Goal: Task Accomplishment & Management: Manage account settings

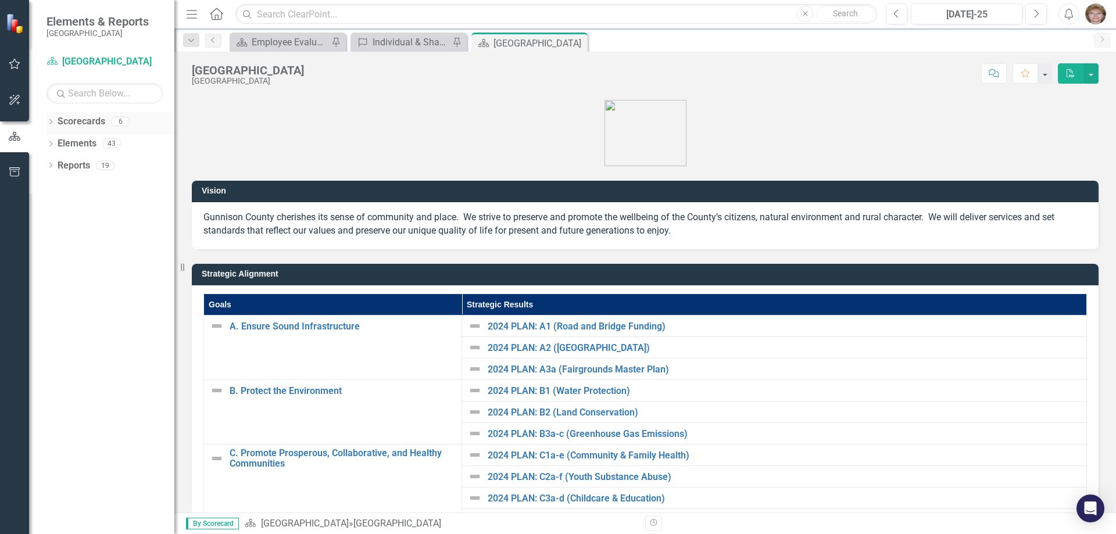
click at [51, 121] on icon "Dropdown" at bounding box center [51, 123] width 8 height 6
click at [59, 142] on icon "Dropdown" at bounding box center [56, 143] width 9 height 7
click at [69, 163] on icon "Dropdown" at bounding box center [68, 165] width 9 height 7
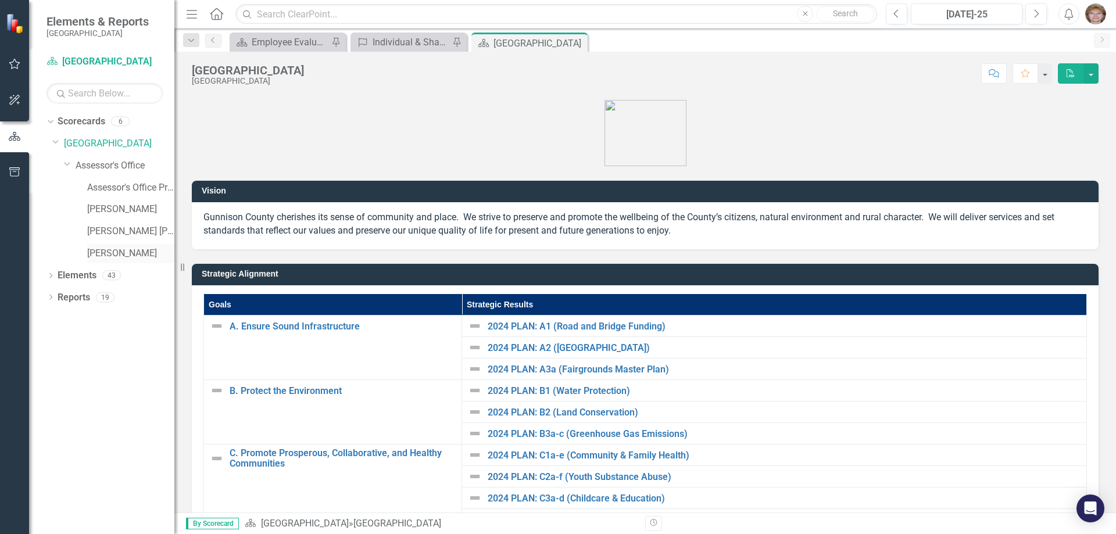
click at [102, 250] on link "[PERSON_NAME]" at bounding box center [130, 253] width 87 height 13
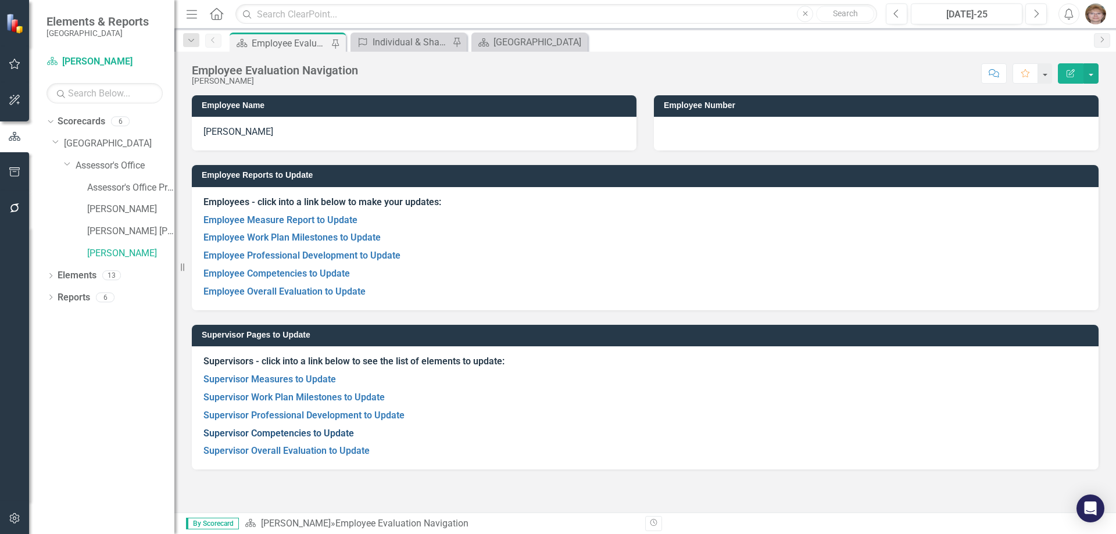
click at [239, 434] on link "Supervisor Competencies to Update" at bounding box center [278, 433] width 151 height 11
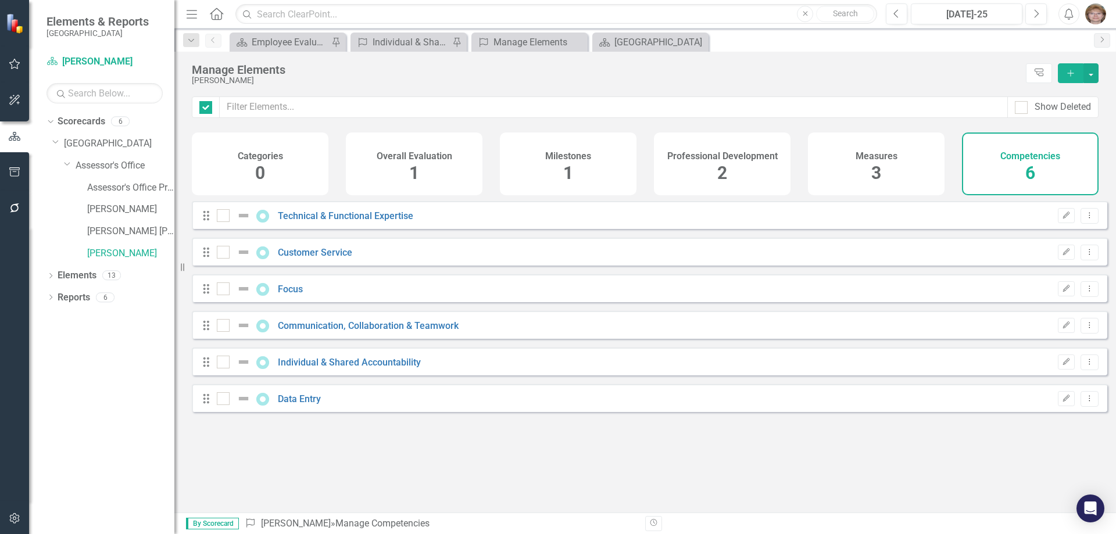
checkbox input "false"
click at [302, 258] on link "Customer Service" at bounding box center [315, 252] width 74 height 11
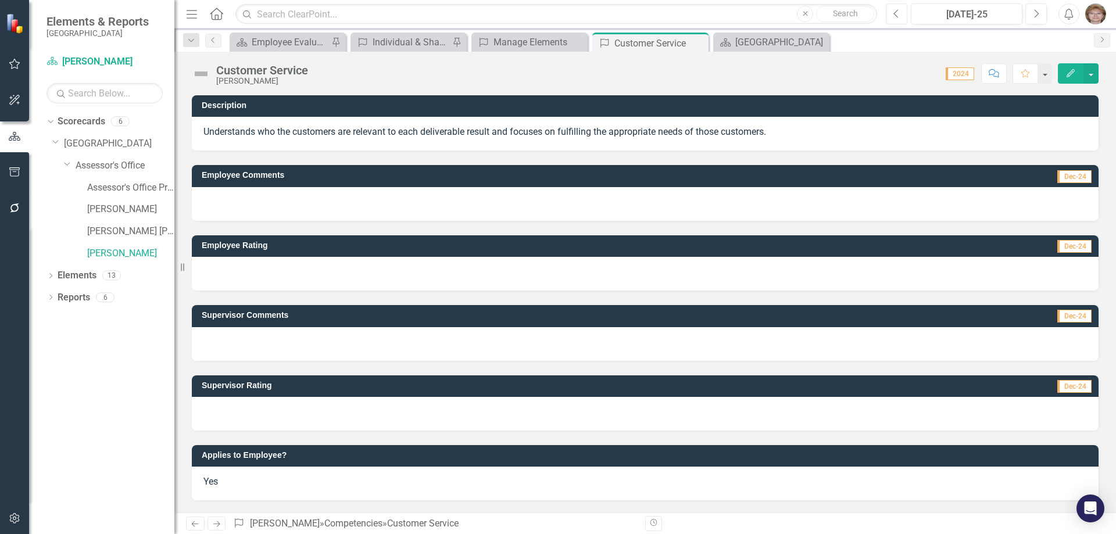
click at [896, 15] on icon "Previous" at bounding box center [896, 14] width 6 height 10
click at [896, 12] on icon "Previous" at bounding box center [896, 14] width 6 height 10
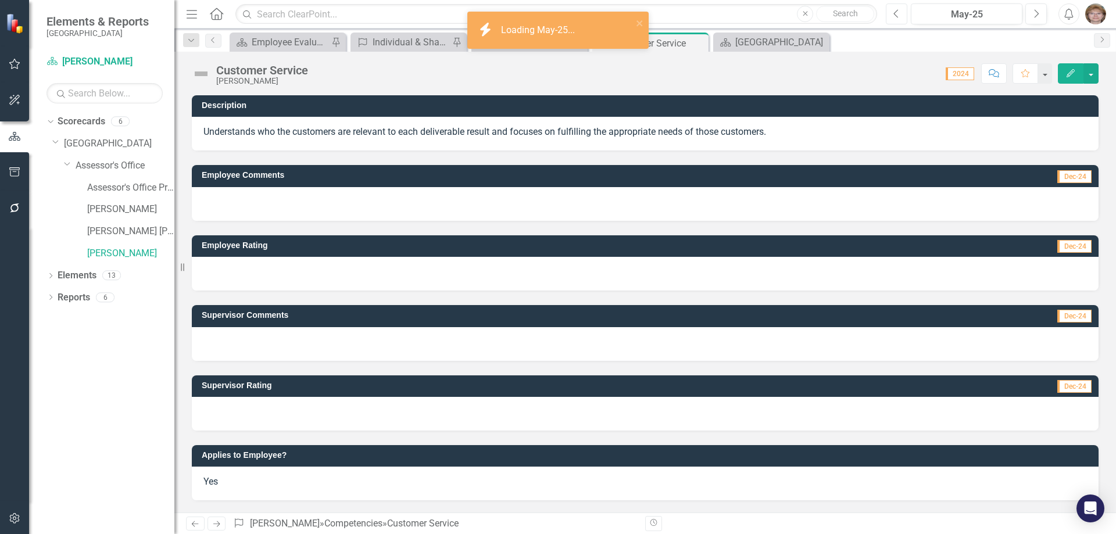
click at [896, 12] on icon "Previous" at bounding box center [896, 14] width 6 height 10
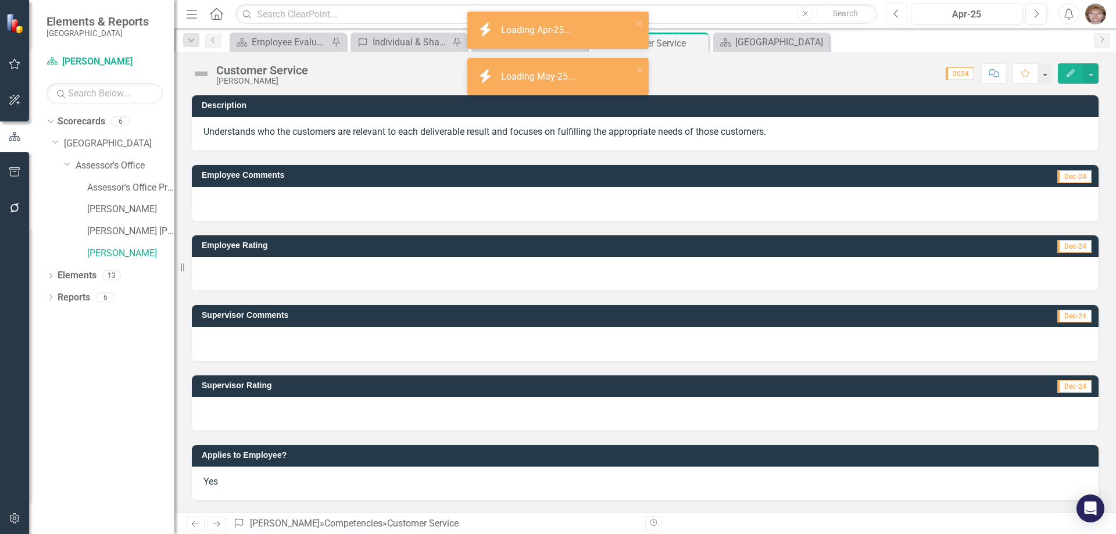
click at [896, 12] on icon "Previous" at bounding box center [896, 14] width 6 height 10
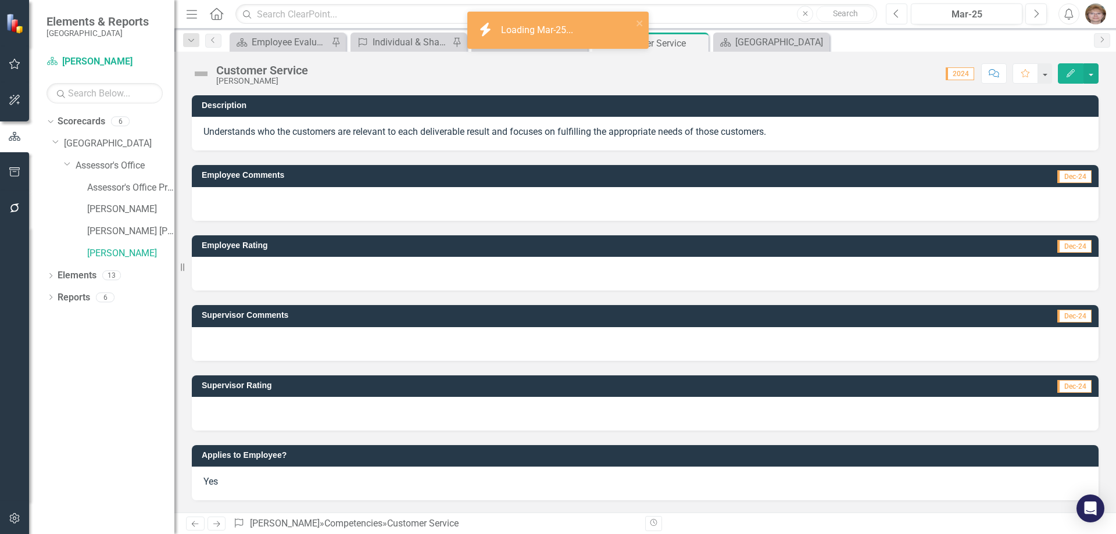
click at [896, 12] on icon "Previous" at bounding box center [896, 14] width 6 height 10
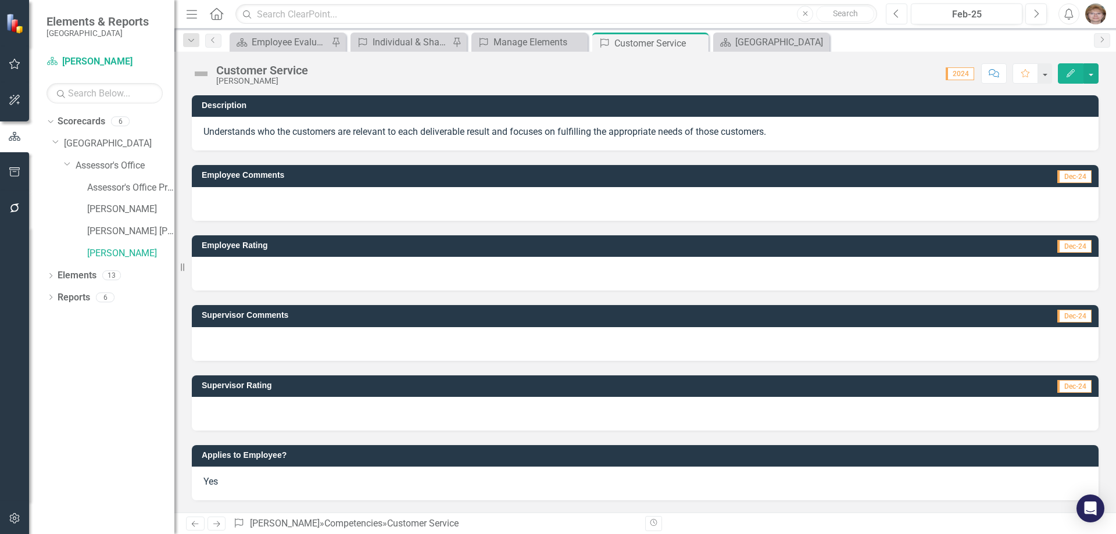
click at [896, 12] on icon "Previous" at bounding box center [896, 14] width 6 height 10
click at [69, 161] on icon "Dropdown" at bounding box center [67, 163] width 7 height 9
click at [53, 121] on div "Dropdown" at bounding box center [49, 121] width 10 height 8
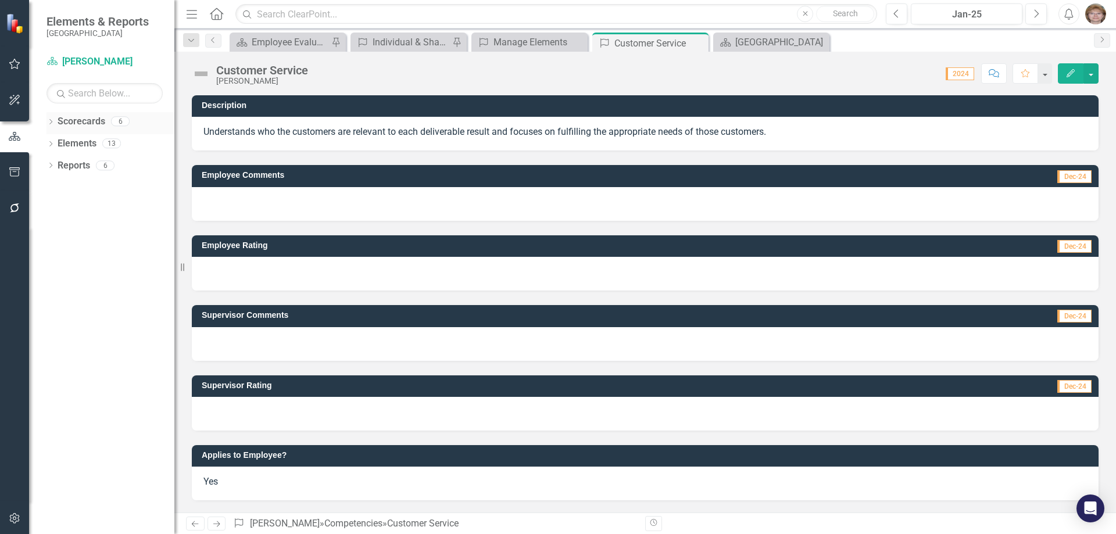
click at [48, 121] on icon "Dropdown" at bounding box center [51, 123] width 8 height 6
click at [58, 141] on icon at bounding box center [56, 142] width 6 height 3
click at [58, 141] on icon "Dropdown" at bounding box center [56, 143] width 9 height 7
click at [69, 163] on icon at bounding box center [68, 165] width 3 height 6
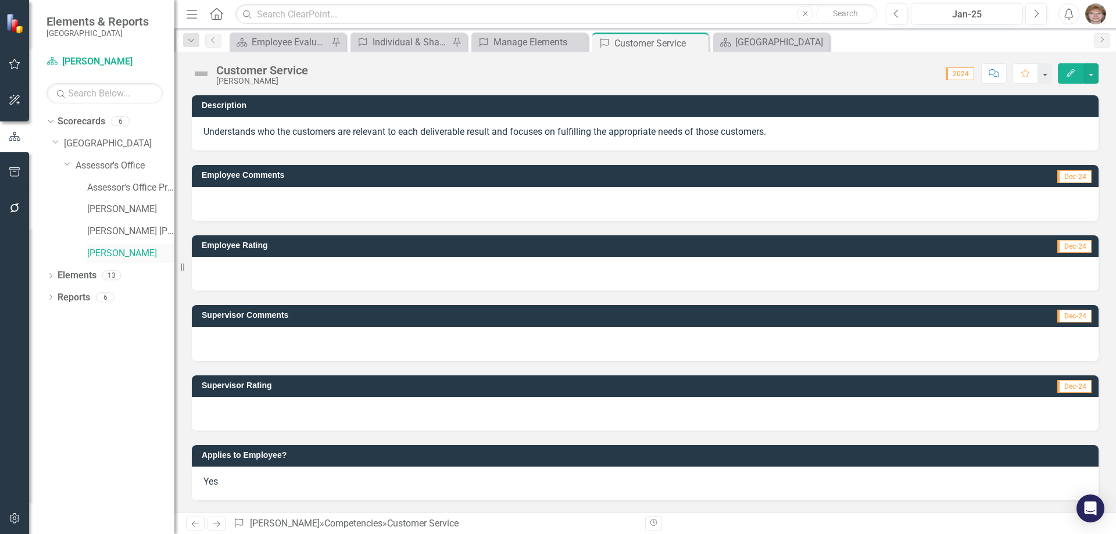
click at [115, 257] on link "[PERSON_NAME]" at bounding box center [130, 253] width 87 height 13
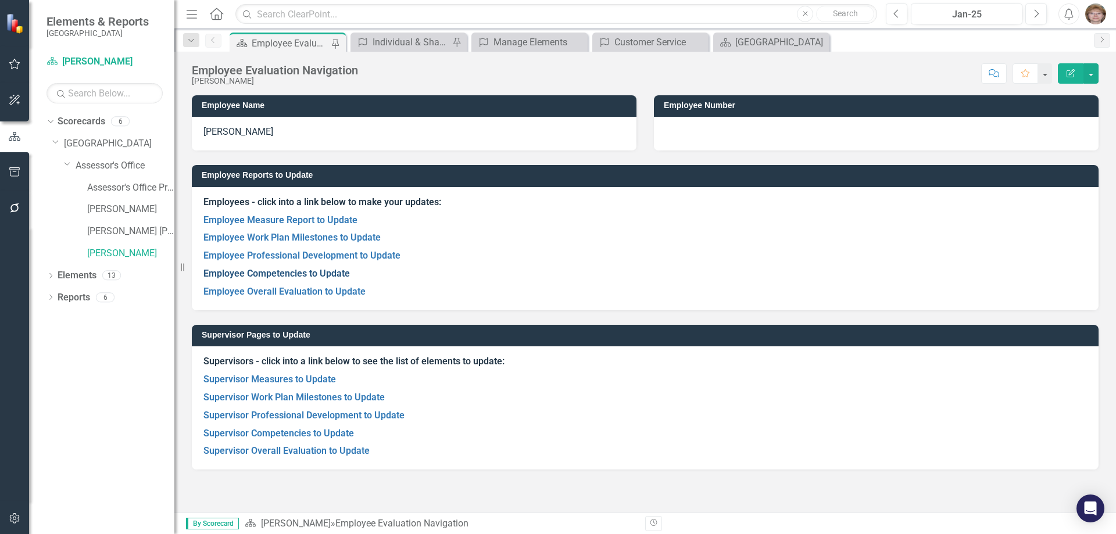
click at [251, 270] on link "Employee Competencies to Update" at bounding box center [276, 273] width 146 height 11
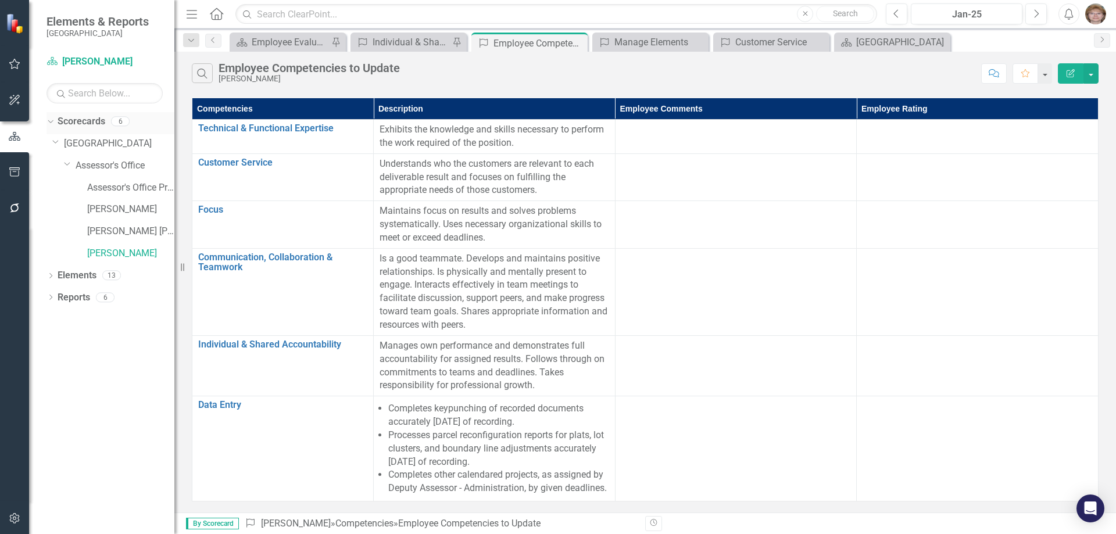
click at [49, 122] on icon "Dropdown" at bounding box center [49, 121] width 6 height 8
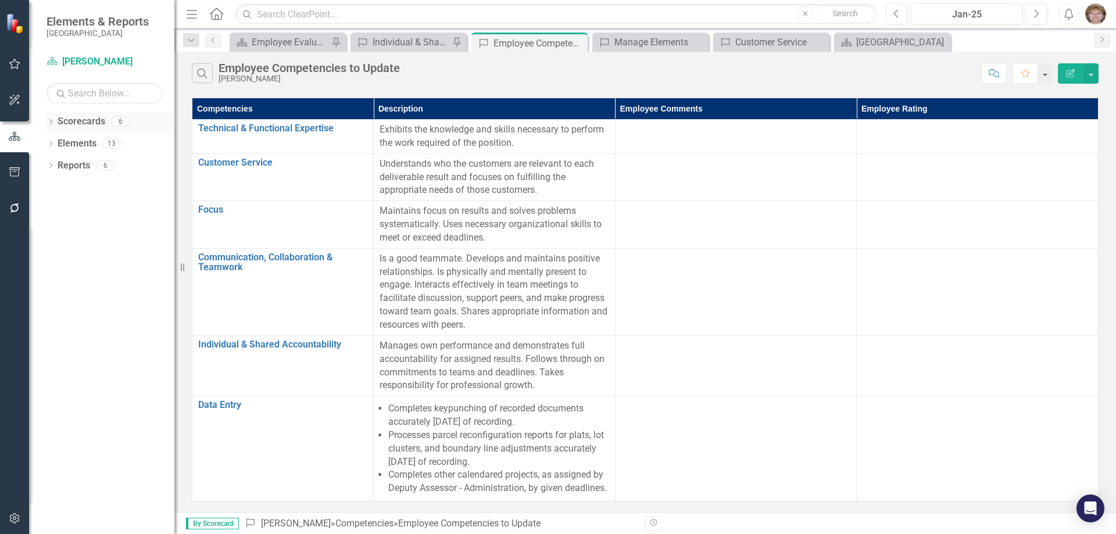
click at [53, 124] on icon "Dropdown" at bounding box center [51, 123] width 8 height 6
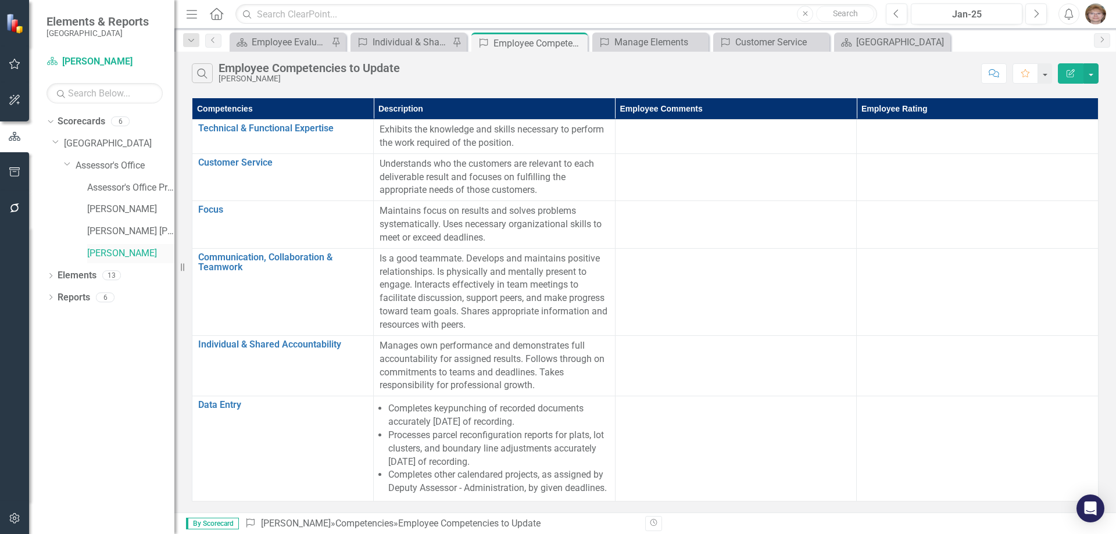
click at [99, 250] on link "[PERSON_NAME]" at bounding box center [130, 253] width 87 height 13
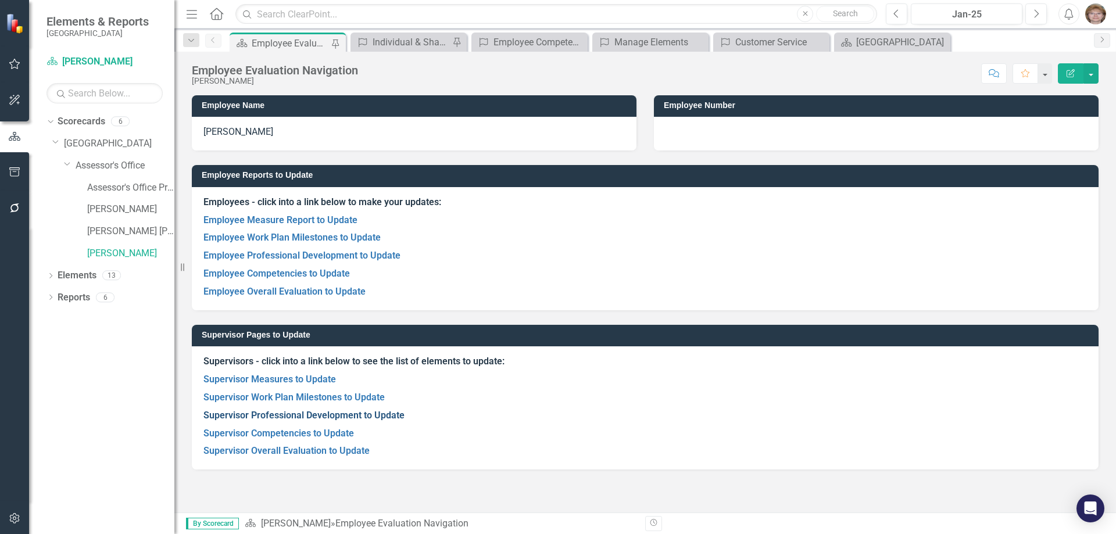
click at [255, 414] on link "Supervisor Professional Development to Update" at bounding box center [303, 415] width 201 height 11
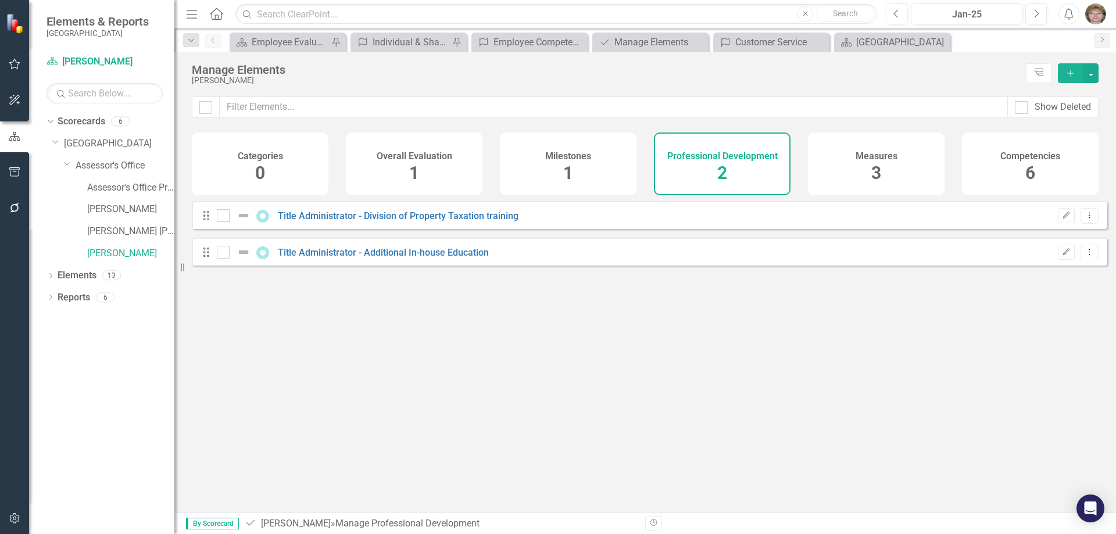
checkbox input "false"
click at [100, 252] on link "[PERSON_NAME]" at bounding box center [130, 253] width 87 height 13
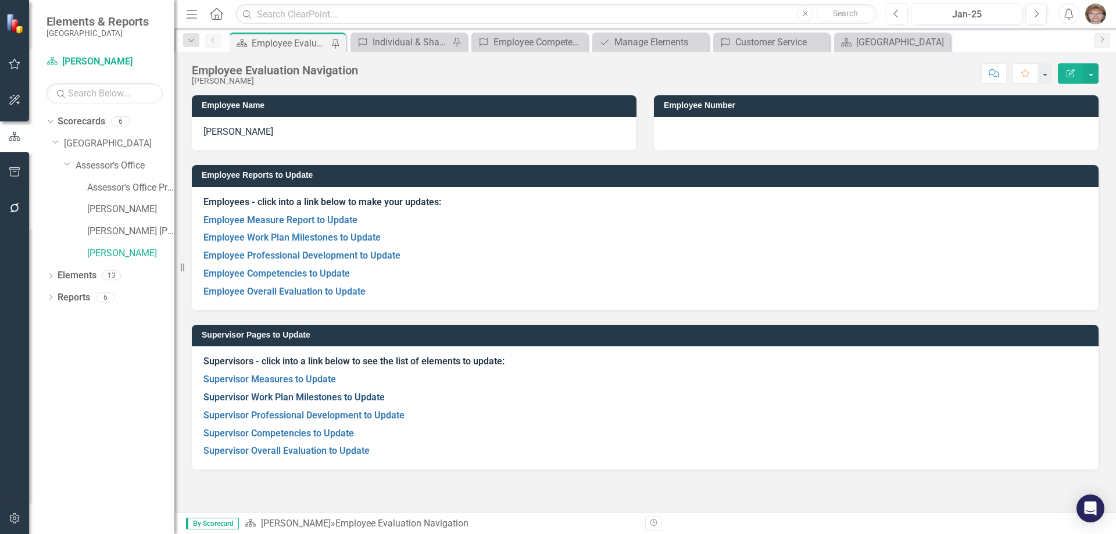
click at [282, 395] on link "Supervisor Work Plan Milestones to Update" at bounding box center [293, 397] width 181 height 11
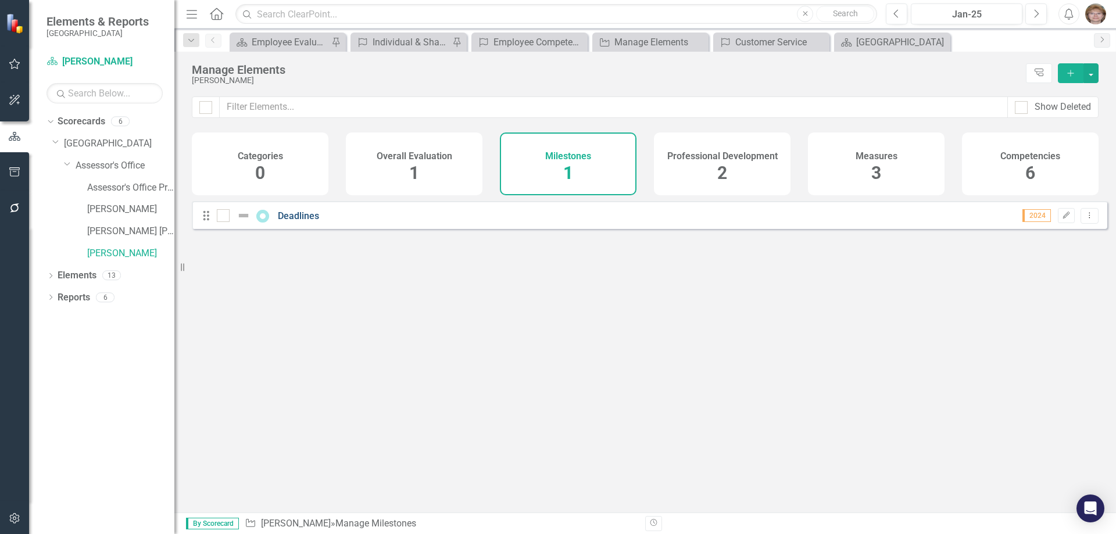
click at [295, 221] on link "Deadlines" at bounding box center [298, 215] width 41 height 11
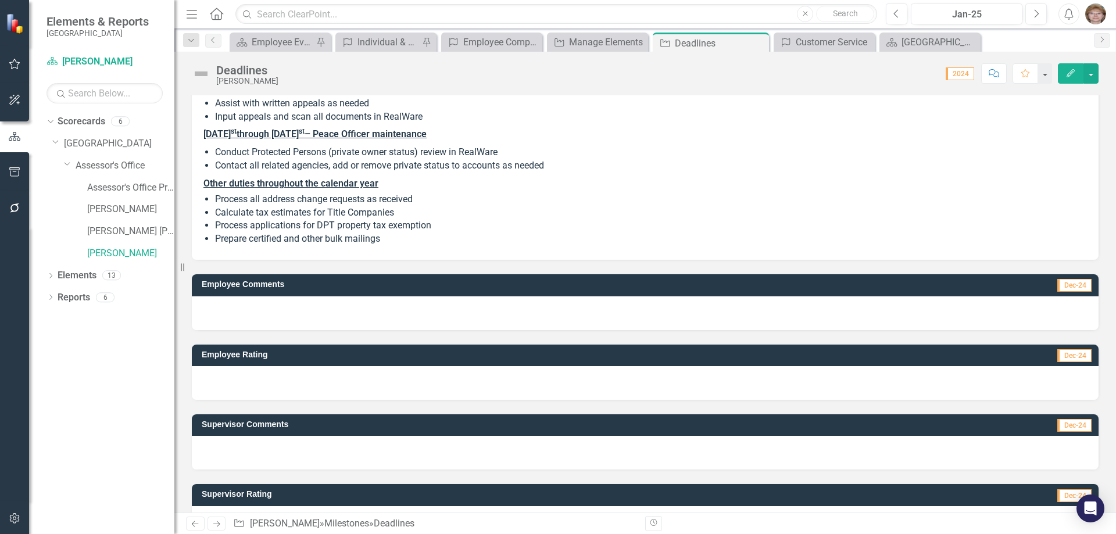
scroll to position [173, 0]
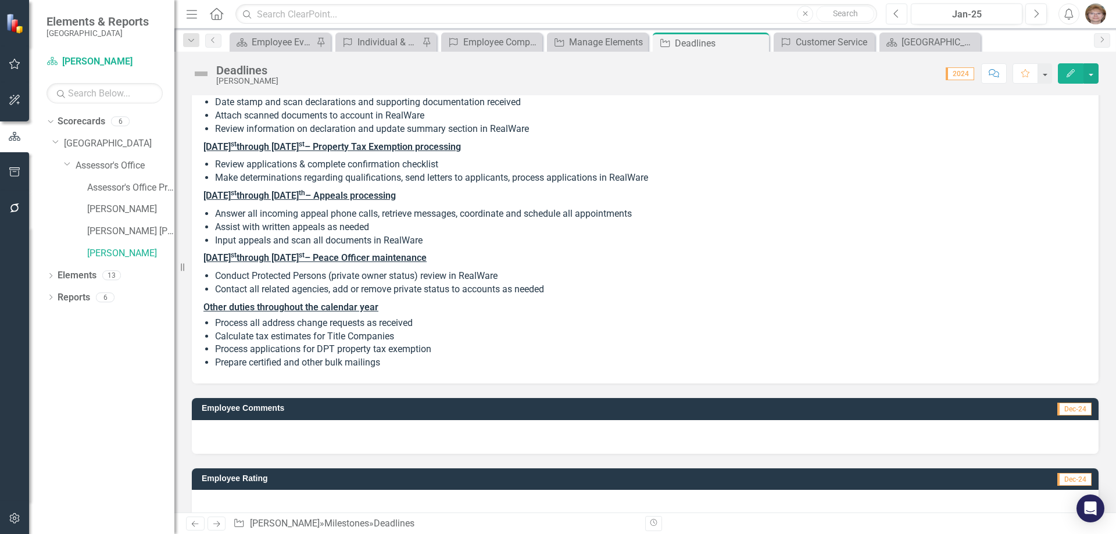
click at [895, 11] on icon "Previous" at bounding box center [896, 14] width 6 height 10
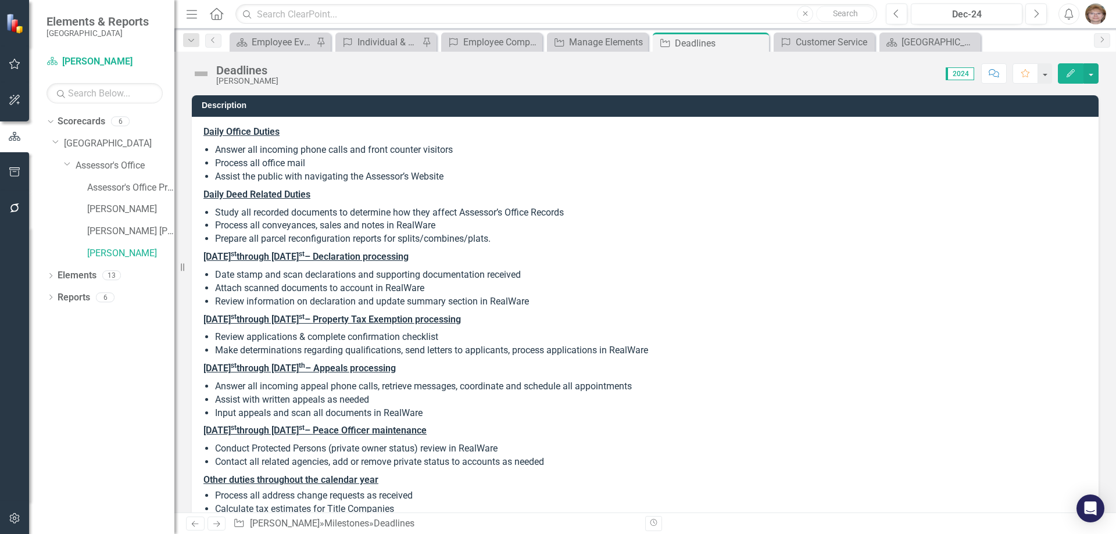
click at [1075, 73] on icon "Edit" at bounding box center [1070, 73] width 10 height 8
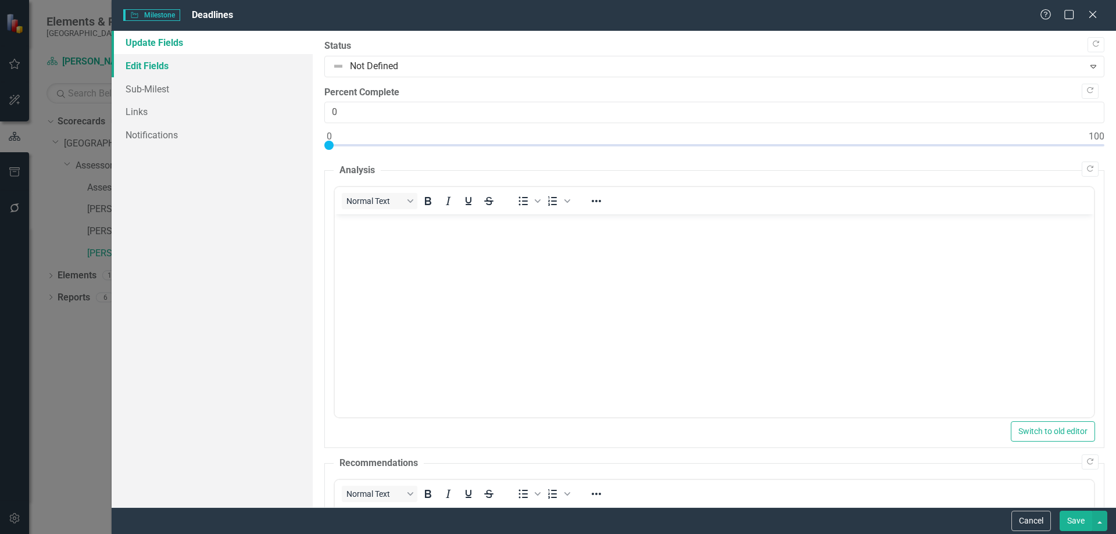
click at [142, 64] on link "Edit Fields" at bounding box center [212, 65] width 201 height 23
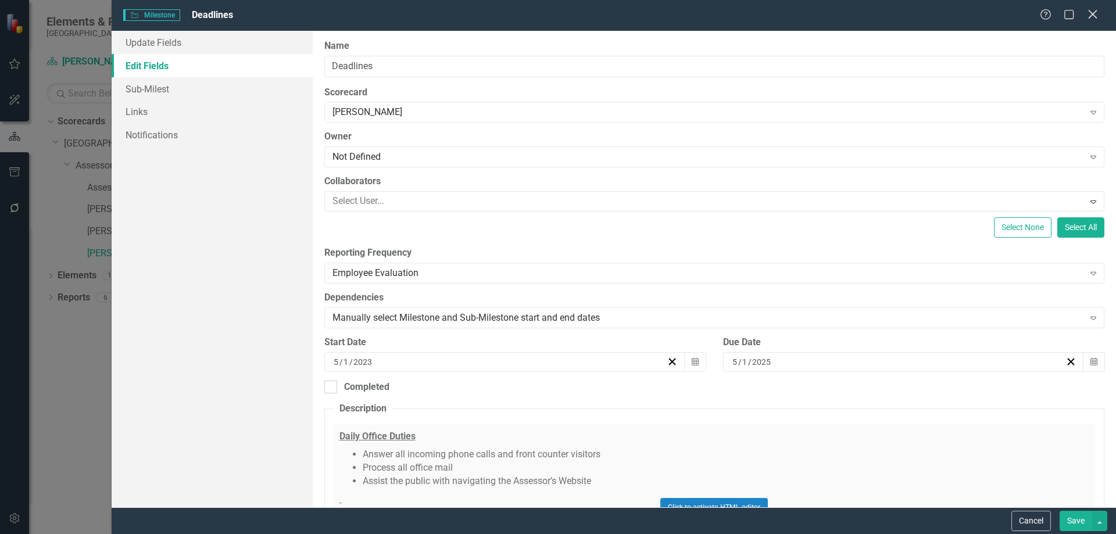
click at [1093, 13] on icon at bounding box center [1092, 14] width 9 height 9
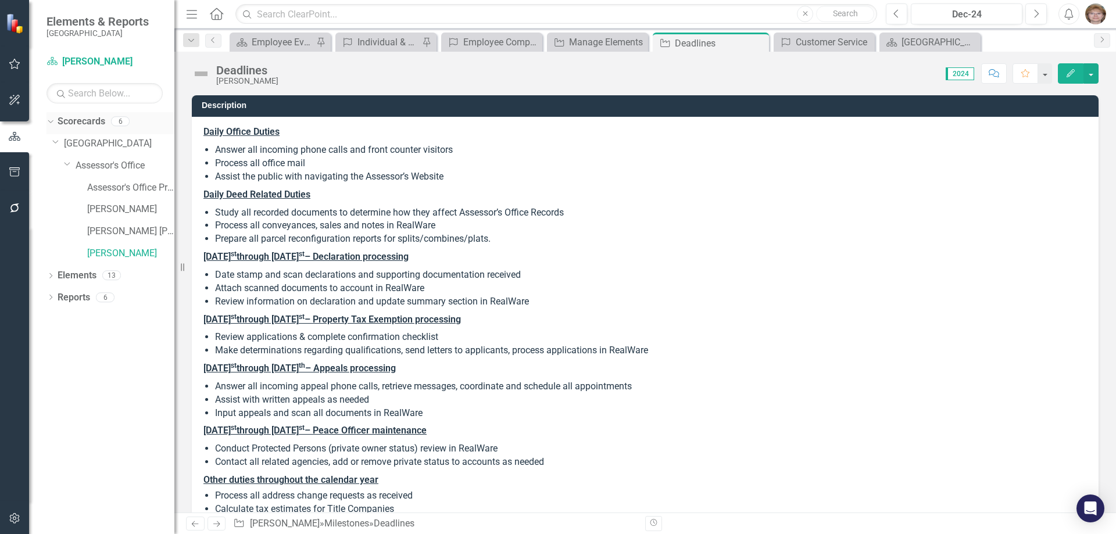
click at [71, 123] on link "Scorecards" at bounding box center [82, 121] width 48 height 13
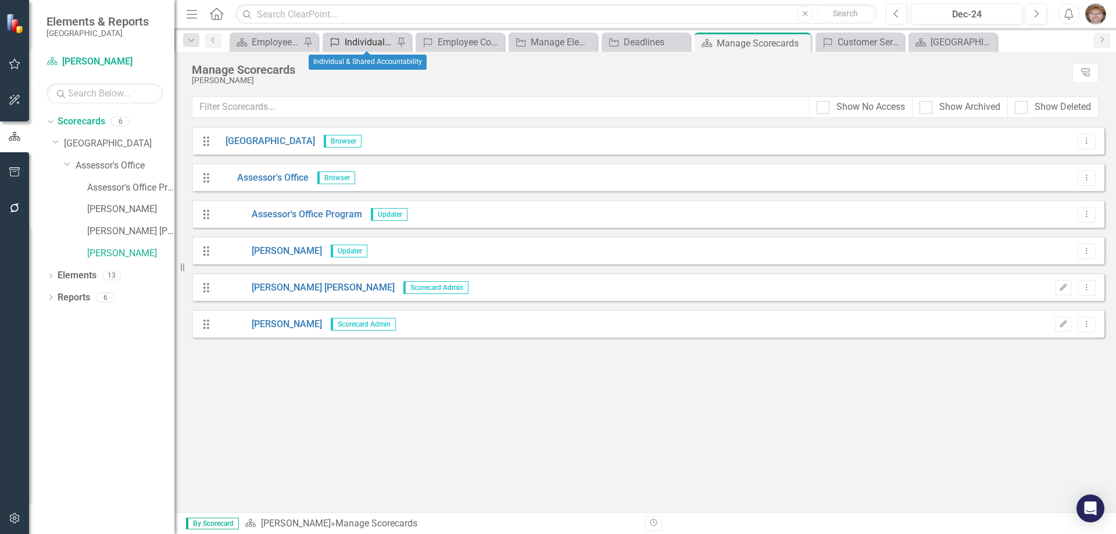
click at [348, 45] on div "Individual & Shared Accountability" at bounding box center [369, 42] width 49 height 15
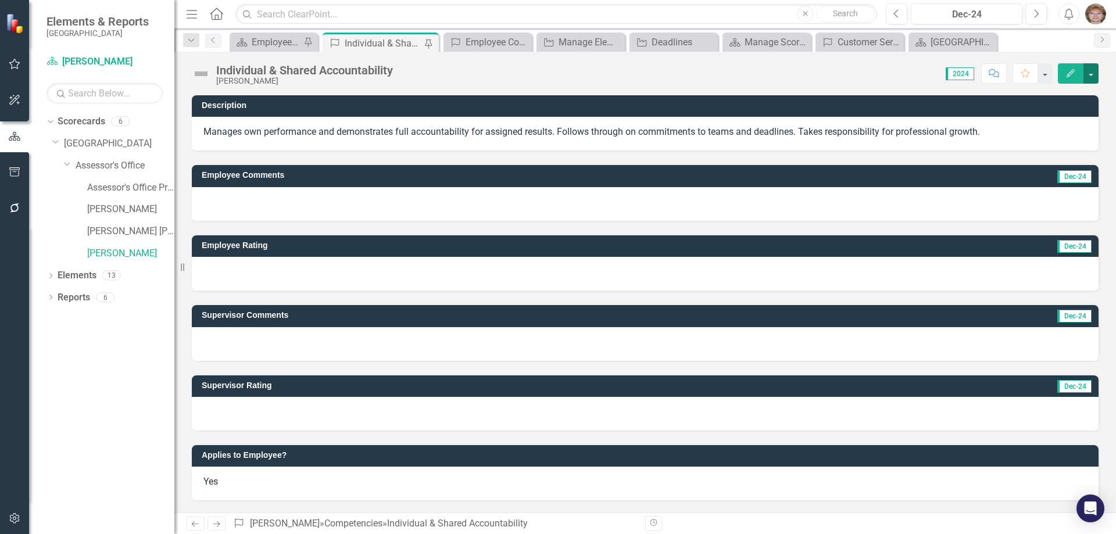
click at [1089, 71] on button "button" at bounding box center [1090, 73] width 15 height 20
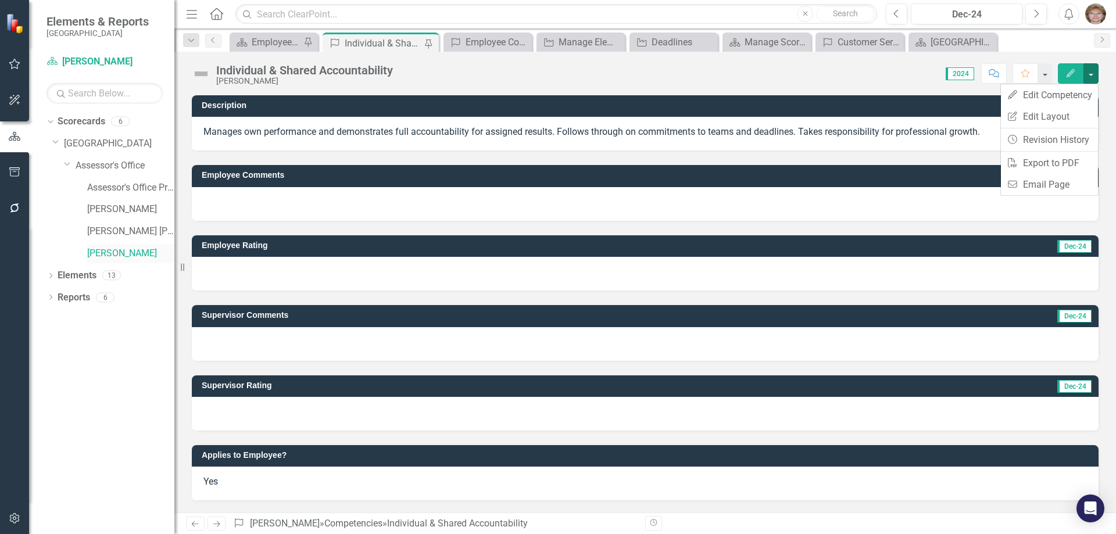
click at [110, 254] on link "[PERSON_NAME]" at bounding box center [130, 253] width 87 height 13
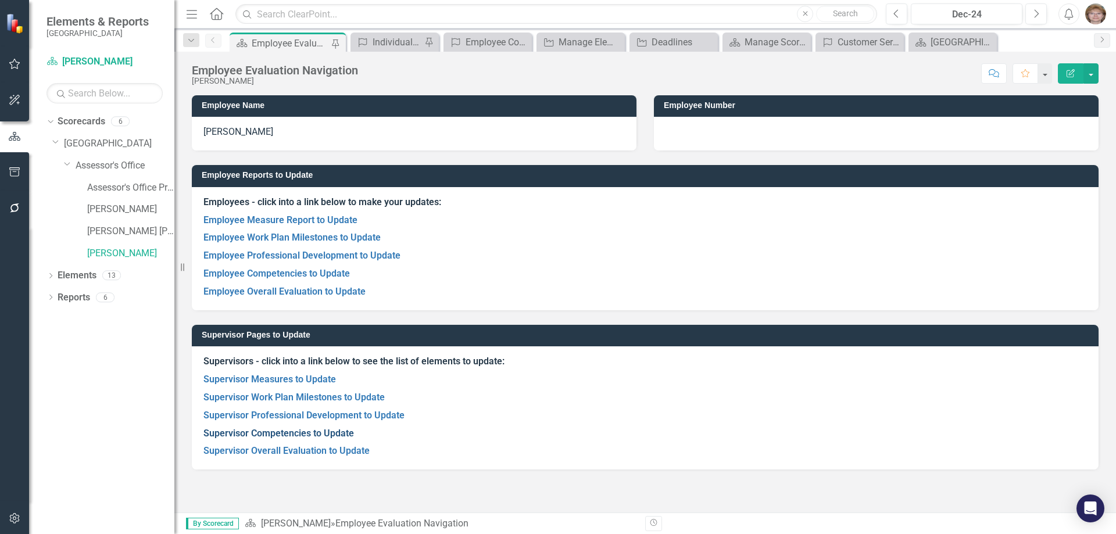
click at [268, 430] on link "Supervisor Competencies to Update" at bounding box center [278, 433] width 151 height 11
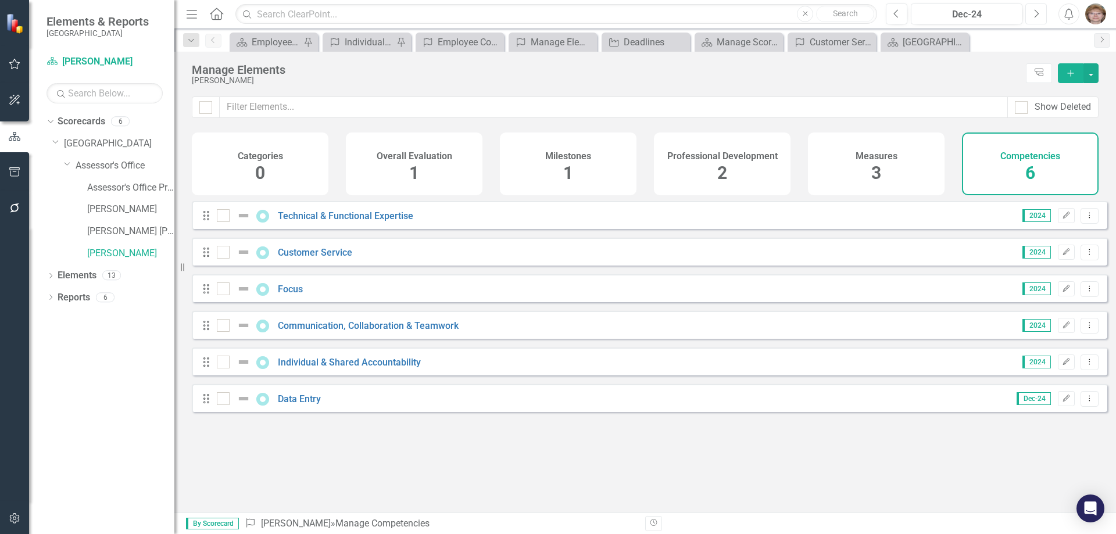
click at [1038, 12] on icon "Next" at bounding box center [1036, 14] width 6 height 10
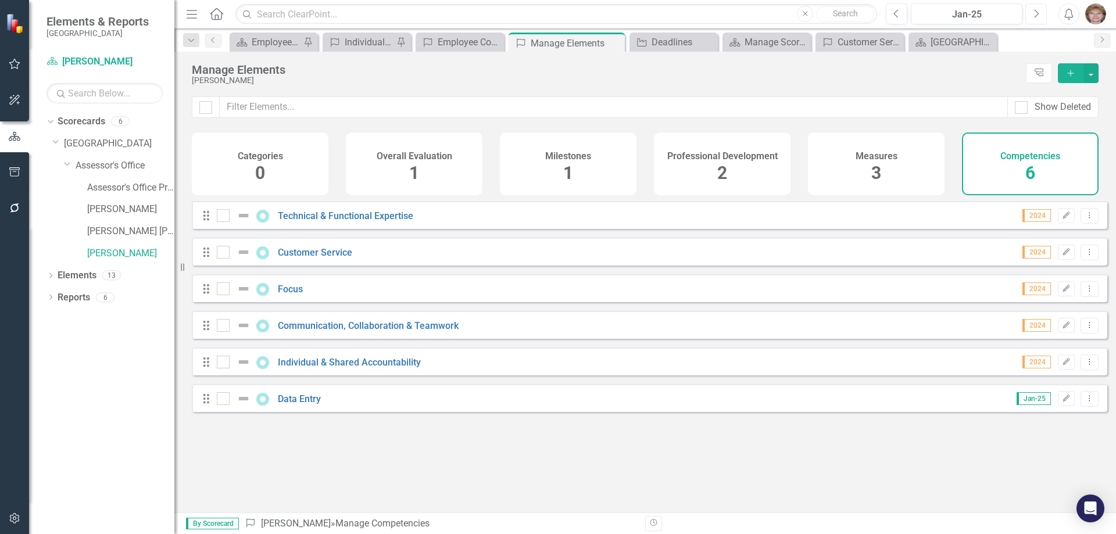
click at [1038, 12] on icon "Next" at bounding box center [1036, 14] width 6 height 10
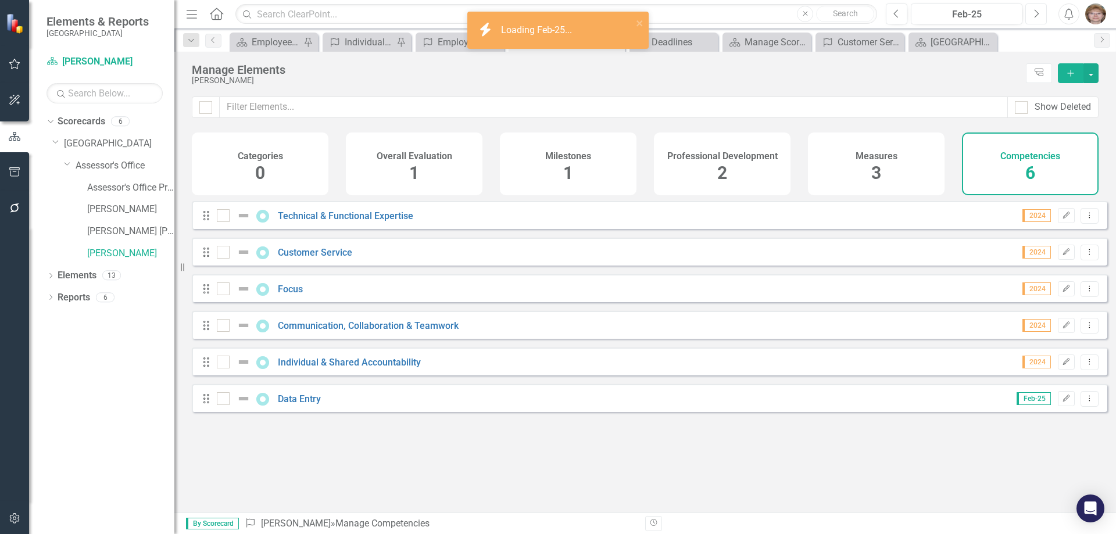
click at [1038, 12] on icon "Next" at bounding box center [1036, 14] width 6 height 10
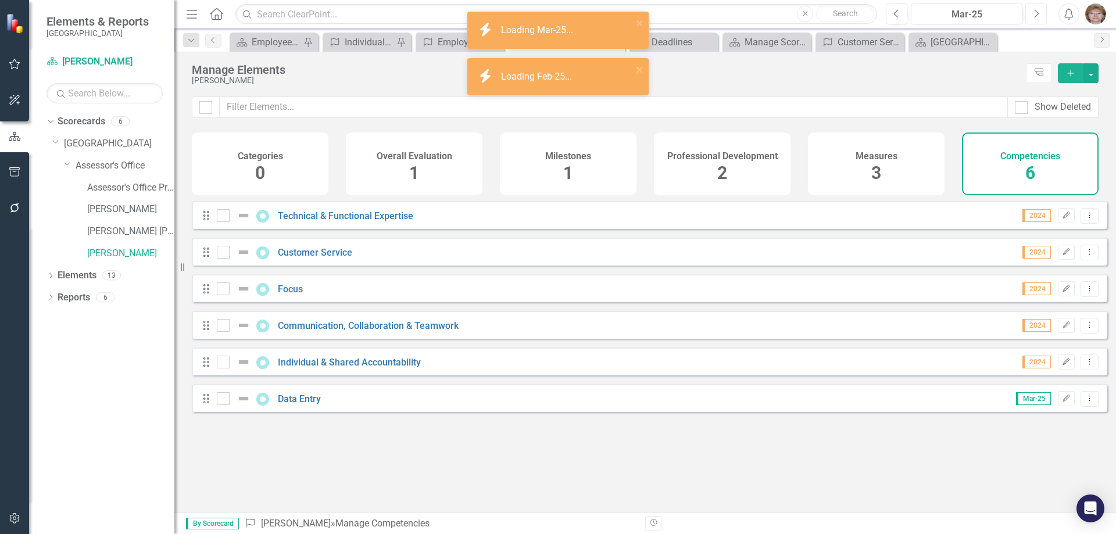
click at [1038, 12] on icon "Next" at bounding box center [1036, 14] width 6 height 10
click at [1037, 12] on icon "button" at bounding box center [1037, 13] width 5 height 8
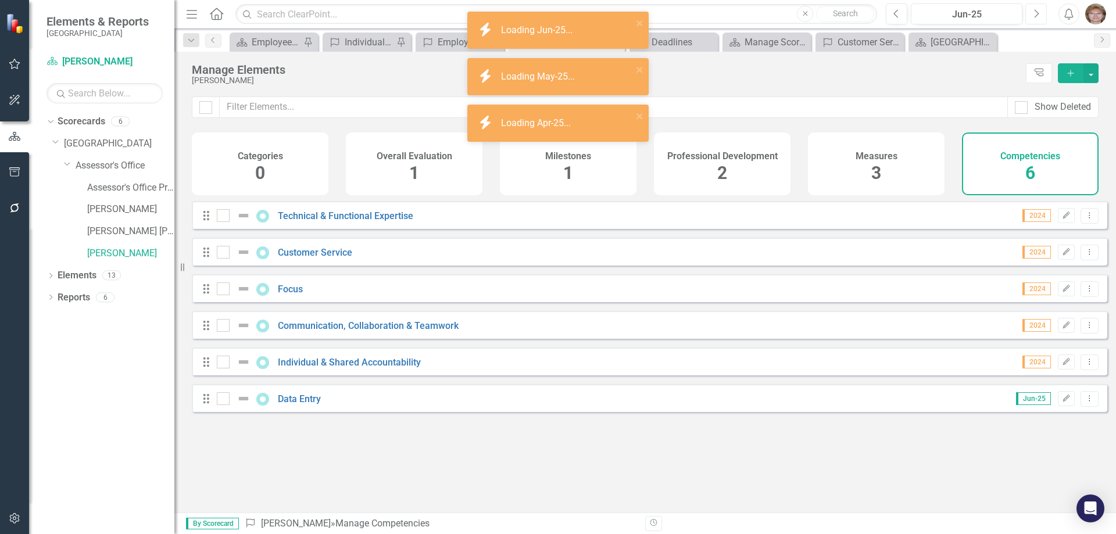
checkbox input "false"
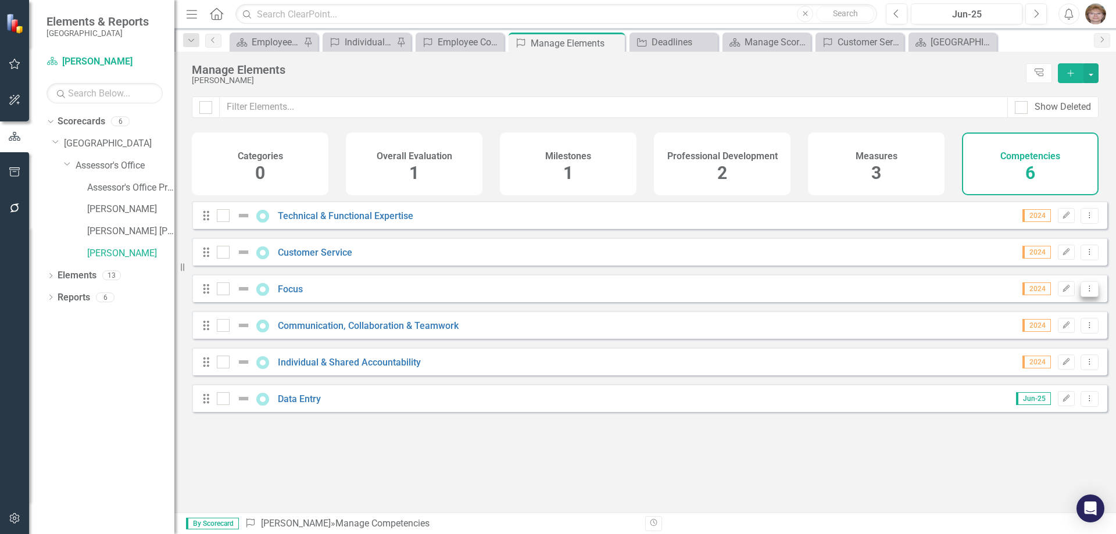
click at [1085, 292] on icon "Dropdown Menu" at bounding box center [1090, 289] width 10 height 8
click at [1062, 292] on icon "Edit" at bounding box center [1066, 288] width 9 height 7
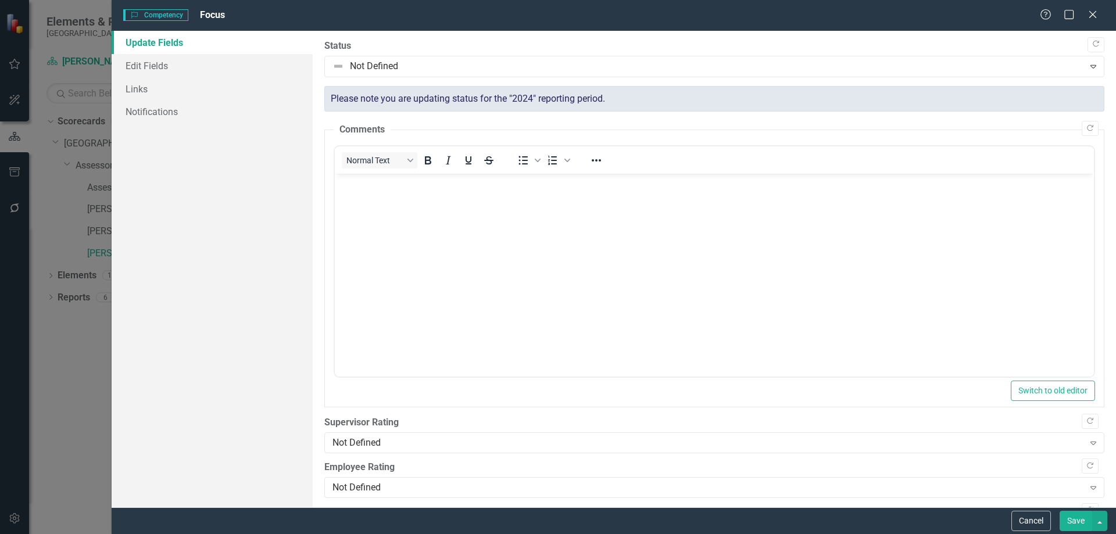
click at [146, 41] on link "Update Fields" at bounding box center [212, 42] width 201 height 23
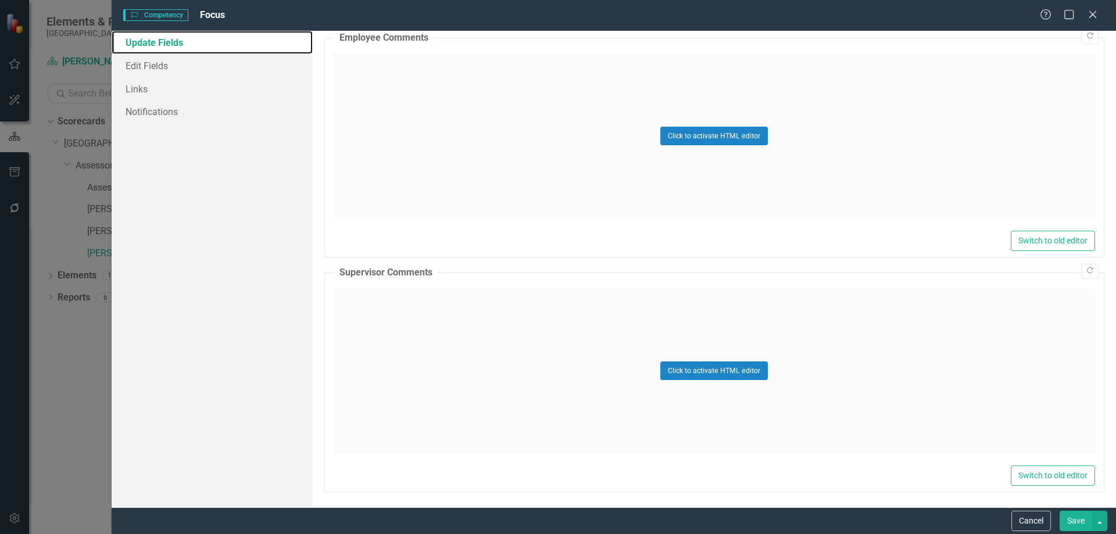
scroll to position [477, 0]
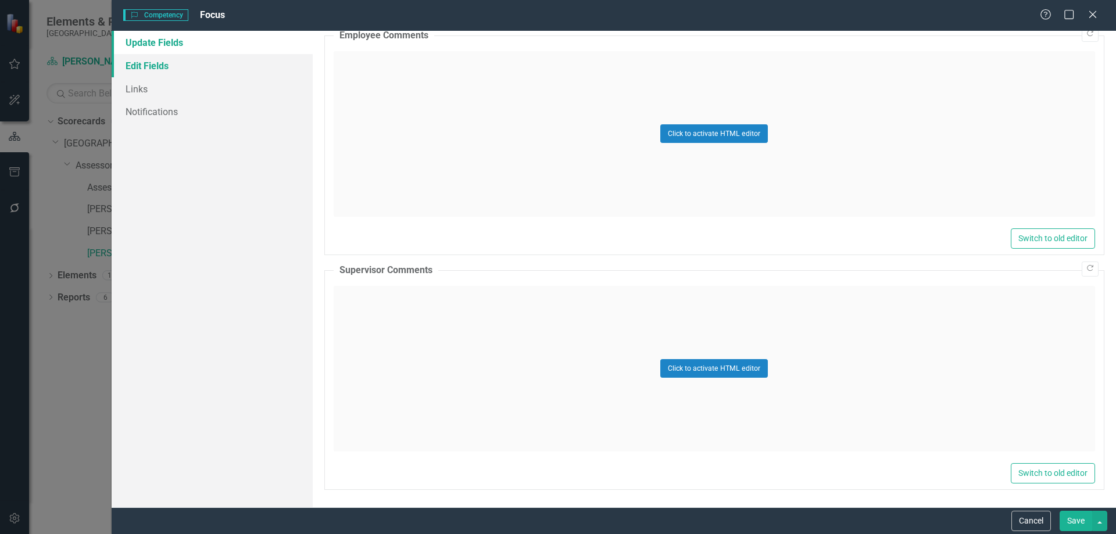
click at [143, 66] on link "Edit Fields" at bounding box center [212, 65] width 201 height 23
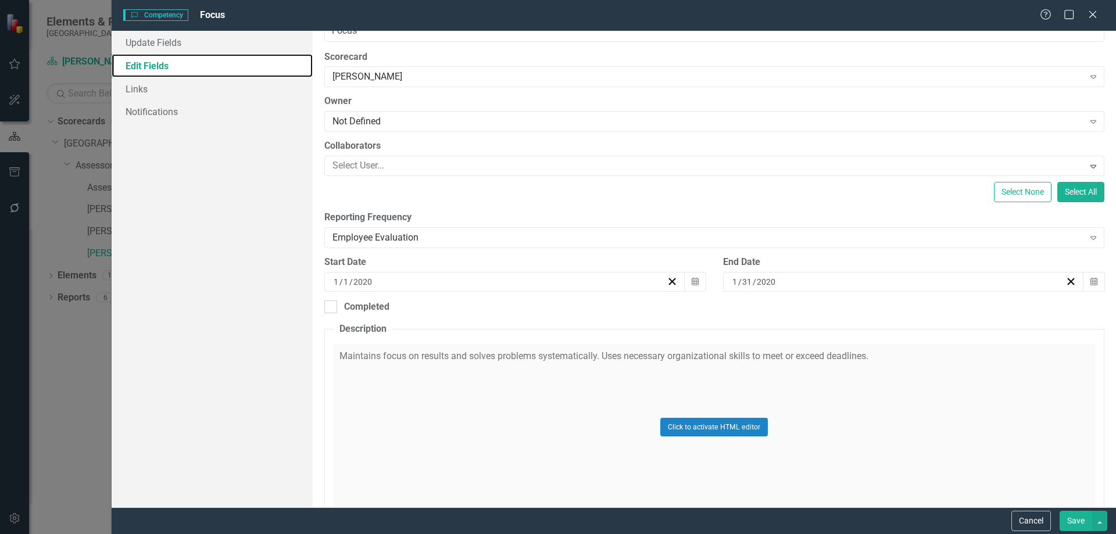
scroll to position [0, 0]
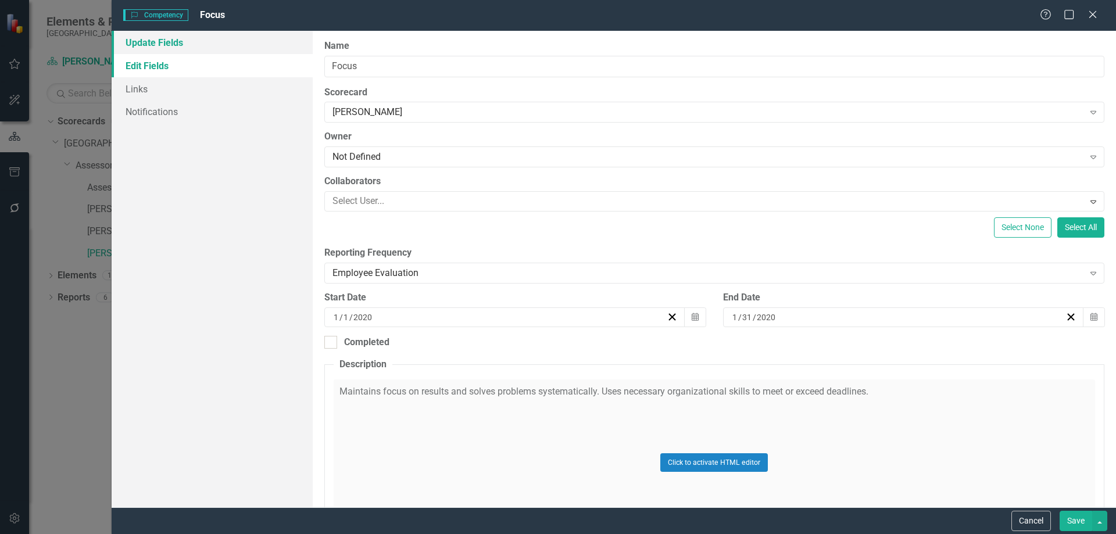
click at [149, 41] on link "Update Fields" at bounding box center [212, 42] width 201 height 23
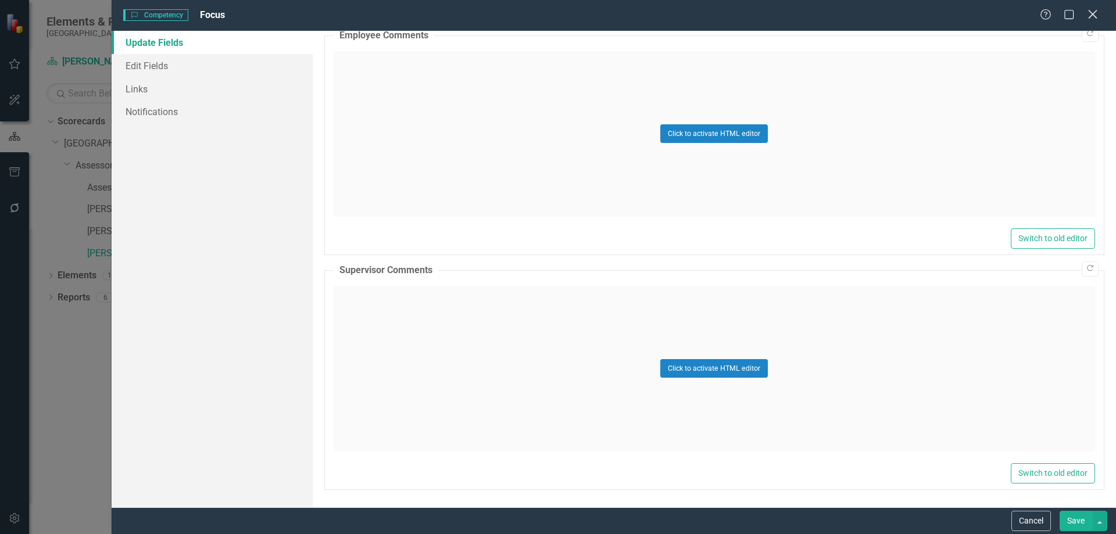
click at [1092, 15] on icon at bounding box center [1092, 14] width 9 height 9
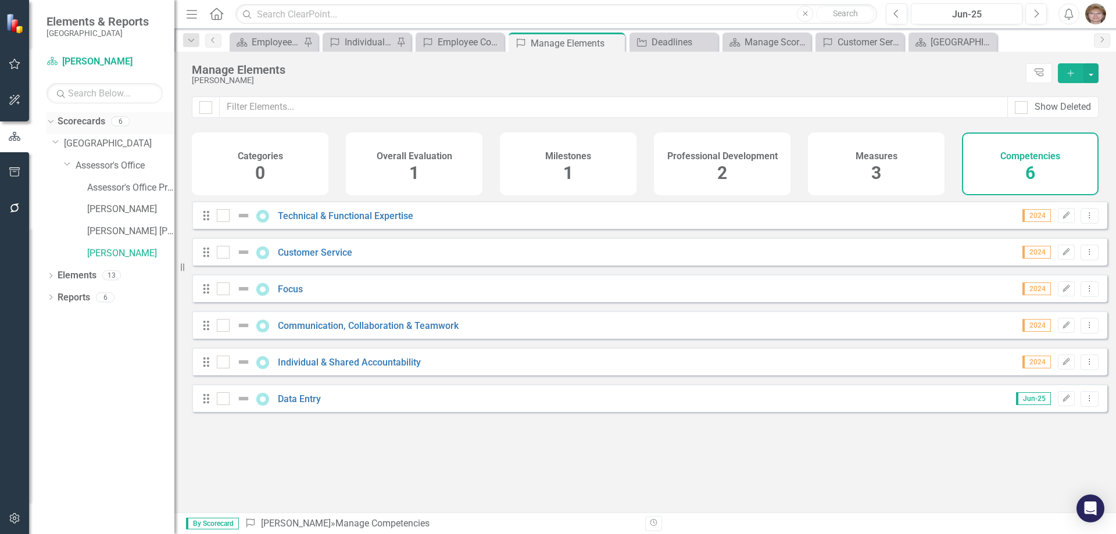
click at [49, 120] on icon "Dropdown" at bounding box center [49, 121] width 6 height 8
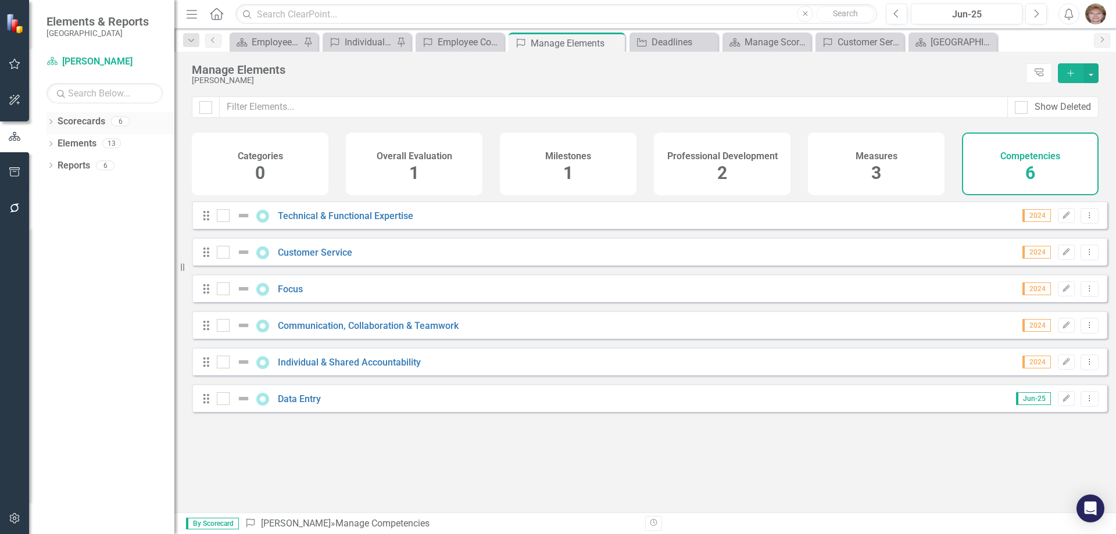
click at [50, 122] on icon "Dropdown" at bounding box center [51, 123] width 8 height 6
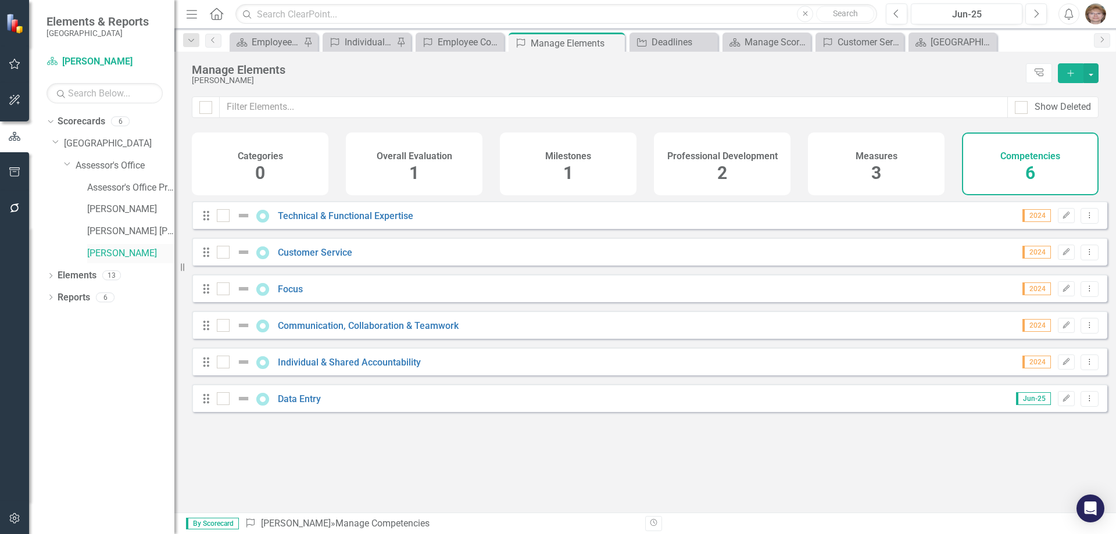
click at [108, 252] on link "[PERSON_NAME]" at bounding box center [130, 253] width 87 height 13
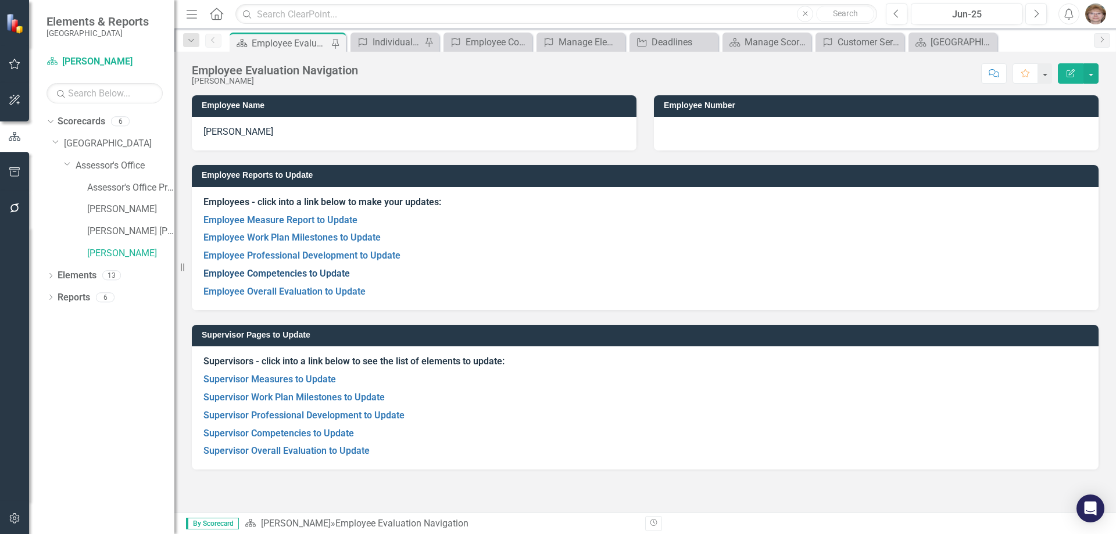
click at [259, 274] on link "Employee Competencies to Update" at bounding box center [276, 273] width 146 height 11
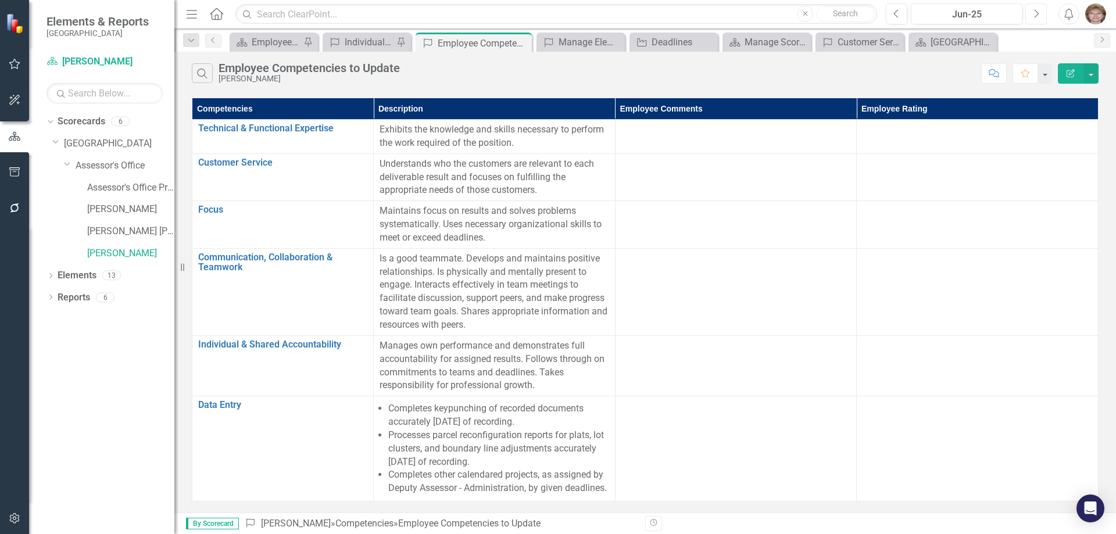
click at [1038, 15] on icon "Next" at bounding box center [1036, 14] width 6 height 10
click at [896, 13] on icon "Previous" at bounding box center [896, 14] width 6 height 10
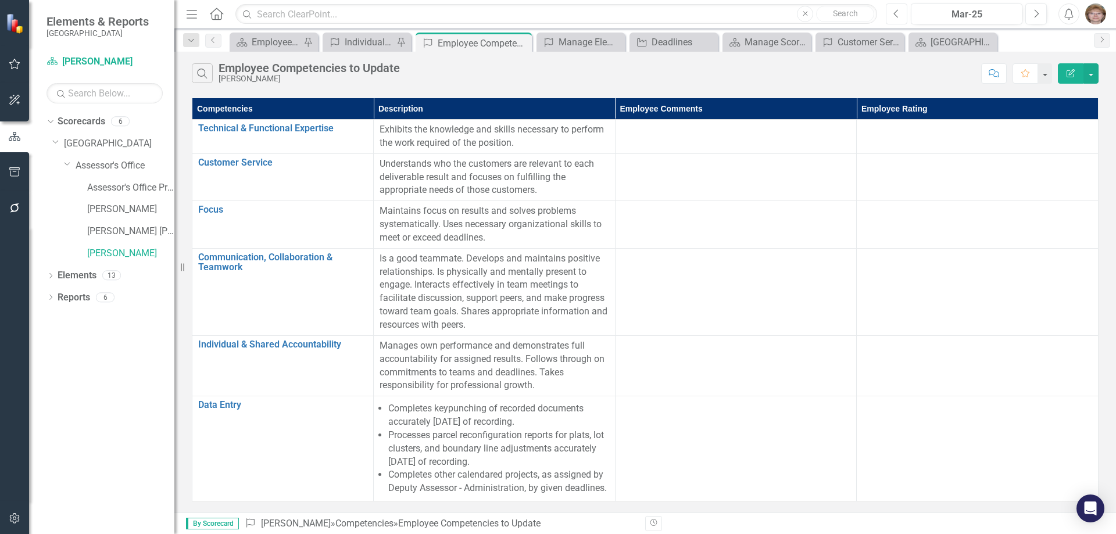
click at [896, 13] on icon "Previous" at bounding box center [896, 14] width 6 height 10
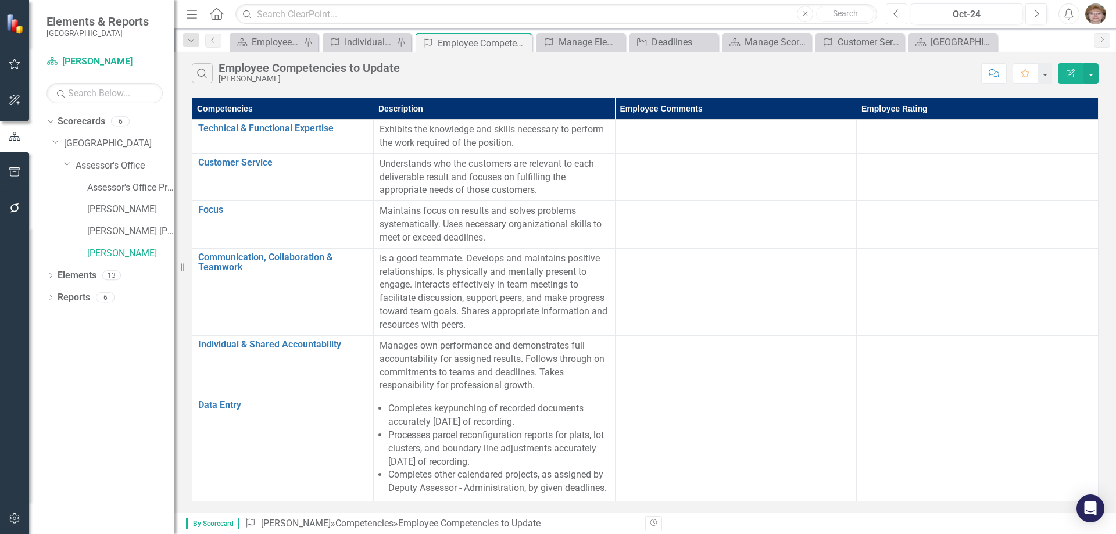
click at [896, 13] on icon "Previous" at bounding box center [896, 14] width 6 height 10
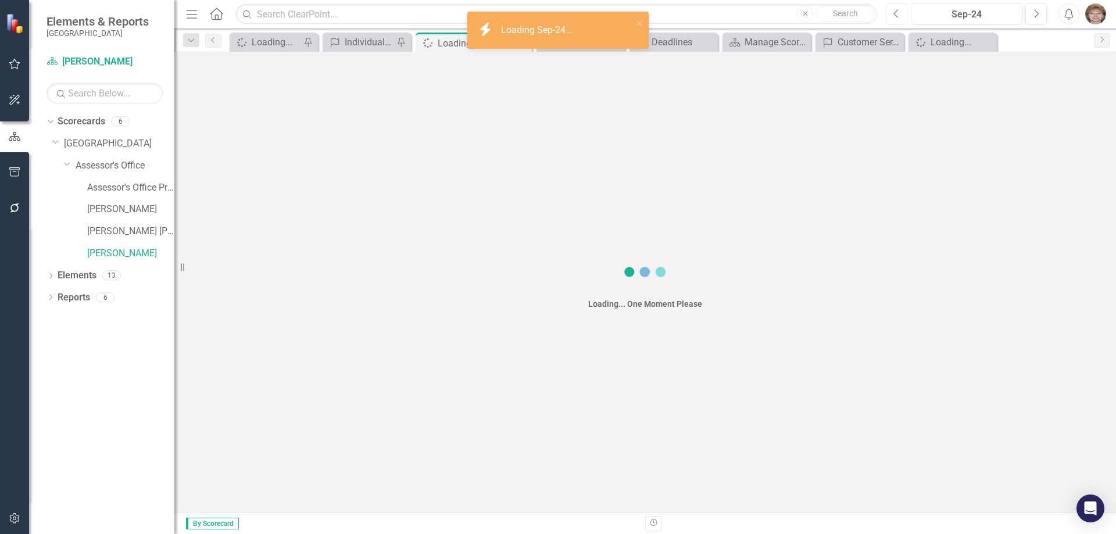
click at [896, 13] on icon "Previous" at bounding box center [896, 14] width 6 height 10
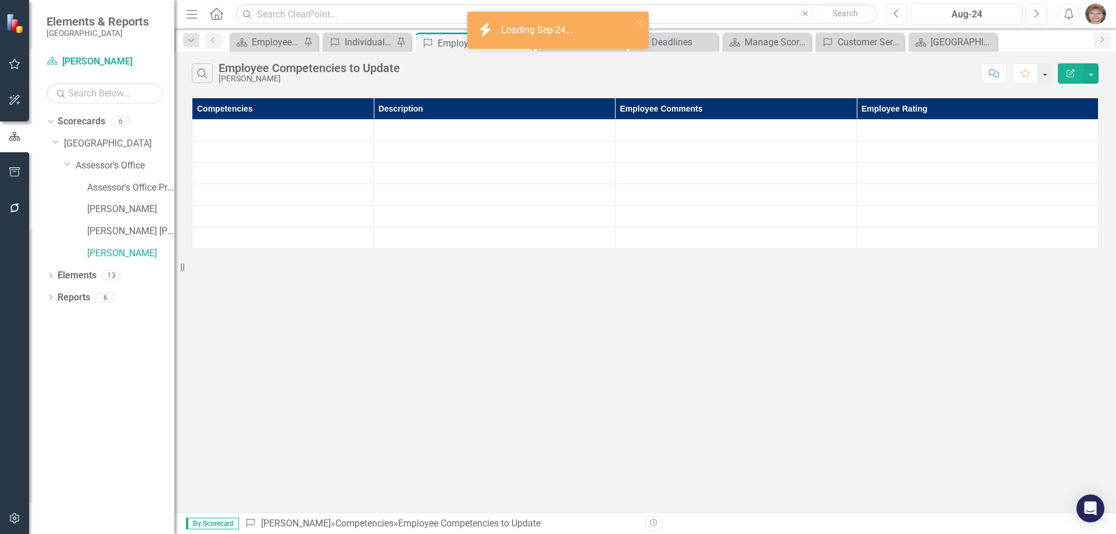
click at [896, 13] on icon "Previous" at bounding box center [896, 14] width 6 height 10
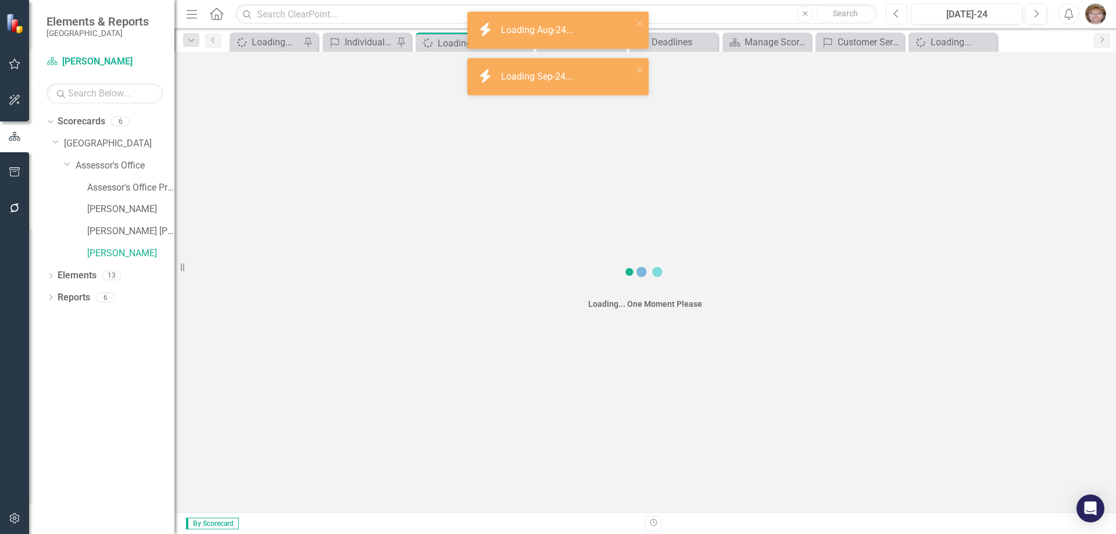
click at [896, 13] on icon "Previous" at bounding box center [896, 14] width 6 height 10
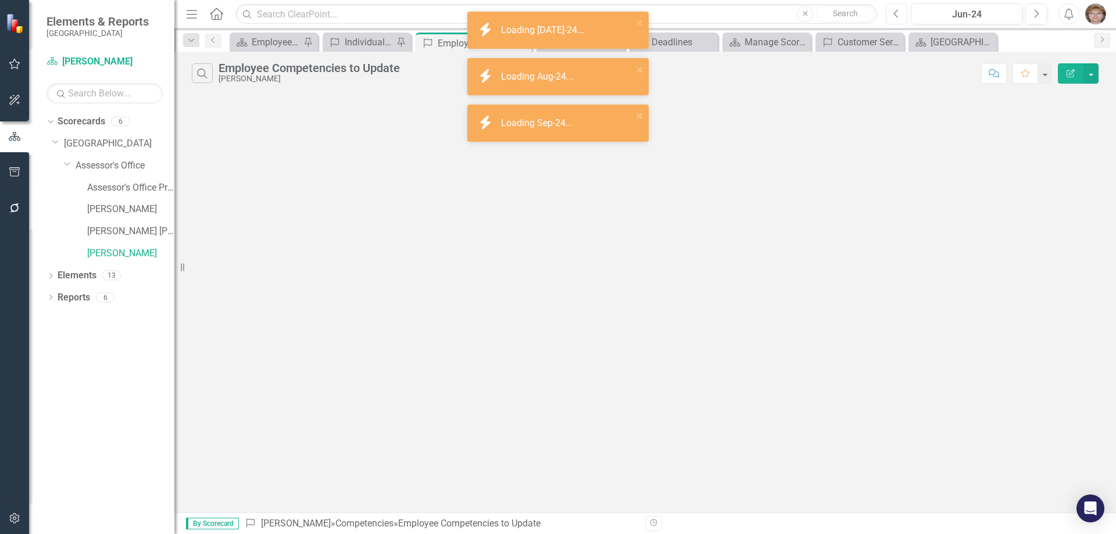
click at [896, 13] on icon "Previous" at bounding box center [896, 14] width 6 height 10
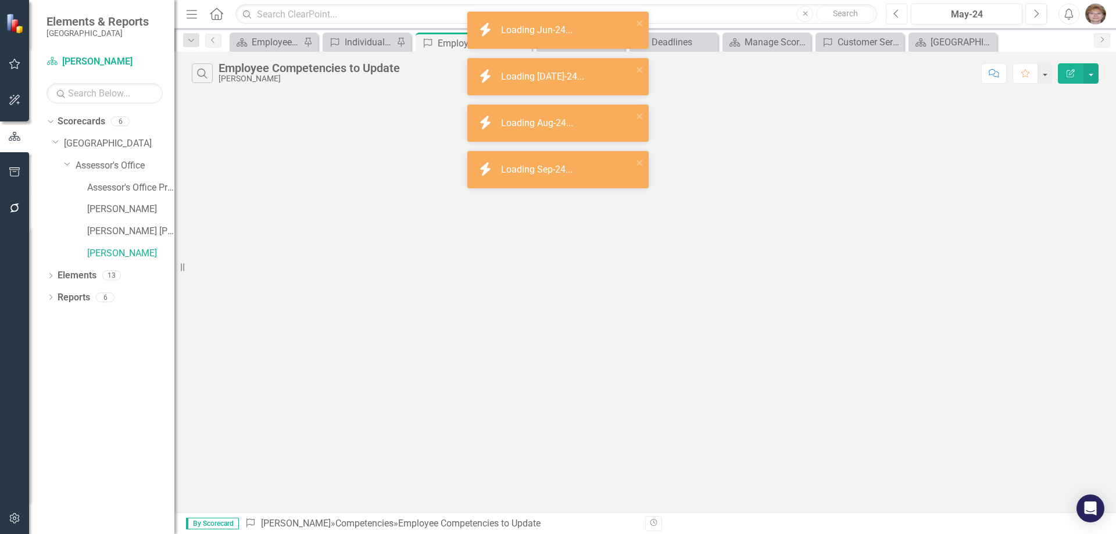
click at [896, 13] on icon "Previous" at bounding box center [896, 14] width 6 height 10
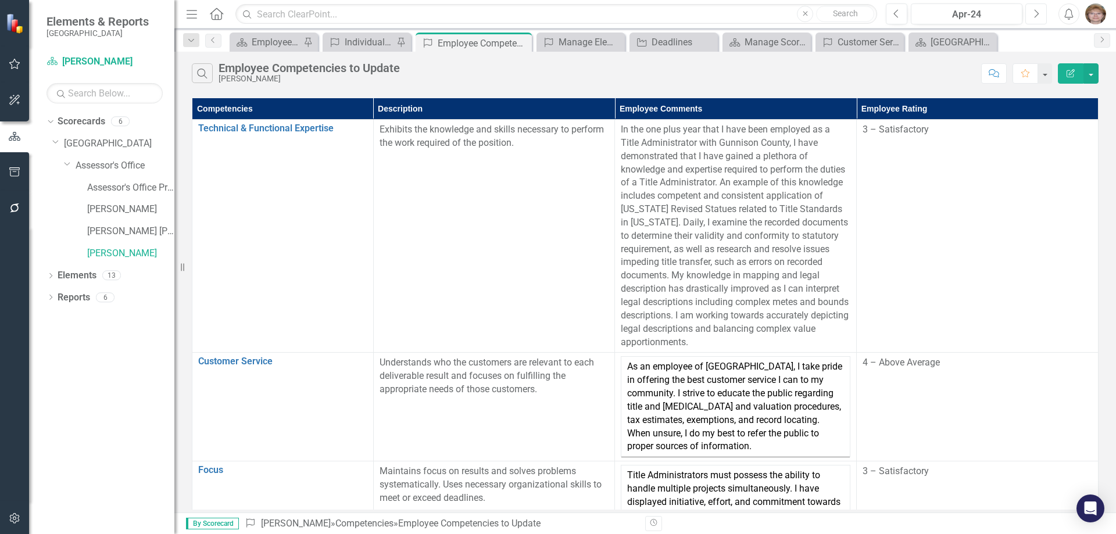
click at [1039, 13] on icon "Next" at bounding box center [1036, 14] width 6 height 10
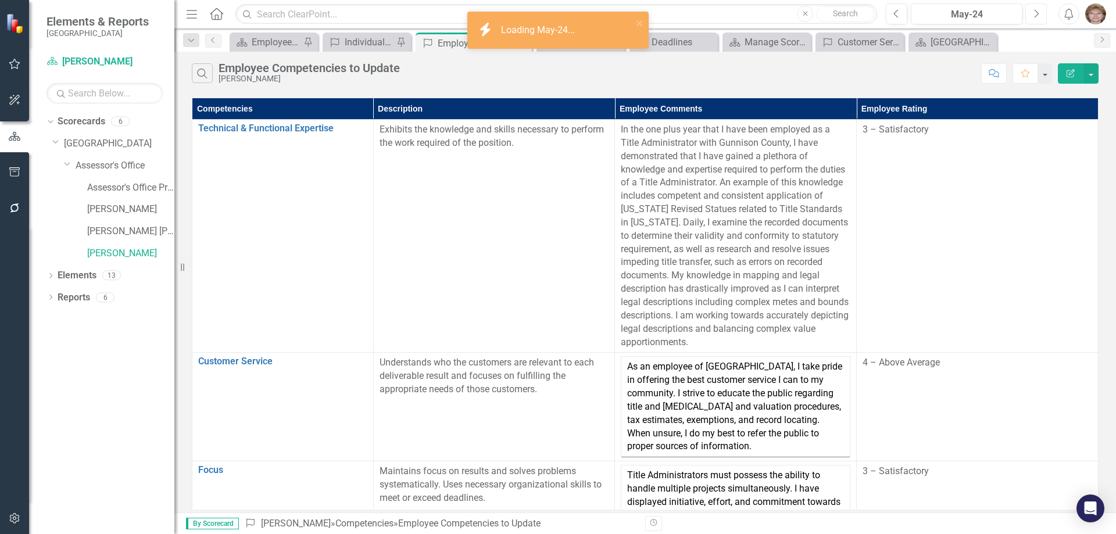
click at [1039, 13] on icon "Next" at bounding box center [1036, 14] width 6 height 10
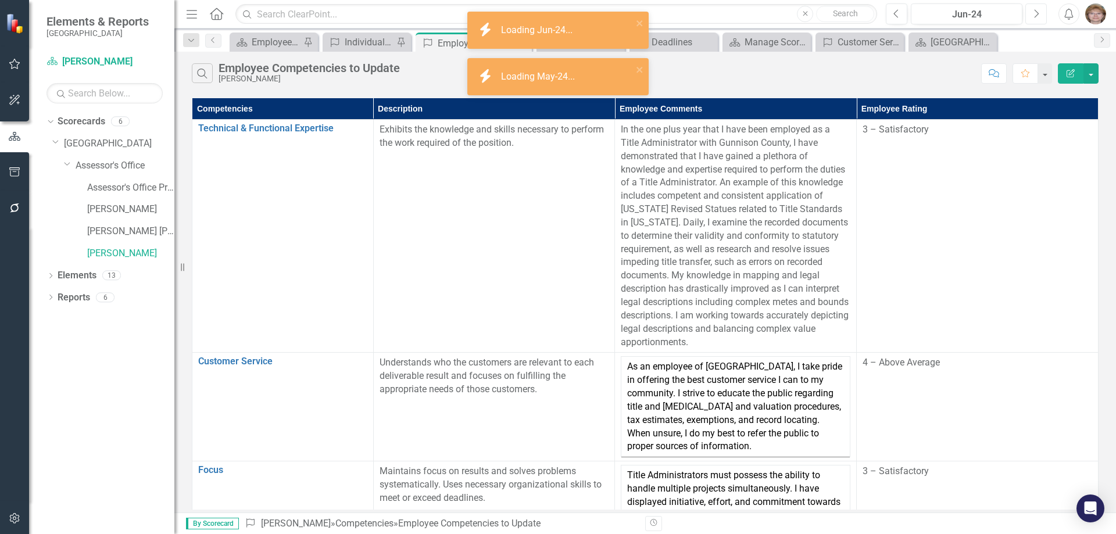
click at [1039, 13] on icon "Next" at bounding box center [1036, 14] width 6 height 10
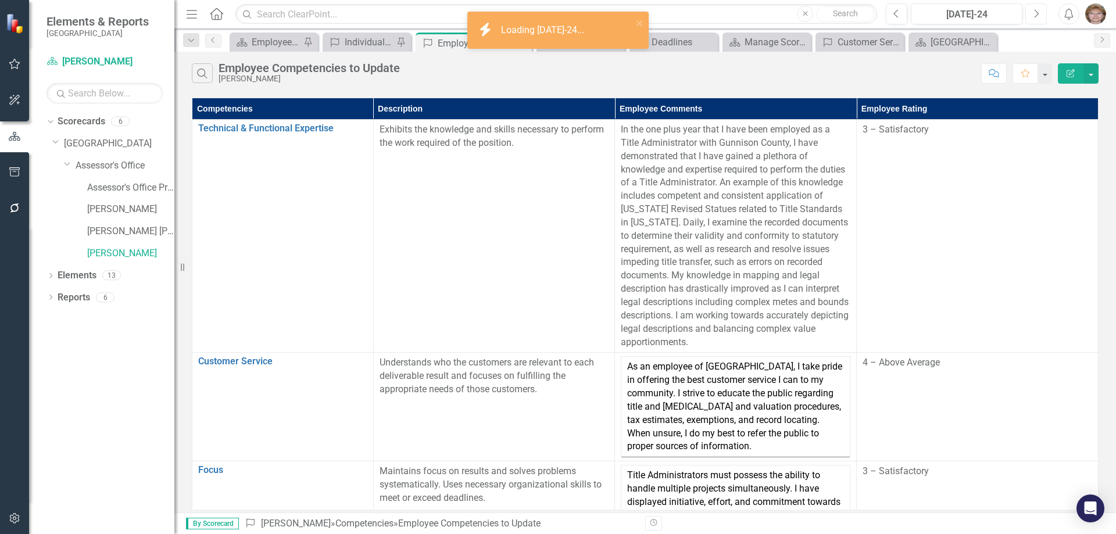
click at [1039, 13] on icon "Next" at bounding box center [1036, 14] width 6 height 10
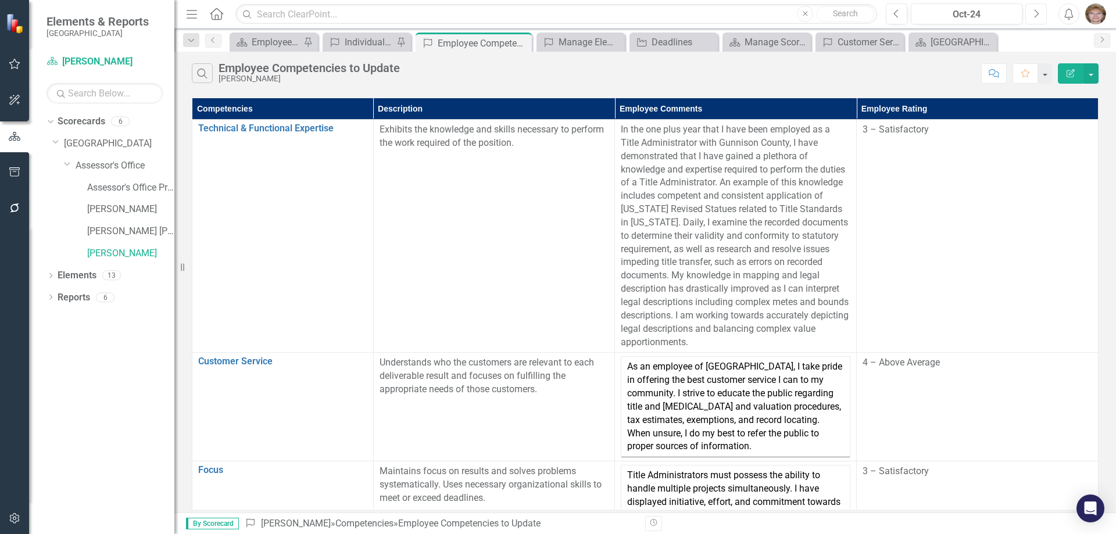
click at [1039, 13] on icon "Next" at bounding box center [1036, 14] width 6 height 10
click at [896, 11] on icon "button" at bounding box center [896, 13] width 5 height 8
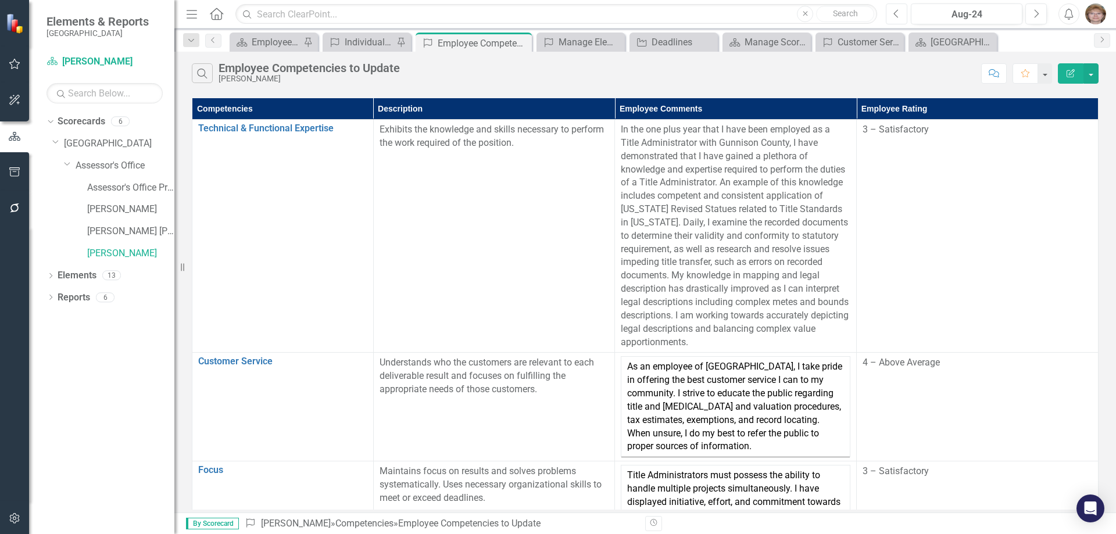
click at [896, 11] on icon "button" at bounding box center [896, 13] width 5 height 8
click at [895, 12] on icon "Previous" at bounding box center [896, 14] width 6 height 10
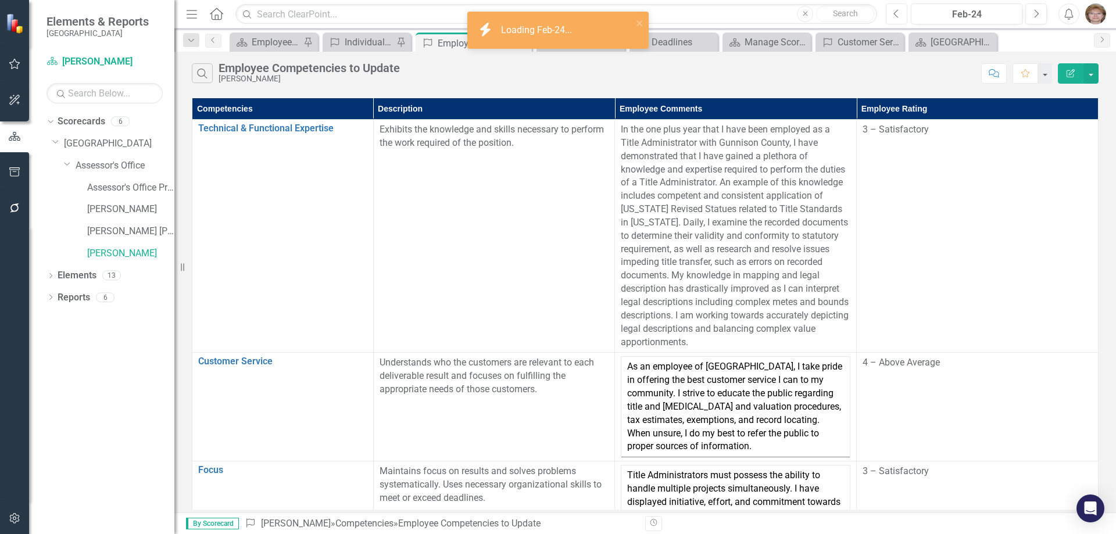
click at [895, 12] on icon "button" at bounding box center [896, 13] width 5 height 8
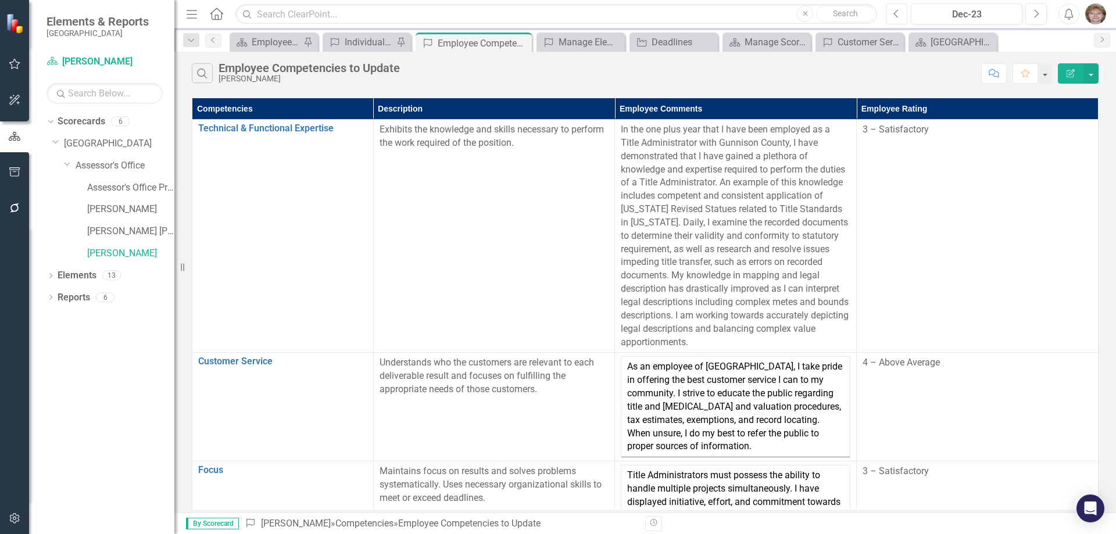
click at [895, 12] on icon "button" at bounding box center [896, 13] width 5 height 8
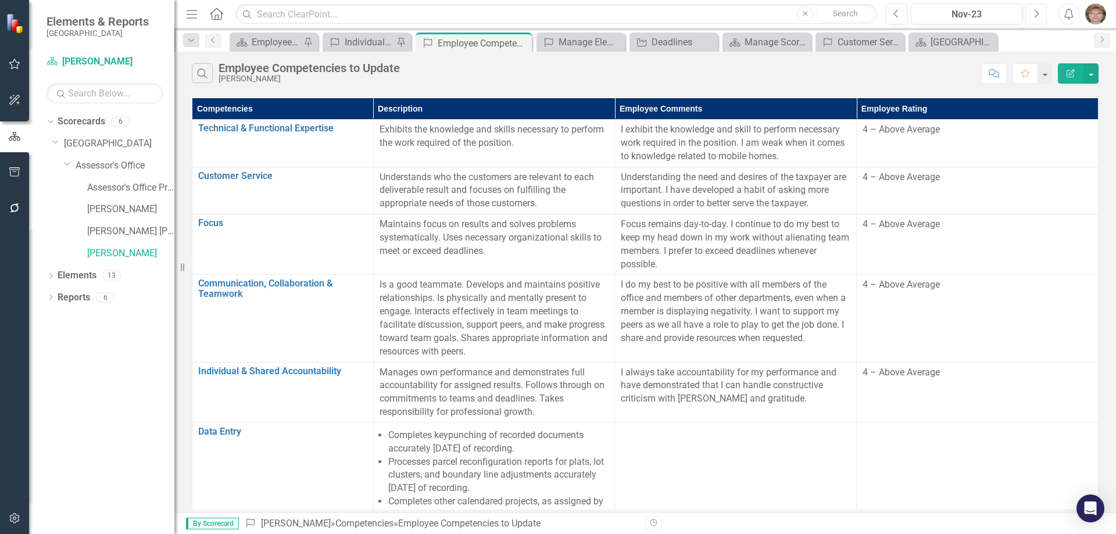
click at [1035, 13] on icon "Next" at bounding box center [1036, 14] width 6 height 10
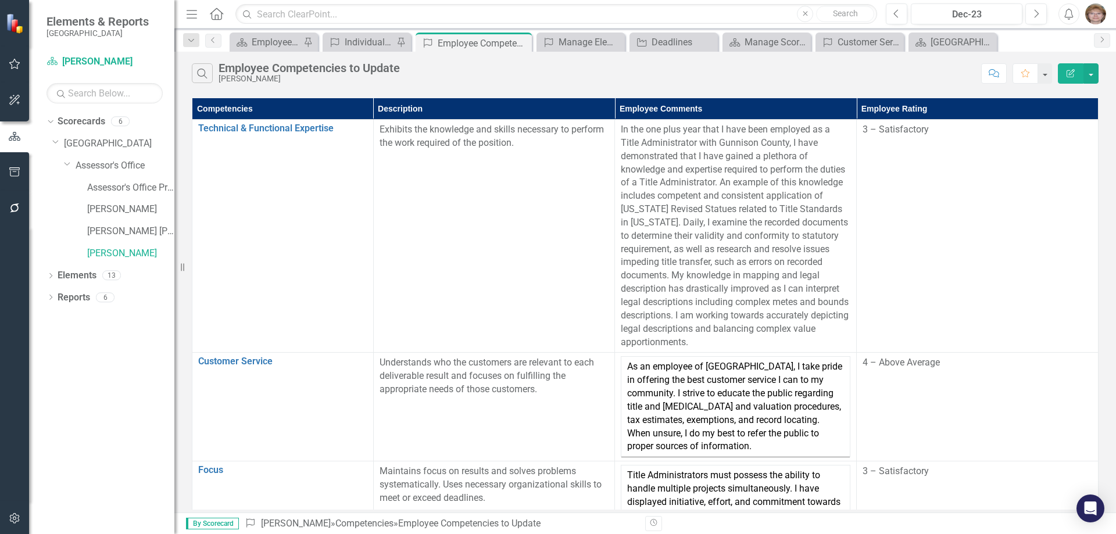
click at [1098, 10] on img "button" at bounding box center [1095, 13] width 21 height 21
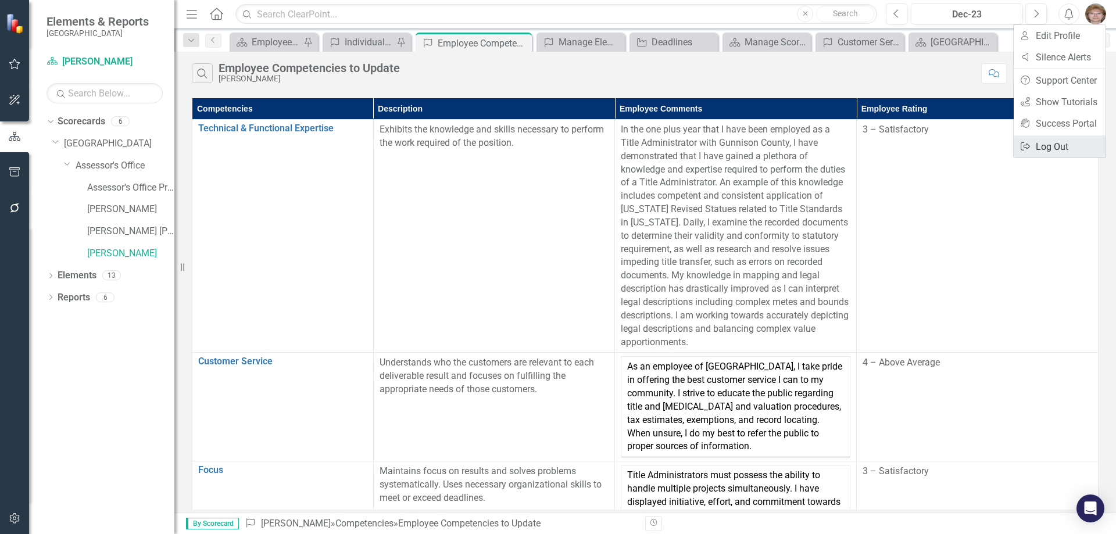
click at [1040, 144] on link "Logout Log Out" at bounding box center [1060, 147] width 92 height 22
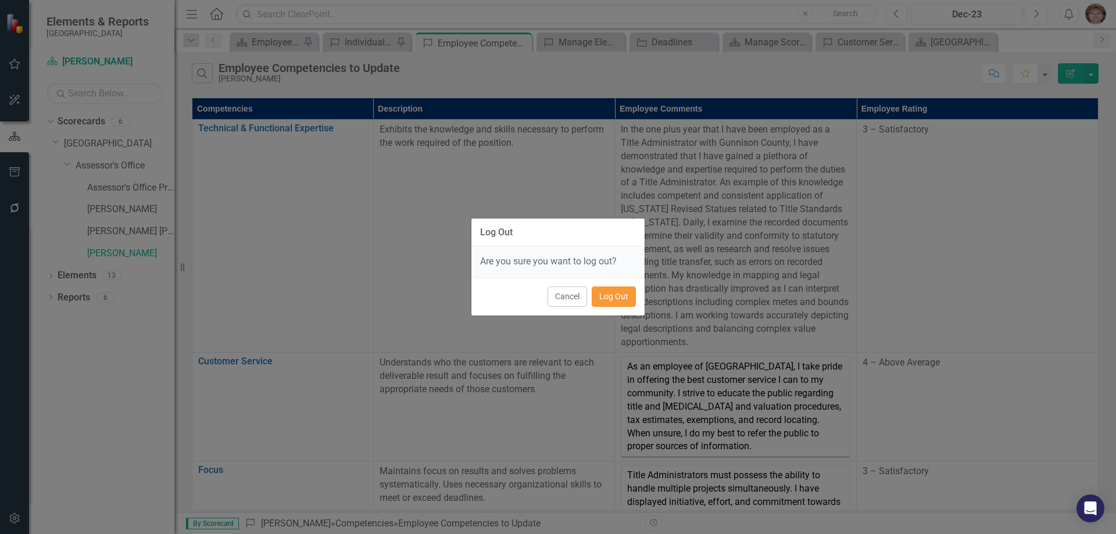
click at [610, 298] on button "Log Out" at bounding box center [614, 297] width 44 height 20
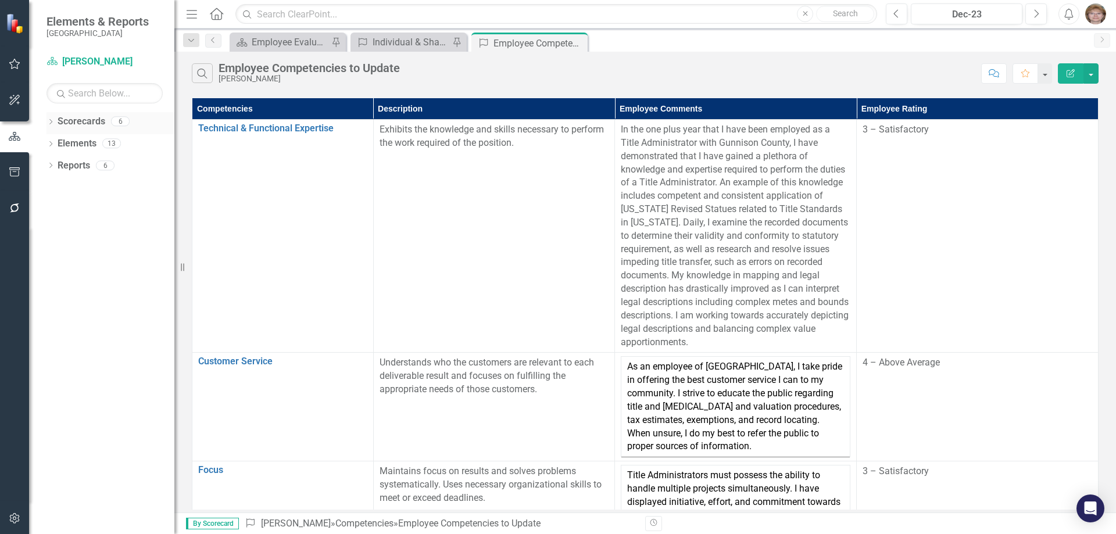
click at [52, 120] on icon "Dropdown" at bounding box center [51, 123] width 8 height 6
click at [59, 142] on icon "Dropdown" at bounding box center [56, 143] width 9 height 7
click at [66, 162] on icon "Dropdown" at bounding box center [68, 165] width 9 height 7
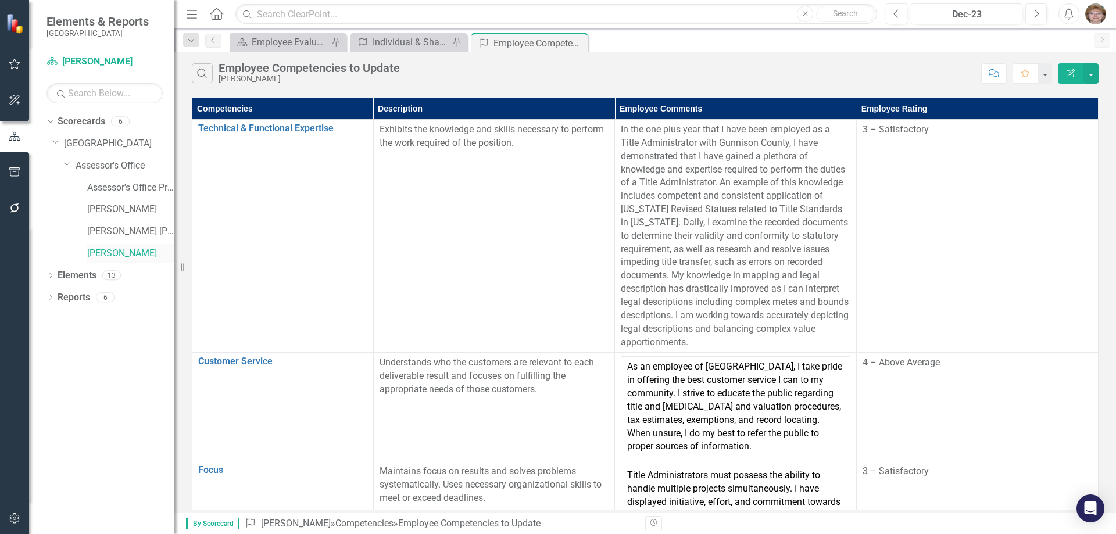
click at [95, 251] on link "[PERSON_NAME]" at bounding box center [130, 253] width 87 height 13
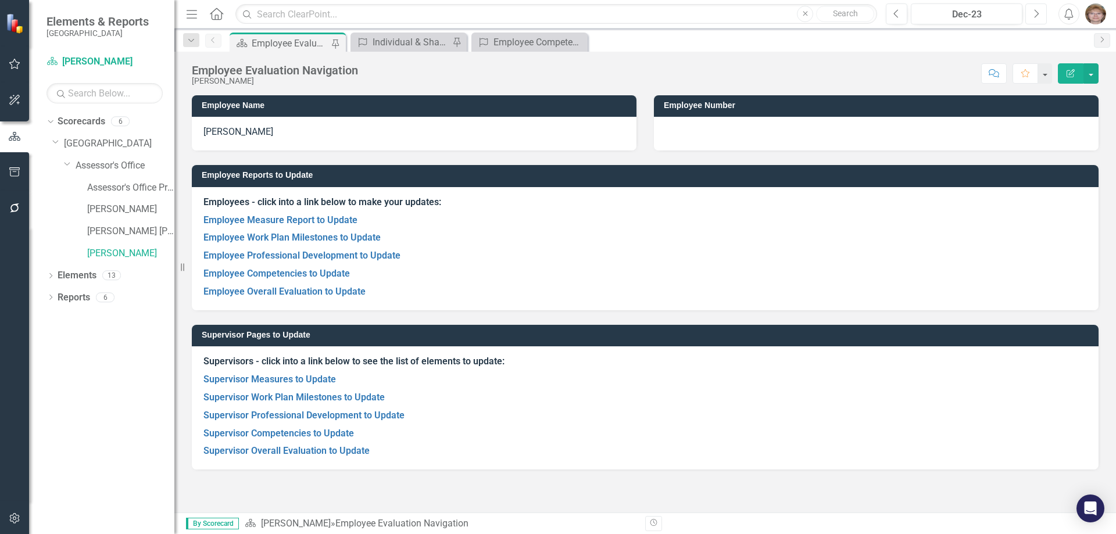
click at [1037, 15] on icon "Next" at bounding box center [1036, 14] width 6 height 10
click at [1036, 15] on icon "Next" at bounding box center [1036, 14] width 6 height 10
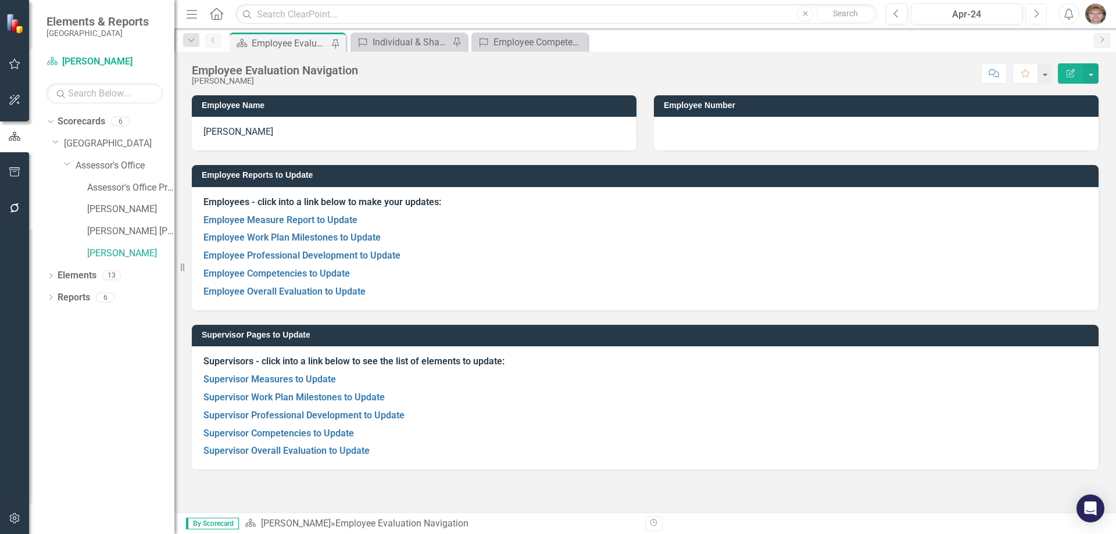
click at [1036, 15] on icon "Next" at bounding box center [1036, 14] width 6 height 10
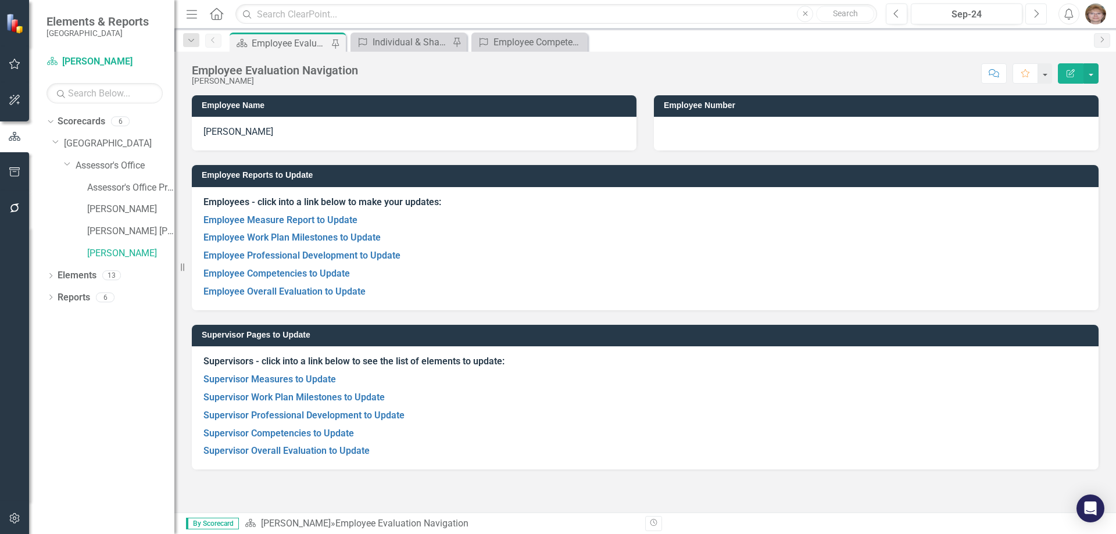
click at [1036, 15] on icon "Next" at bounding box center [1036, 14] width 6 height 10
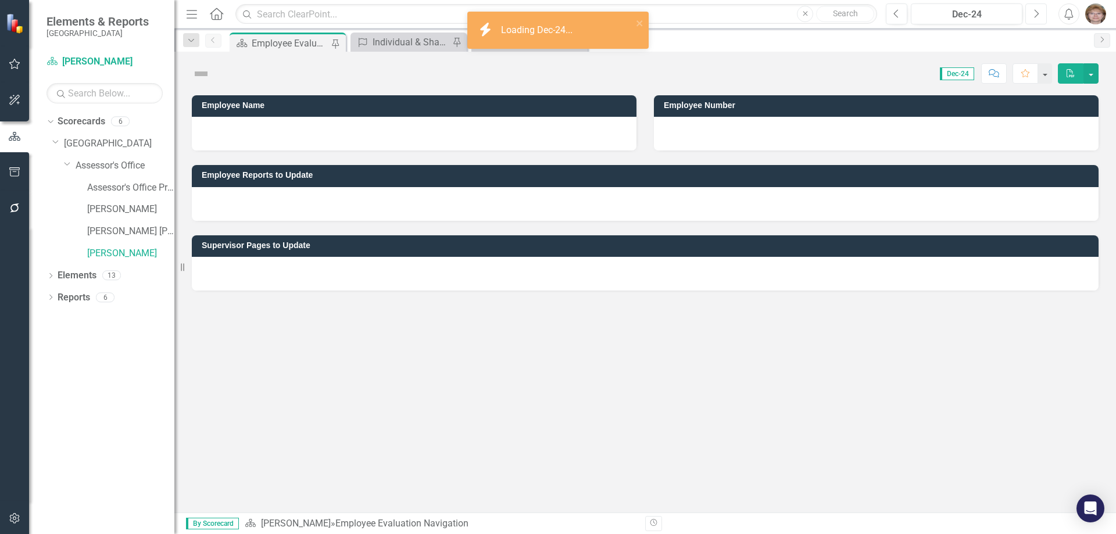
click at [1036, 15] on icon "Next" at bounding box center [1036, 14] width 6 height 10
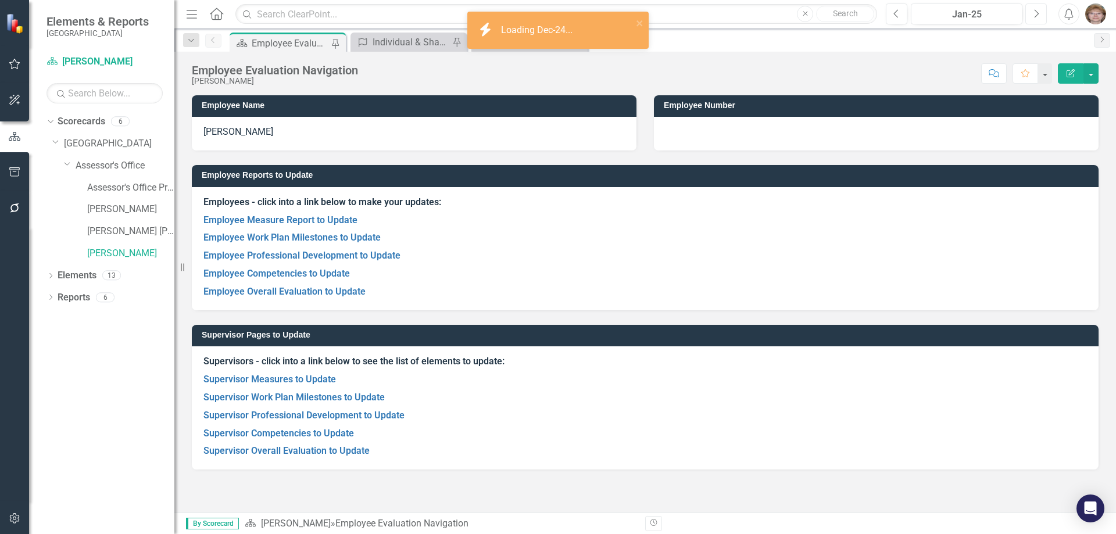
click at [1036, 15] on icon "Next" at bounding box center [1036, 14] width 6 height 10
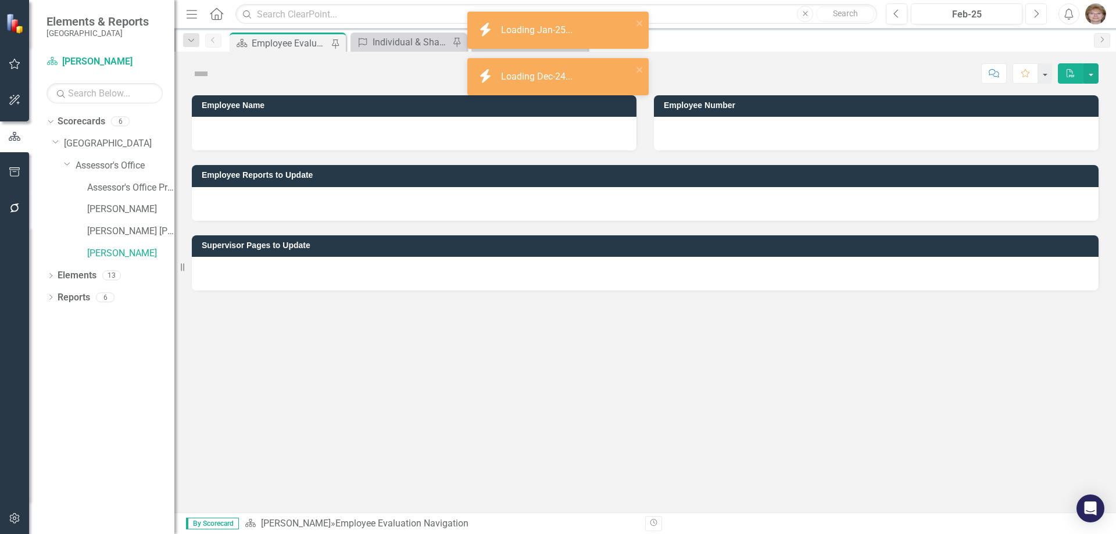
click at [1036, 15] on icon "Next" at bounding box center [1036, 14] width 6 height 10
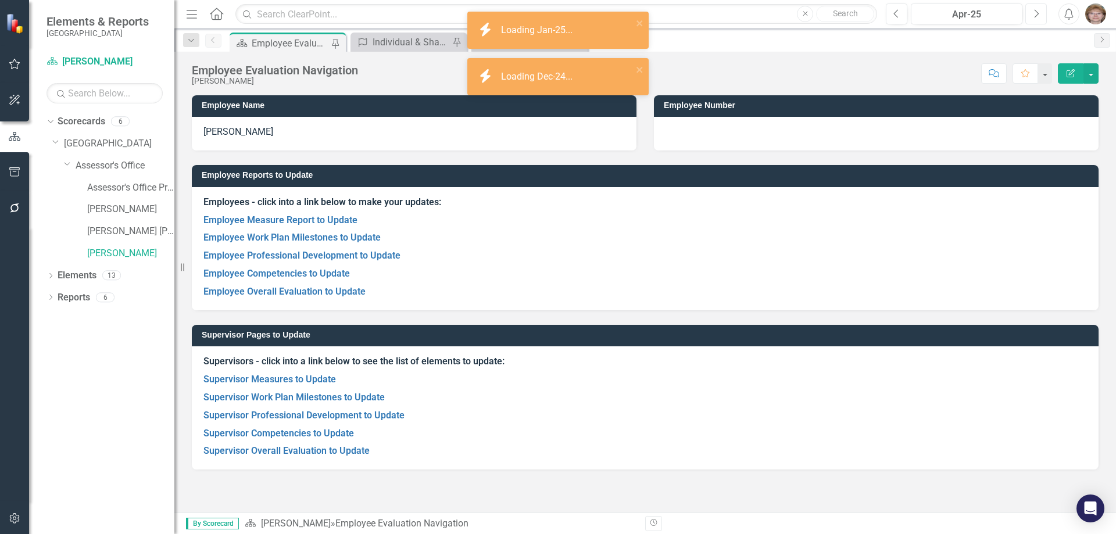
click at [1036, 15] on icon "Next" at bounding box center [1036, 14] width 6 height 10
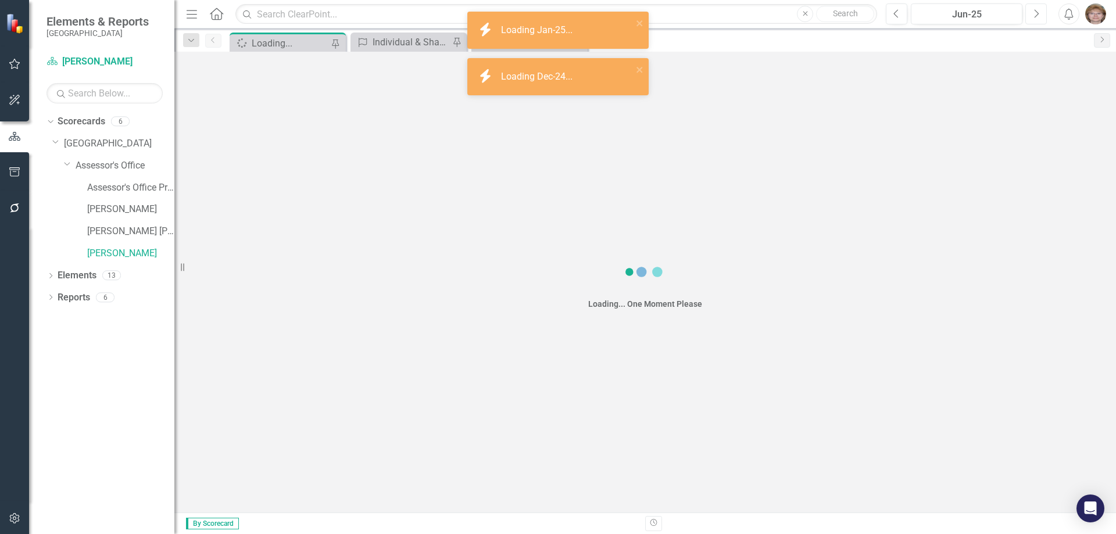
click at [1036, 15] on icon "Next" at bounding box center [1036, 14] width 6 height 10
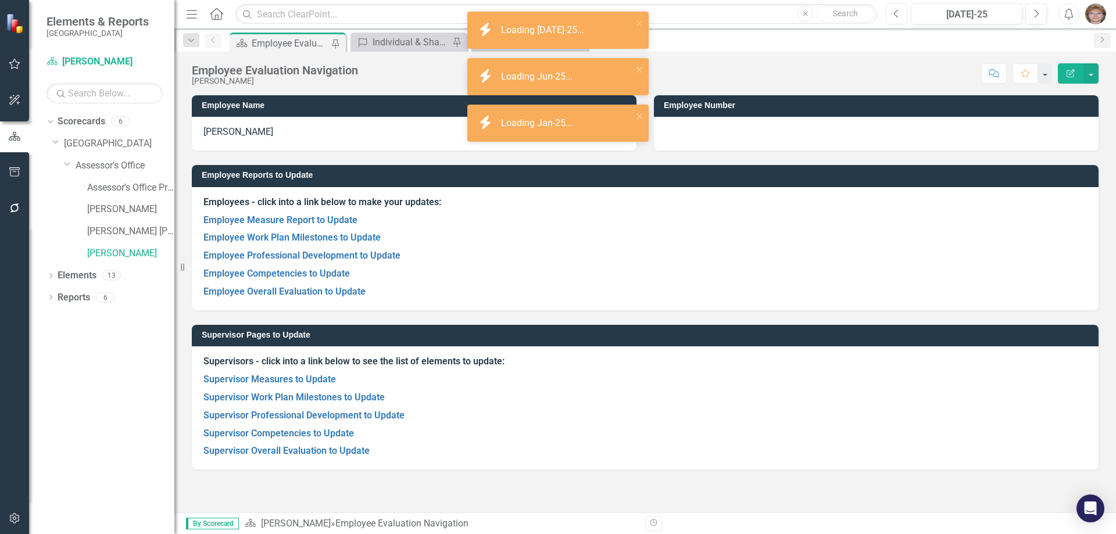
click at [893, 12] on icon "Previous" at bounding box center [896, 14] width 6 height 10
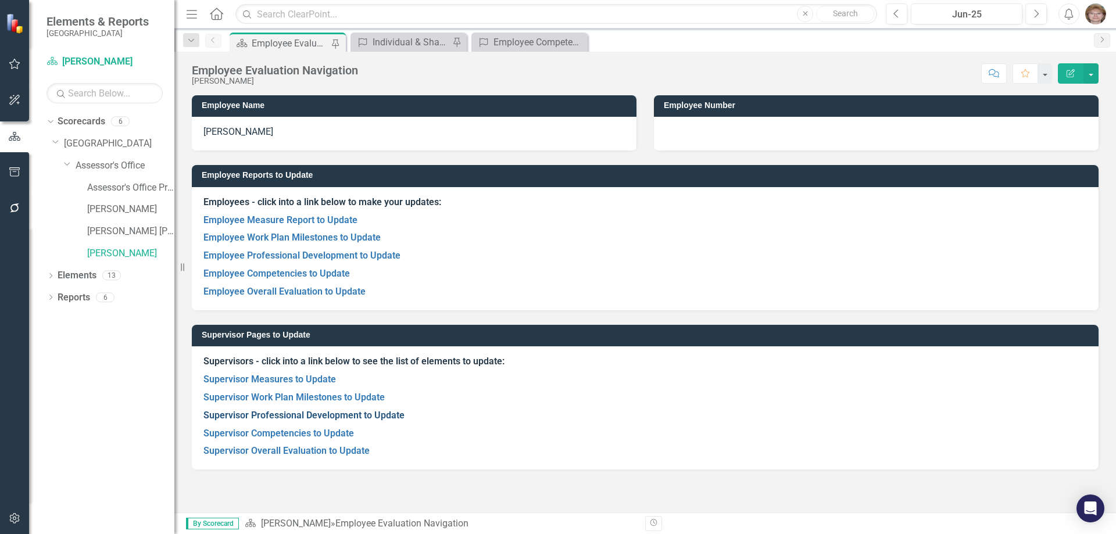
click at [260, 414] on link "Supervisor Professional Development to Update" at bounding box center [303, 415] width 201 height 11
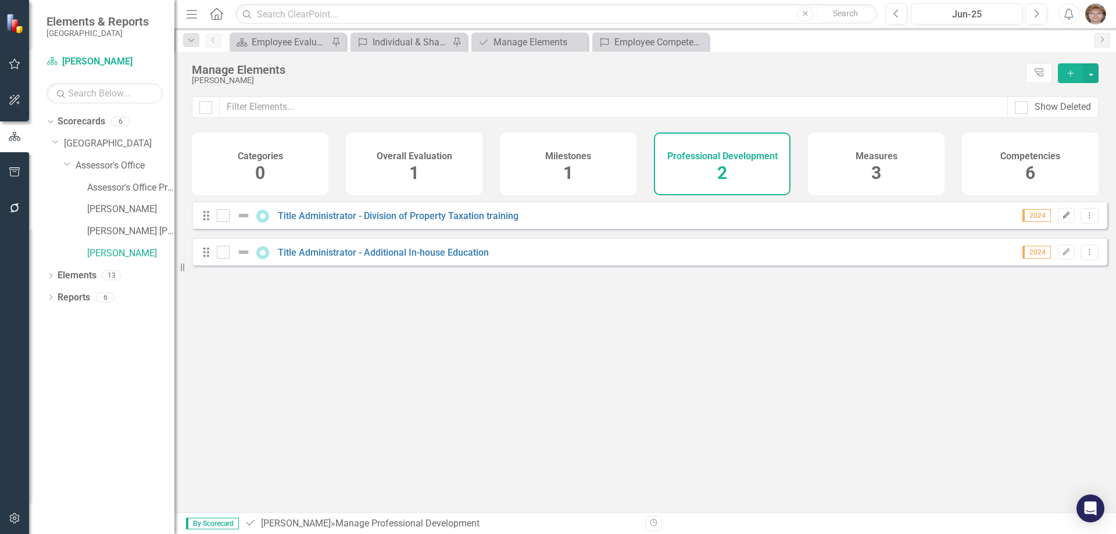
click at [1063, 219] on icon "button" at bounding box center [1066, 215] width 7 height 7
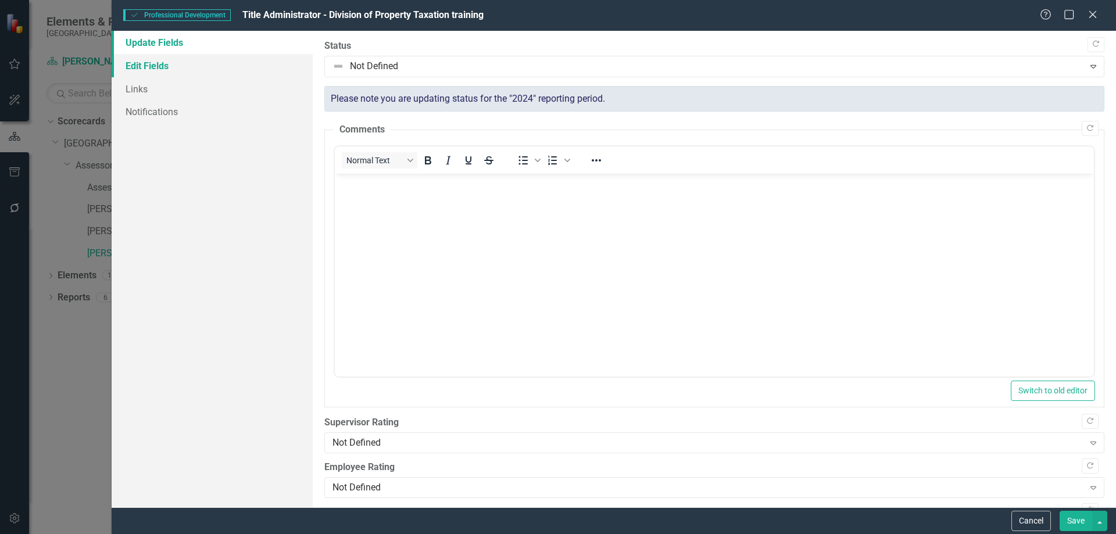
click at [159, 66] on link "Edit Fields" at bounding box center [212, 65] width 201 height 23
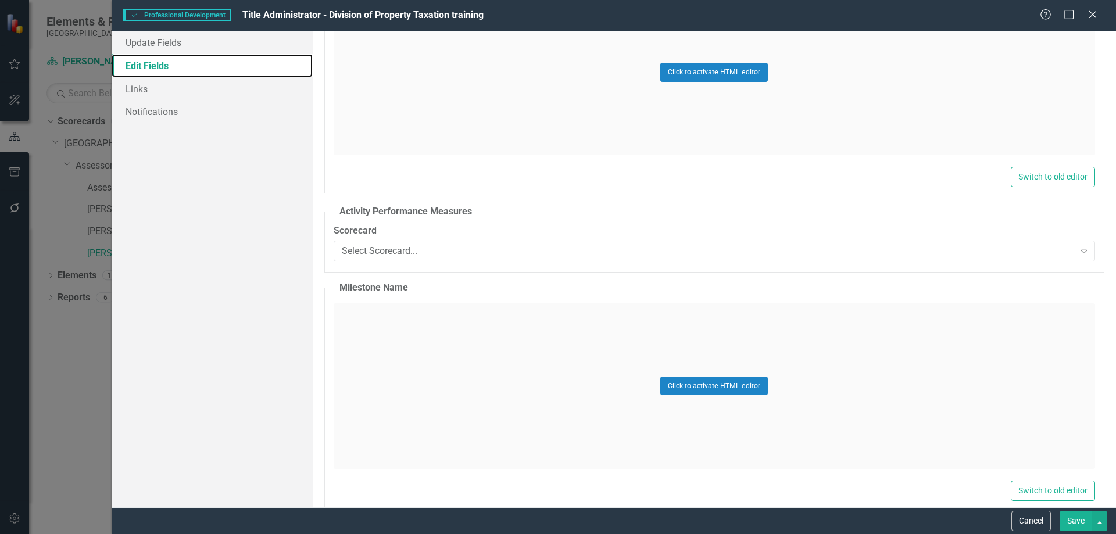
scroll to position [922, 0]
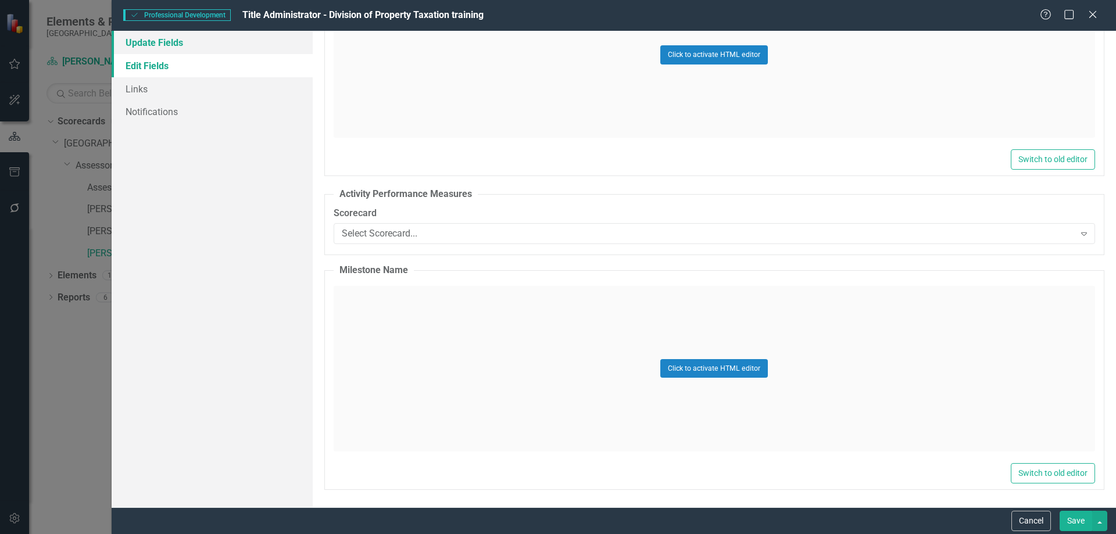
click at [187, 42] on link "Update Fields" at bounding box center [212, 42] width 201 height 23
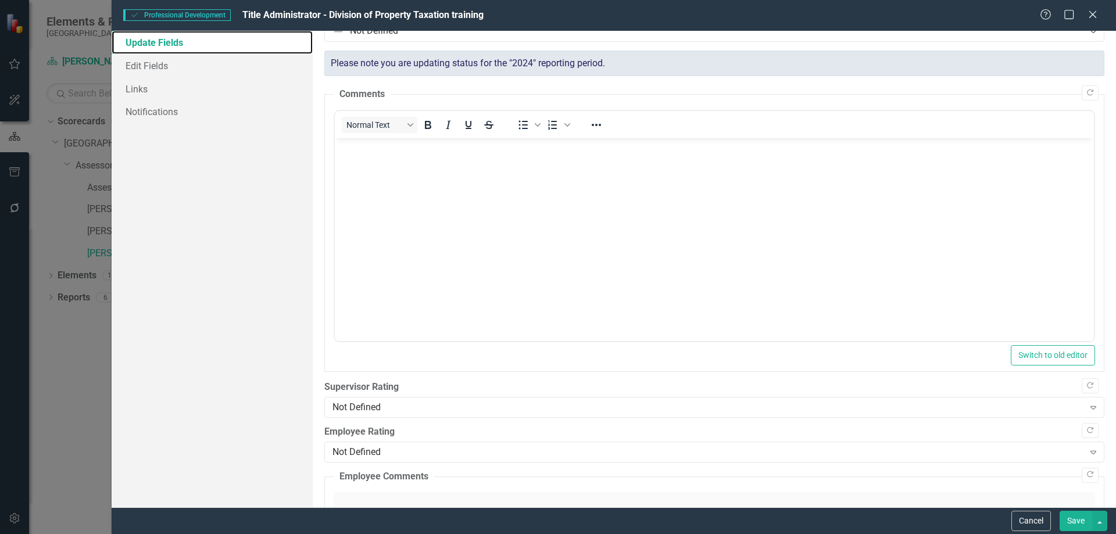
scroll to position [0, 0]
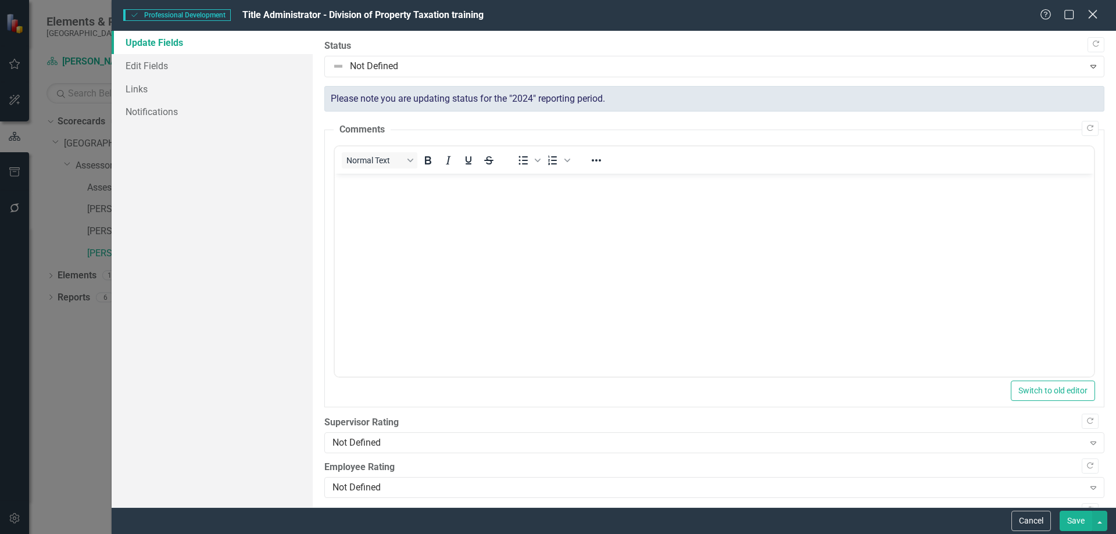
click at [1091, 13] on icon at bounding box center [1092, 14] width 9 height 9
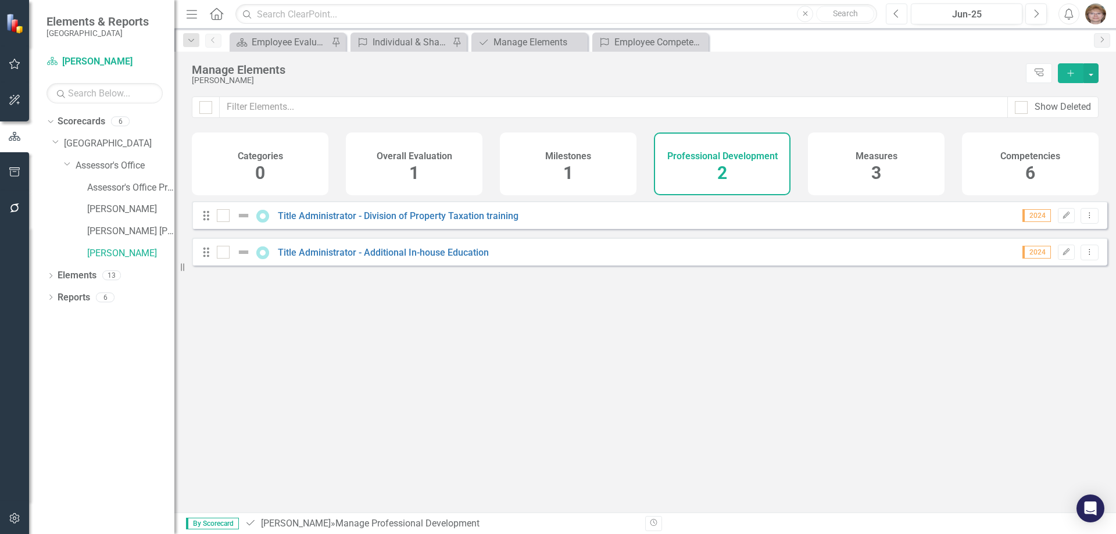
click at [896, 13] on icon "Previous" at bounding box center [896, 14] width 6 height 10
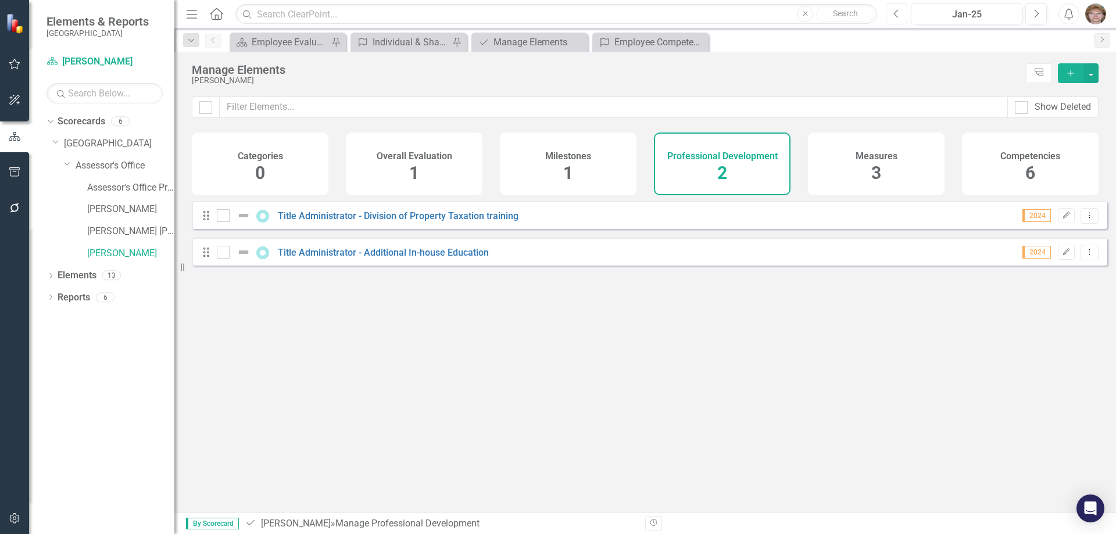
click at [896, 13] on icon "Previous" at bounding box center [896, 14] width 6 height 10
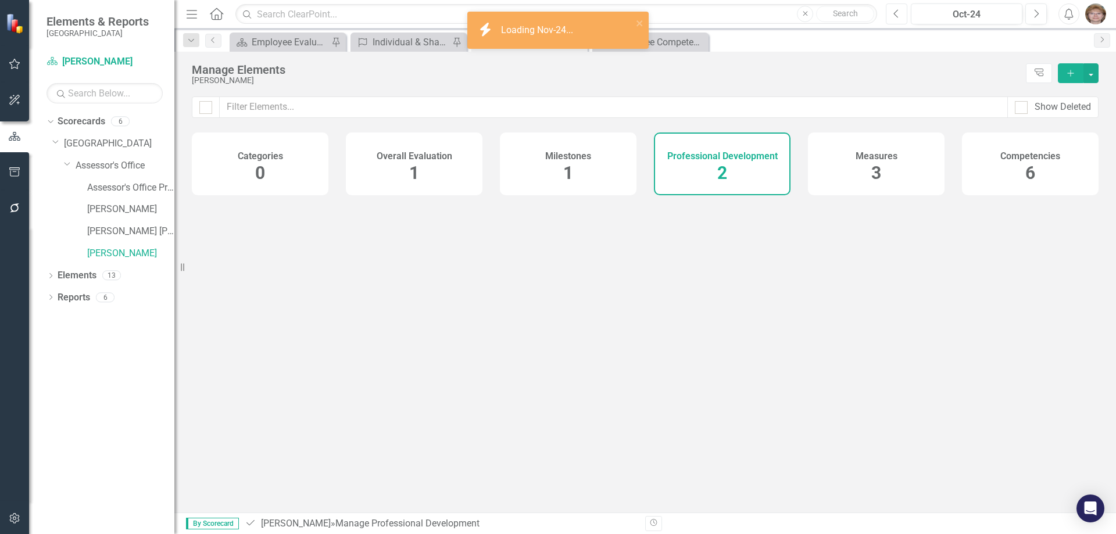
click at [896, 13] on icon "Previous" at bounding box center [896, 14] width 6 height 10
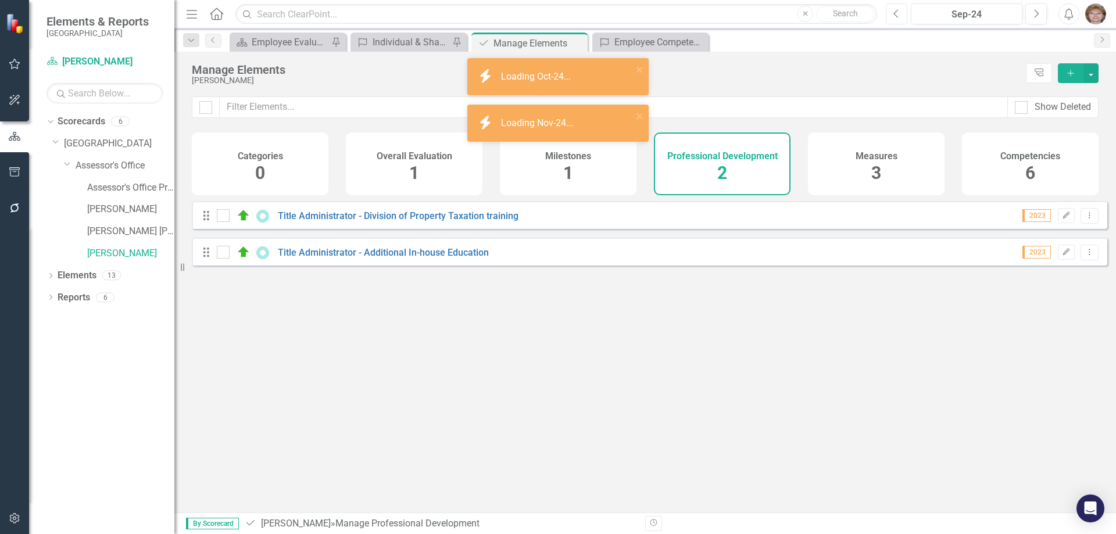
click at [896, 13] on icon "Previous" at bounding box center [896, 14] width 6 height 10
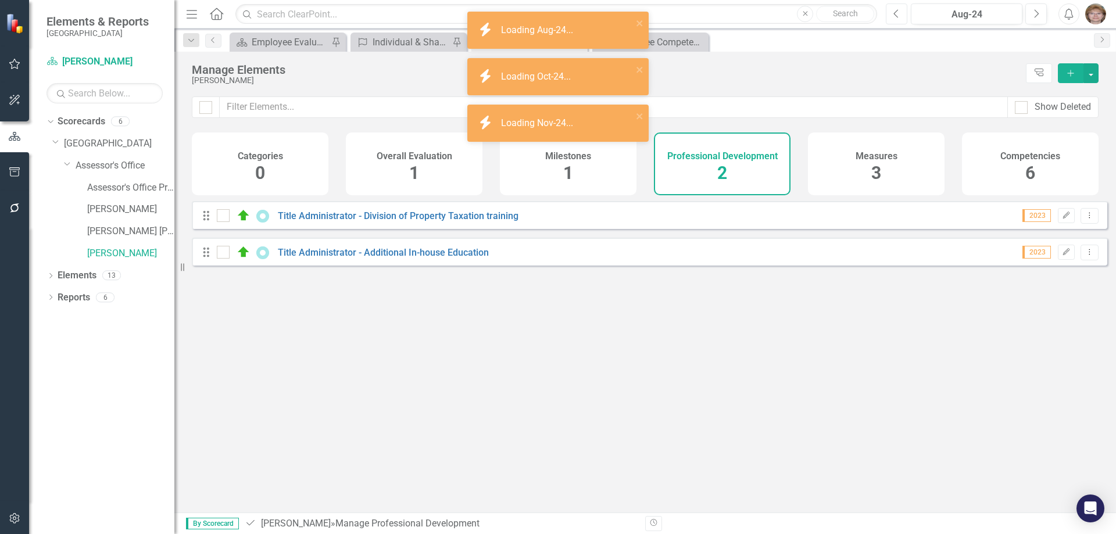
click at [896, 13] on icon "Previous" at bounding box center [896, 14] width 6 height 10
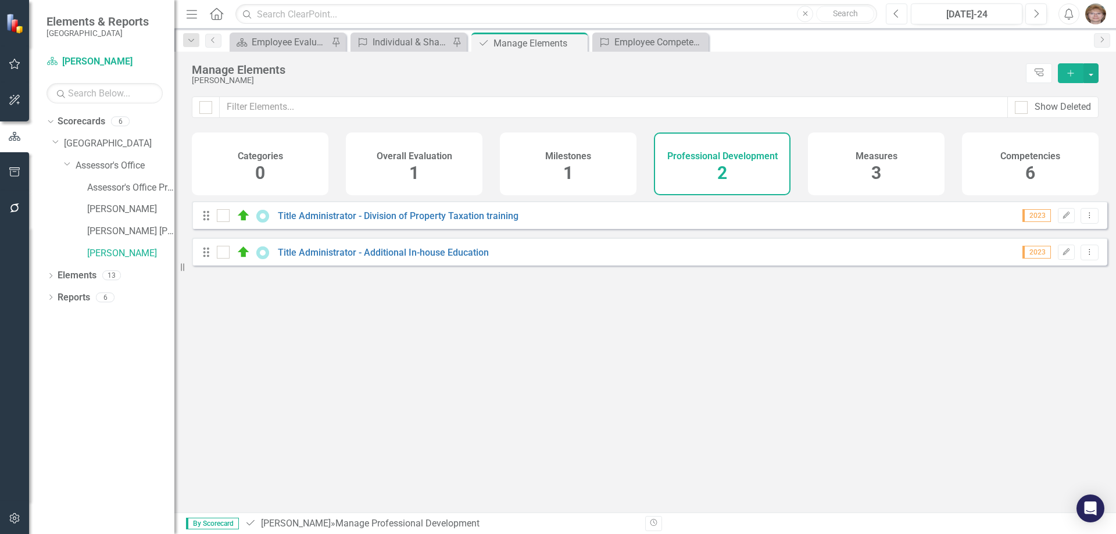
click at [896, 11] on icon "button" at bounding box center [896, 13] width 5 height 8
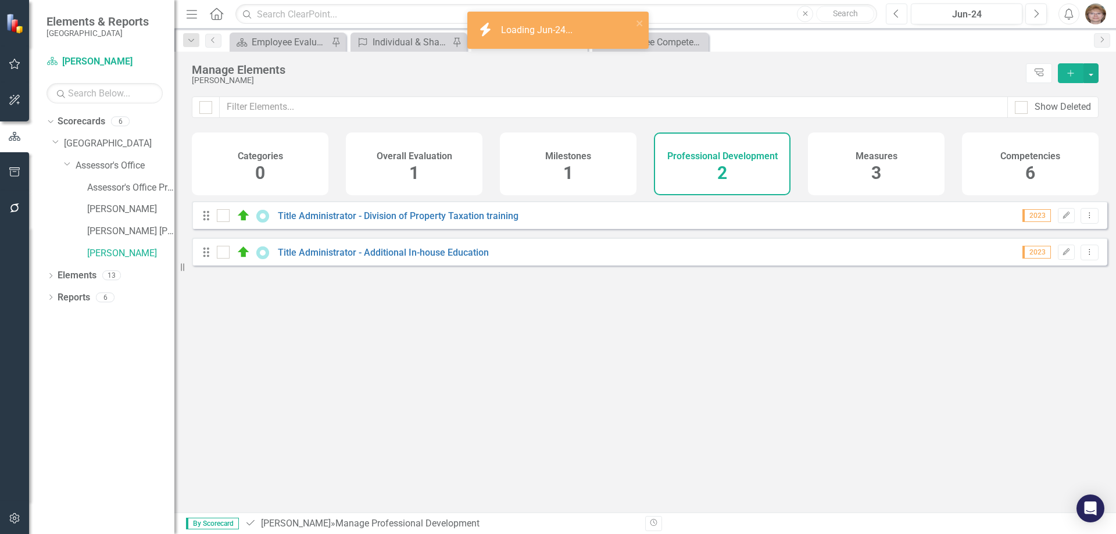
click at [896, 11] on icon "button" at bounding box center [896, 13] width 5 height 8
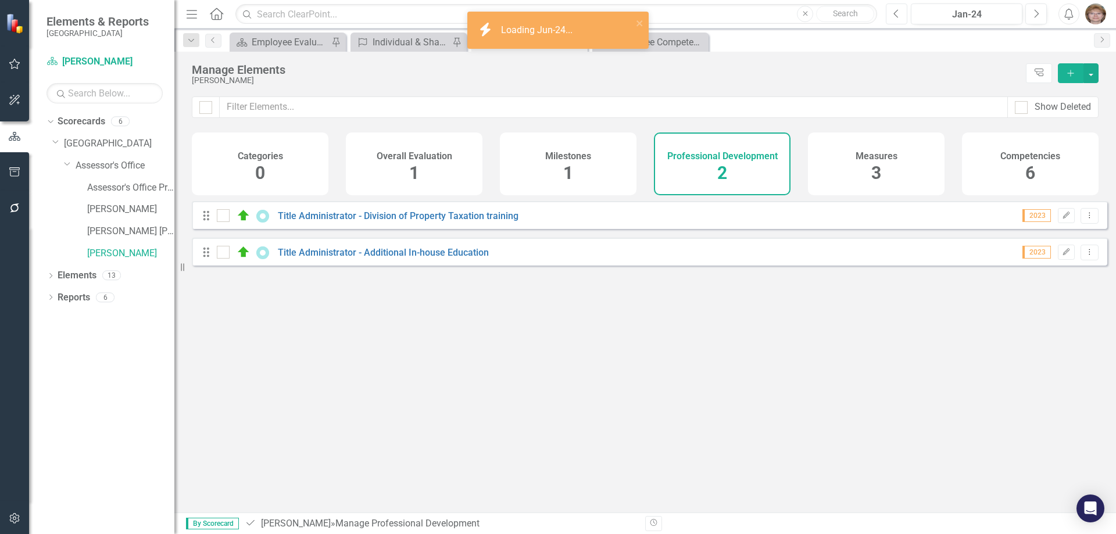
click at [896, 11] on icon "button" at bounding box center [896, 13] width 5 height 8
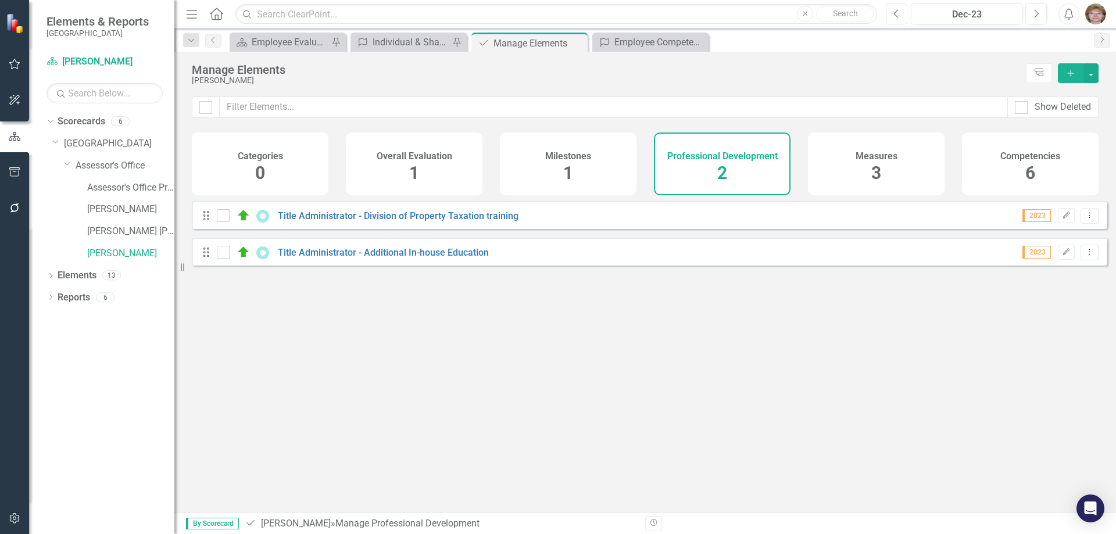
click at [896, 11] on icon "button" at bounding box center [896, 13] width 5 height 8
click at [1037, 16] on icon "Next" at bounding box center [1036, 14] width 6 height 10
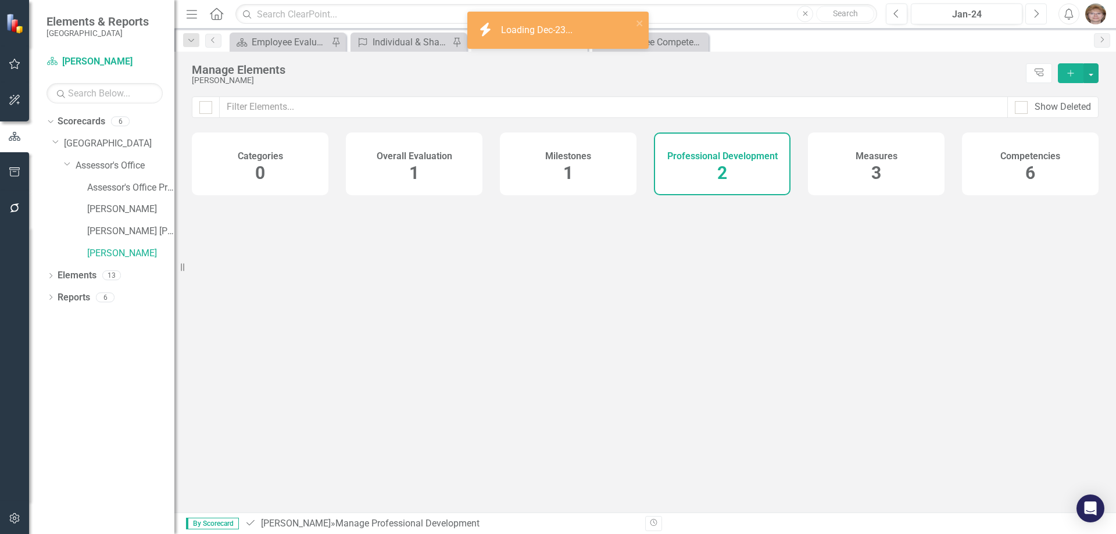
click at [1037, 16] on icon "Next" at bounding box center [1036, 14] width 6 height 10
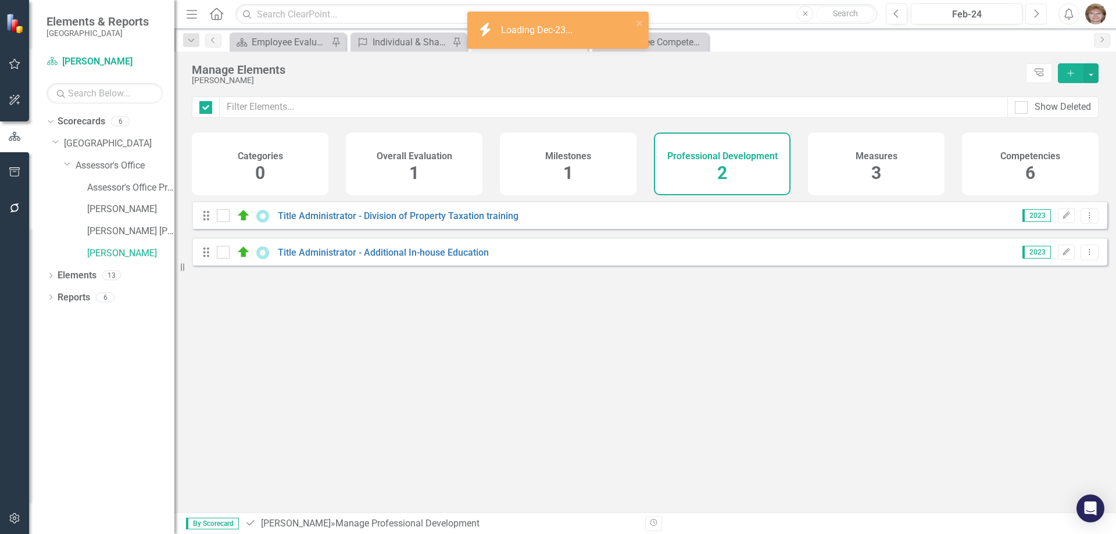
checkbox input "false"
click at [1037, 16] on icon "Next" at bounding box center [1036, 14] width 6 height 10
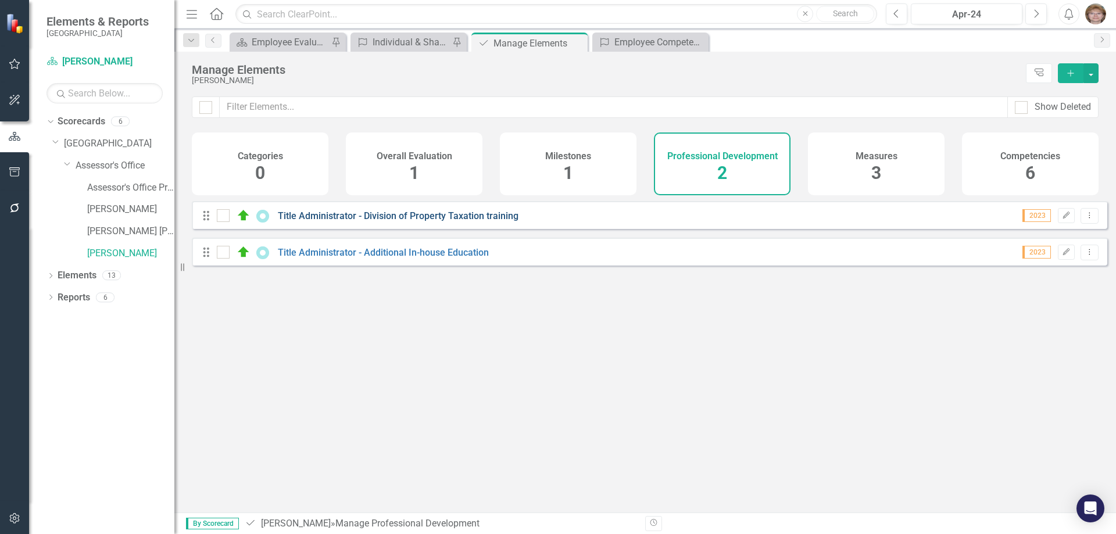
click at [409, 221] on link "Title Administrator - Division of Property Taxation training" at bounding box center [398, 215] width 241 height 11
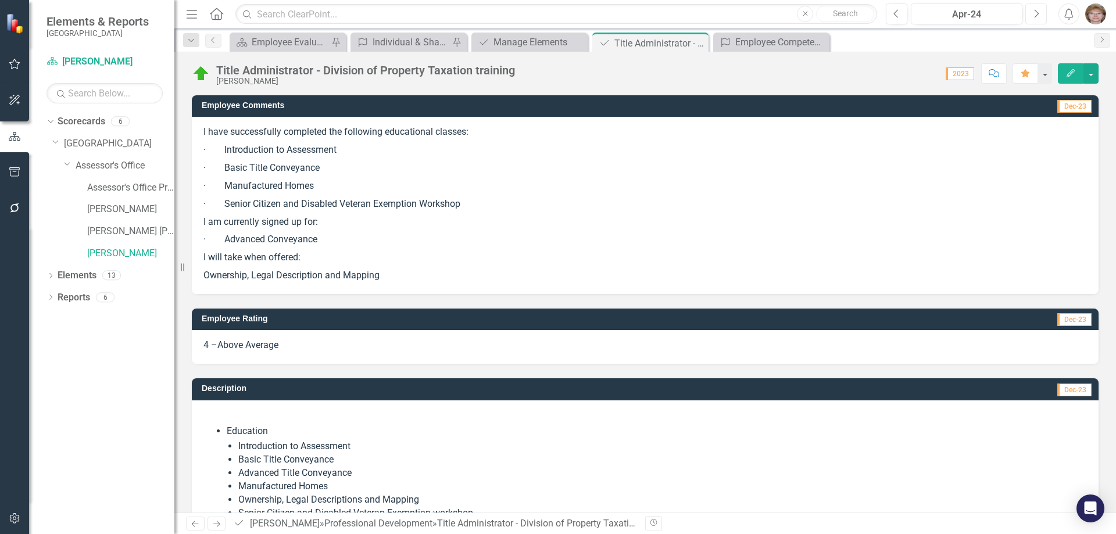
click at [1039, 14] on button "Next" at bounding box center [1036, 13] width 22 height 21
drag, startPoint x: 899, startPoint y: 15, endPoint x: 896, endPoint y: 21, distance: 7.0
click at [899, 14] on icon "Previous" at bounding box center [896, 14] width 6 height 10
click at [1039, 14] on icon "Next" at bounding box center [1036, 14] width 6 height 10
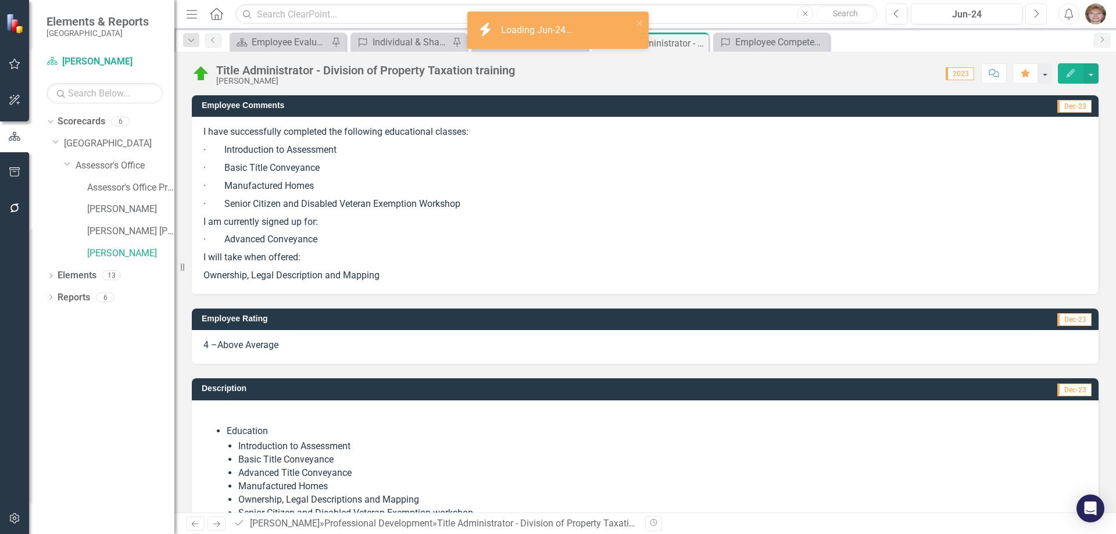
click at [1039, 14] on icon "Next" at bounding box center [1036, 14] width 6 height 10
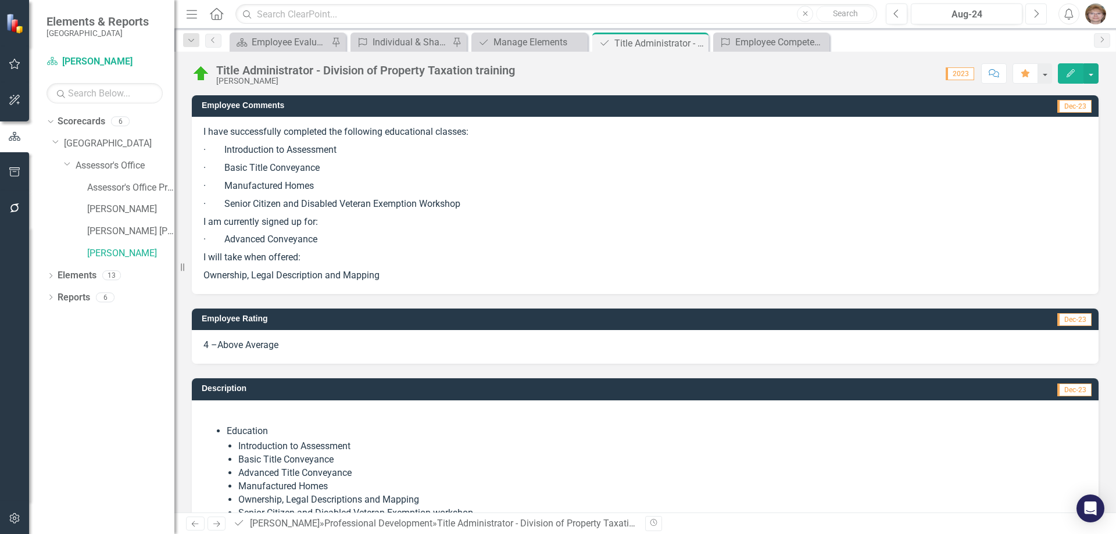
click at [1036, 16] on icon "button" at bounding box center [1037, 13] width 5 height 8
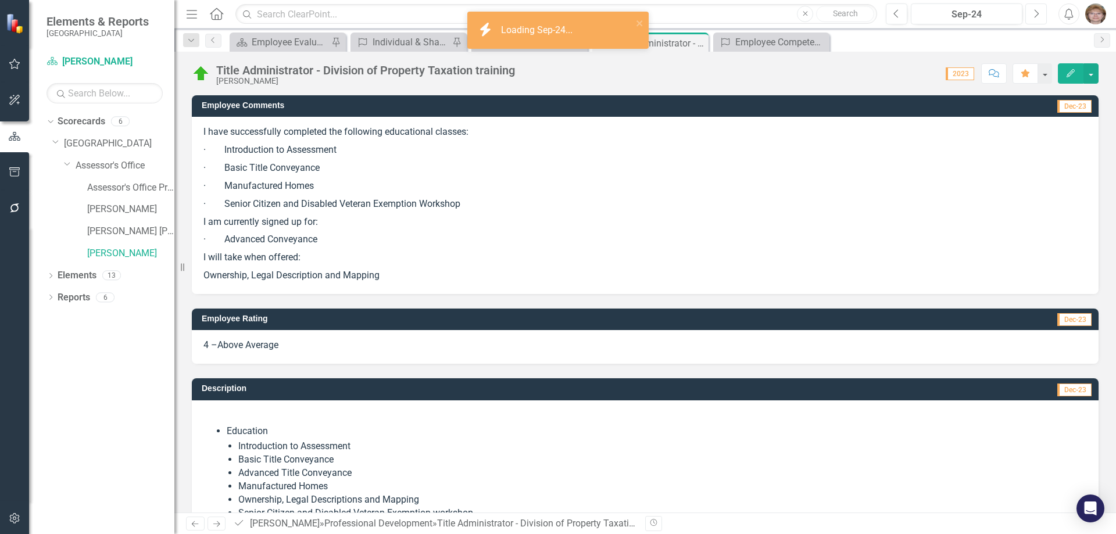
click at [1037, 15] on icon "button" at bounding box center [1037, 13] width 5 height 8
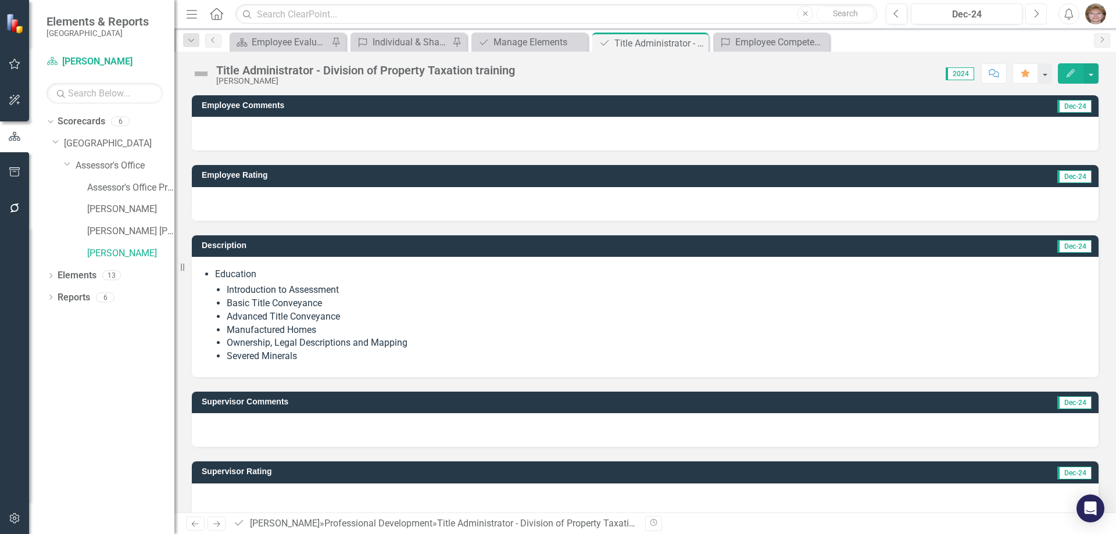
click at [1038, 14] on icon "Next" at bounding box center [1036, 14] width 6 height 10
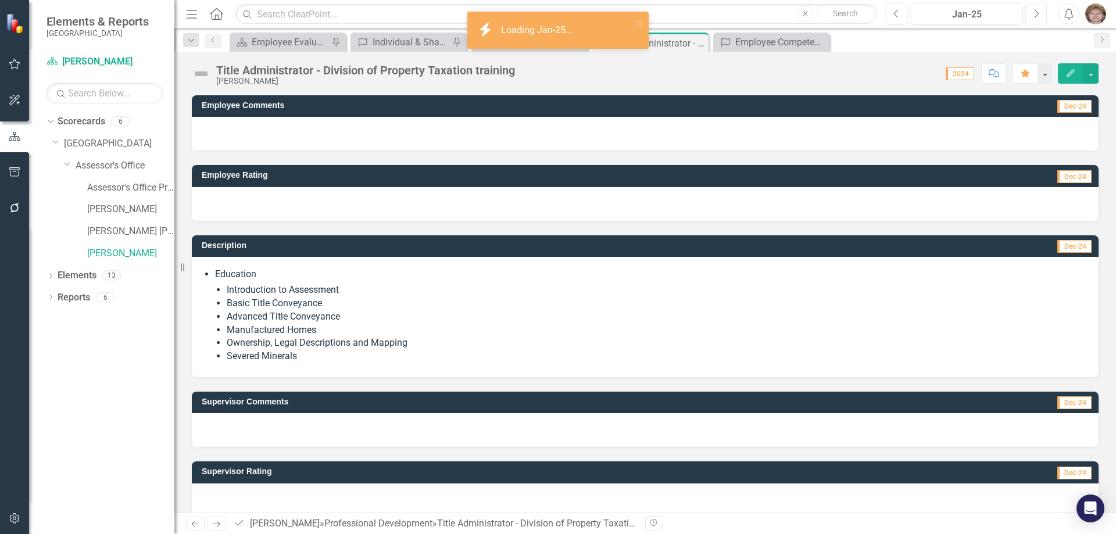
click at [1038, 13] on icon "button" at bounding box center [1037, 13] width 5 height 8
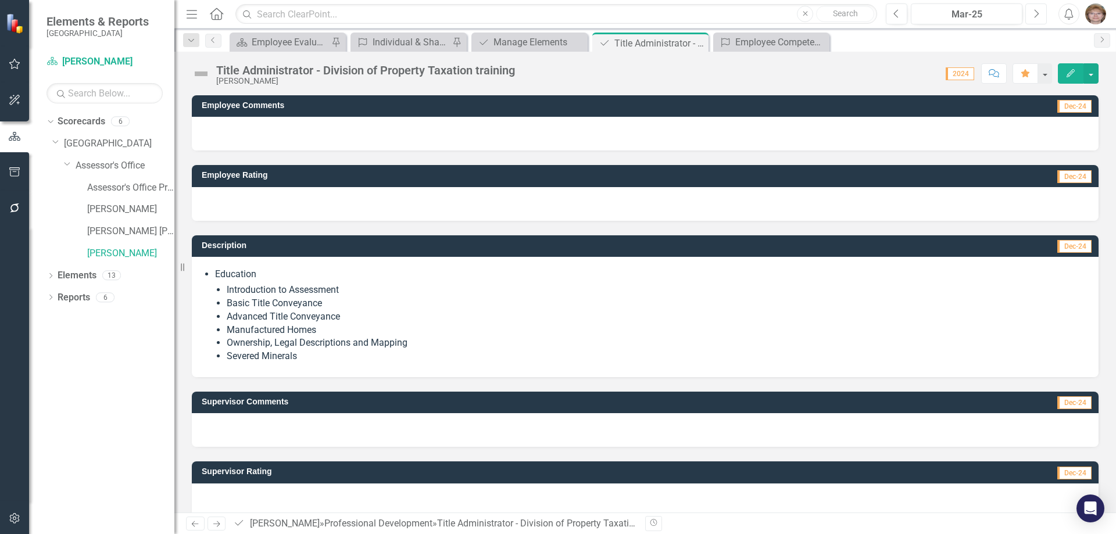
click at [1035, 15] on icon "Next" at bounding box center [1036, 14] width 6 height 10
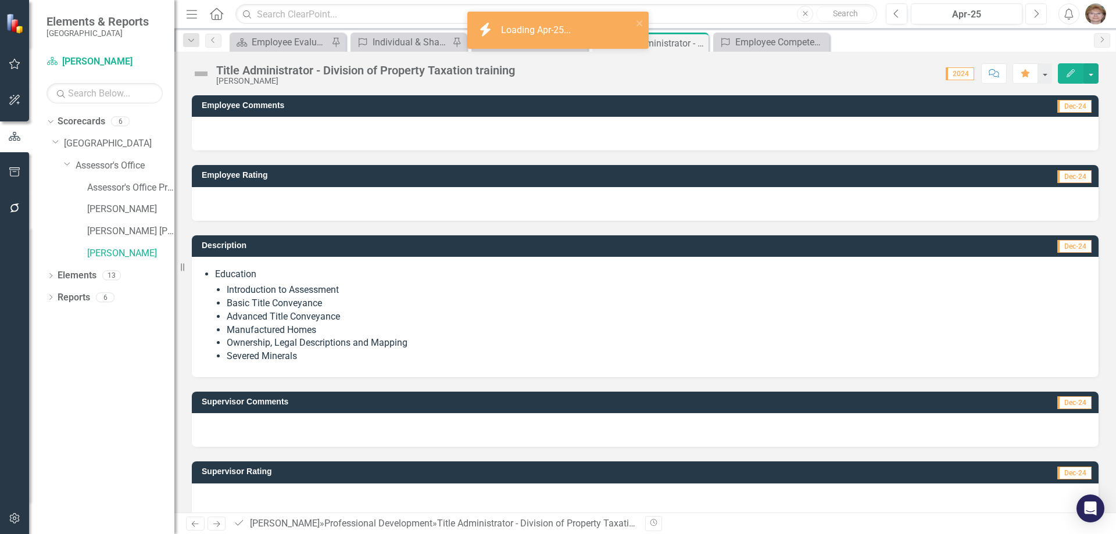
click at [1035, 15] on icon "Next" at bounding box center [1036, 14] width 6 height 10
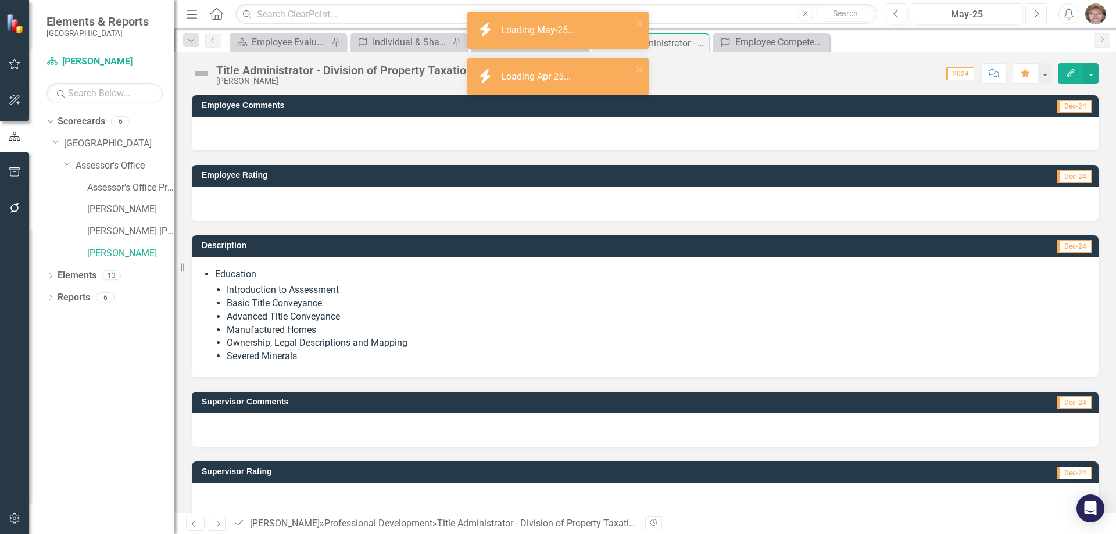
click at [1035, 15] on icon "Next" at bounding box center [1036, 14] width 6 height 10
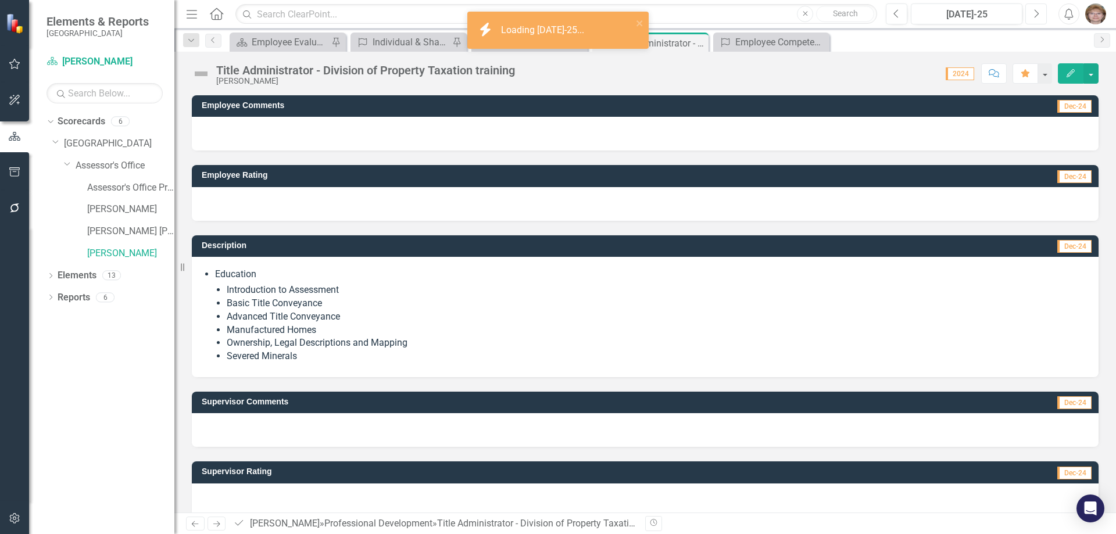
click at [1035, 15] on icon "Next" at bounding box center [1036, 14] width 6 height 10
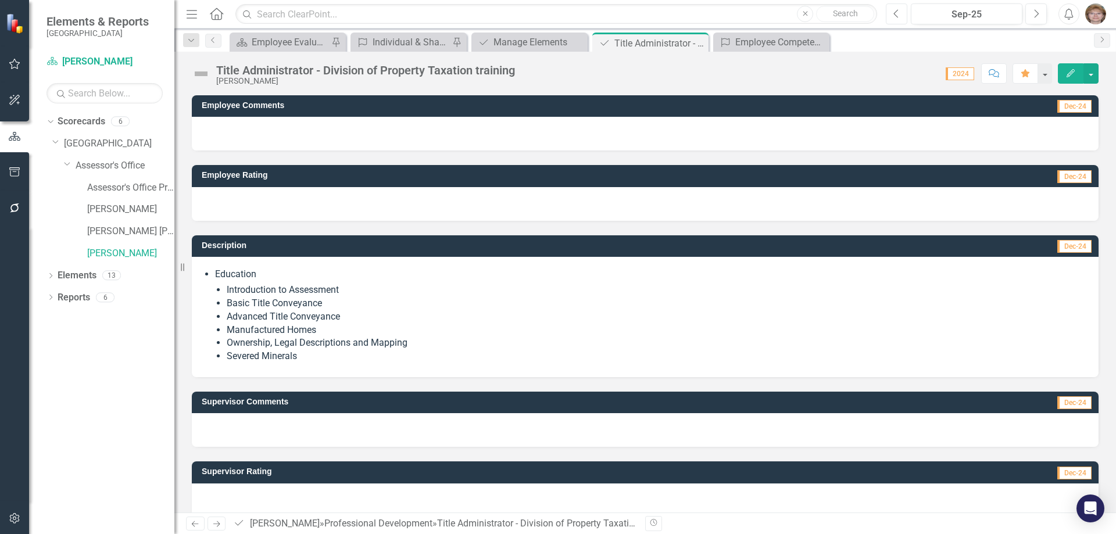
click at [893, 13] on icon "Previous" at bounding box center [896, 14] width 6 height 10
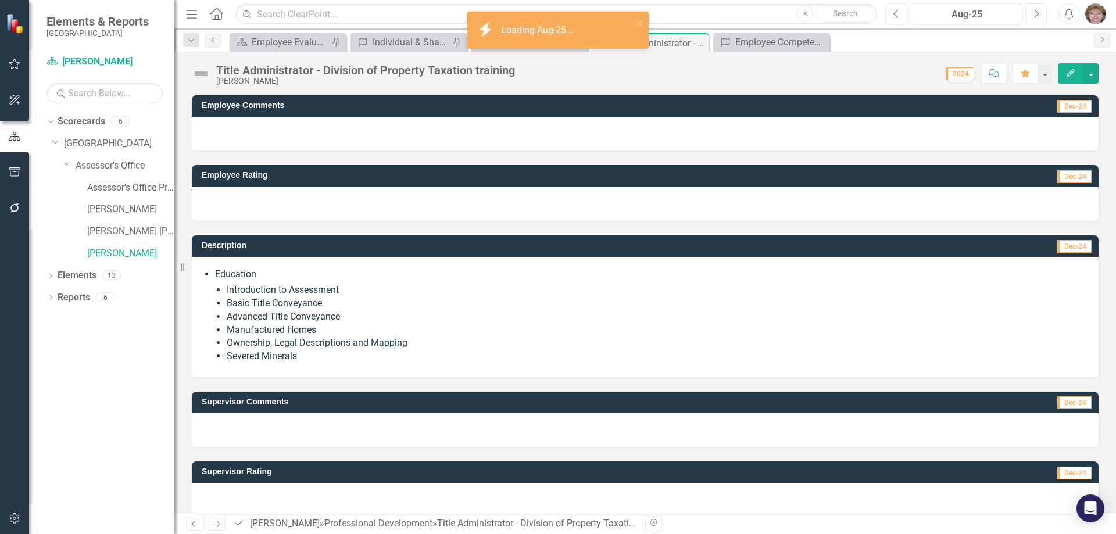
click at [1038, 13] on icon "Next" at bounding box center [1036, 14] width 6 height 10
click at [896, 13] on icon "Previous" at bounding box center [896, 14] width 6 height 10
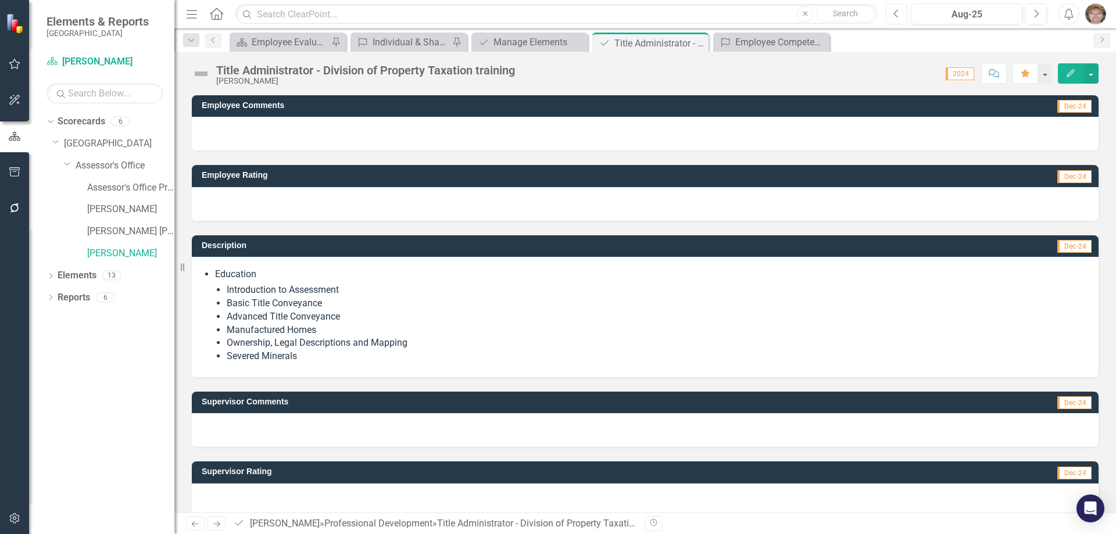
click at [896, 13] on icon "Previous" at bounding box center [896, 14] width 6 height 10
click at [896, 11] on icon "button" at bounding box center [896, 13] width 5 height 8
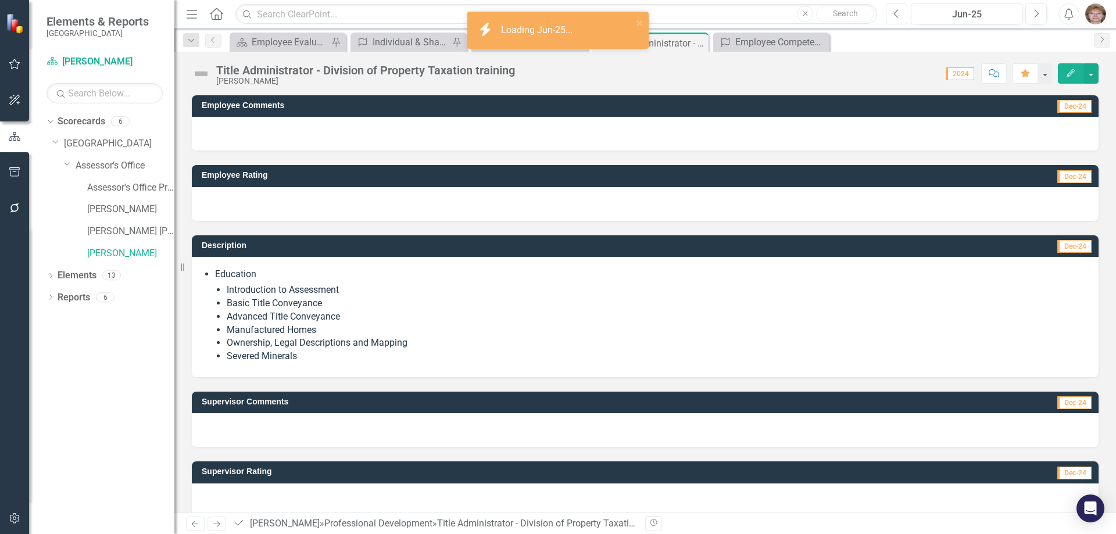
click at [897, 9] on icon "Previous" at bounding box center [896, 14] width 6 height 10
click at [896, 11] on icon "button" at bounding box center [896, 13] width 5 height 8
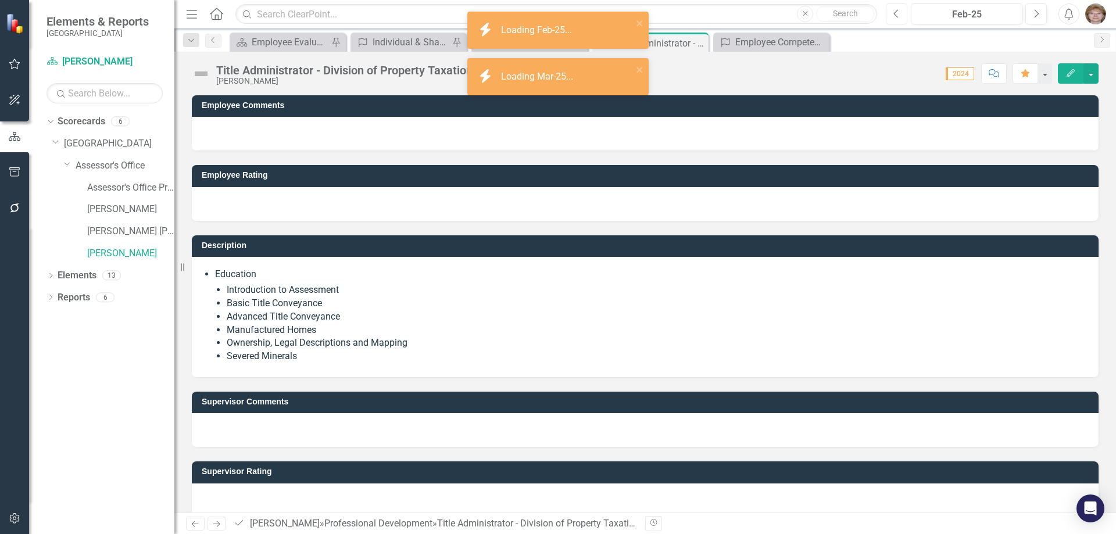
click at [896, 11] on icon "button" at bounding box center [896, 13] width 5 height 8
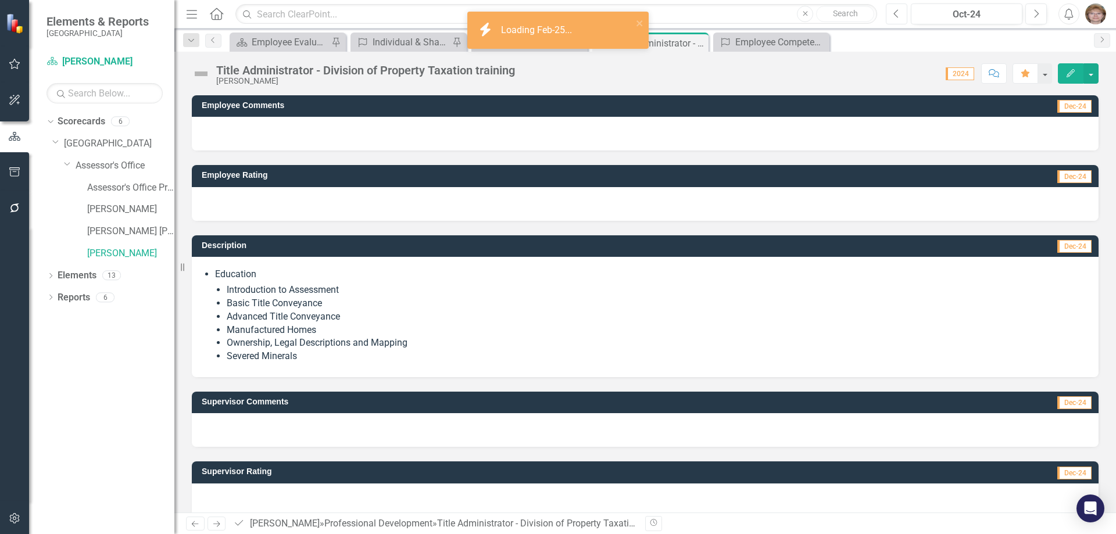
click at [896, 11] on icon "button" at bounding box center [896, 13] width 5 height 8
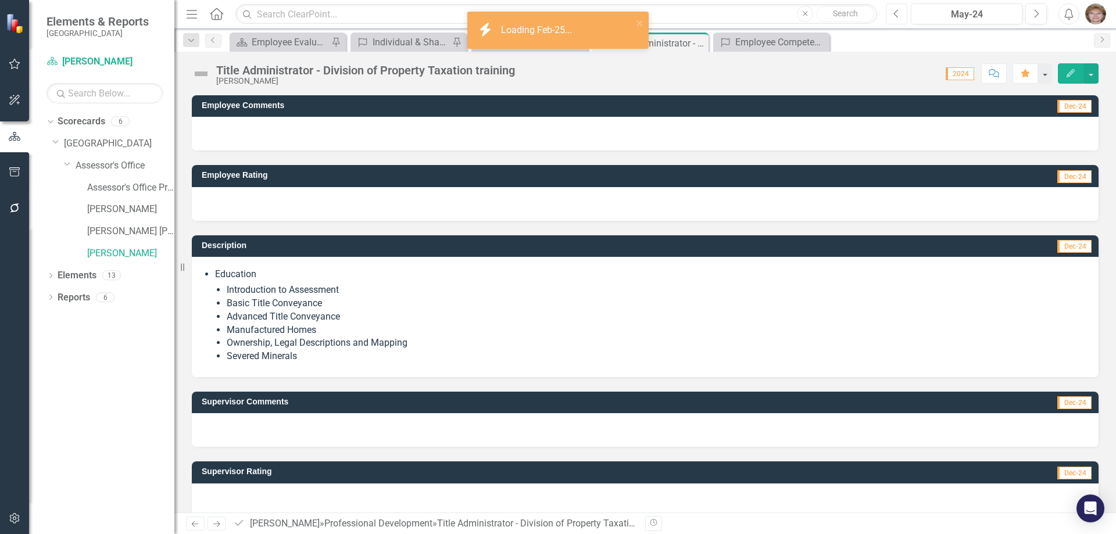
click at [896, 11] on icon "button" at bounding box center [896, 13] width 5 height 8
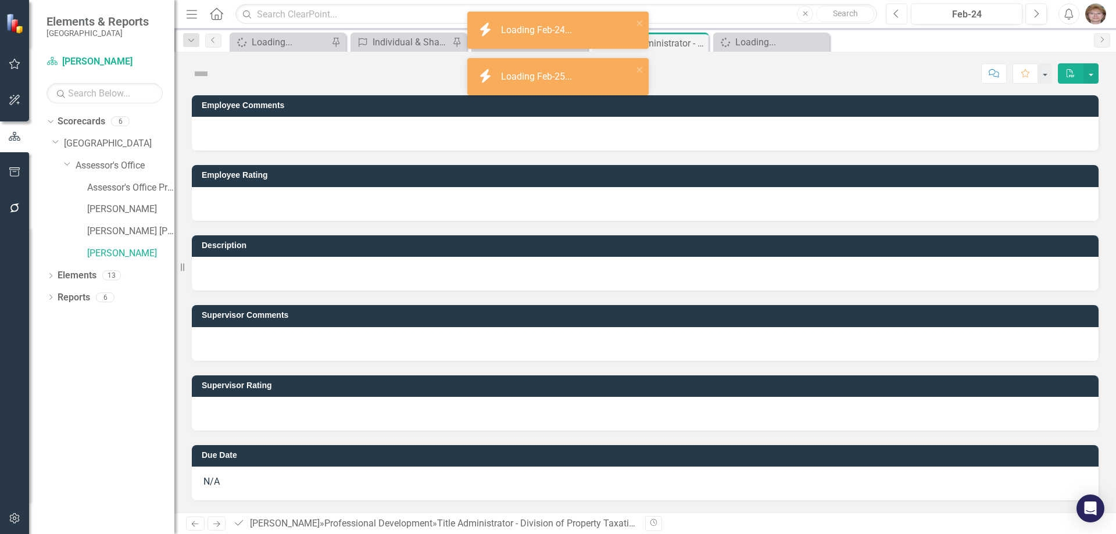
click at [896, 11] on icon "button" at bounding box center [896, 13] width 5 height 8
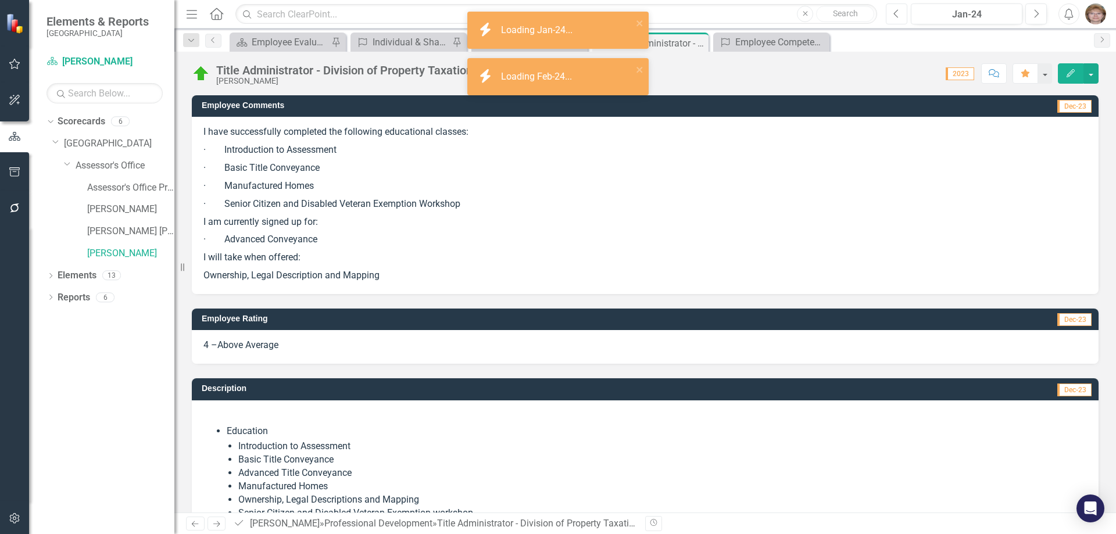
click at [896, 11] on icon "button" at bounding box center [896, 13] width 5 height 8
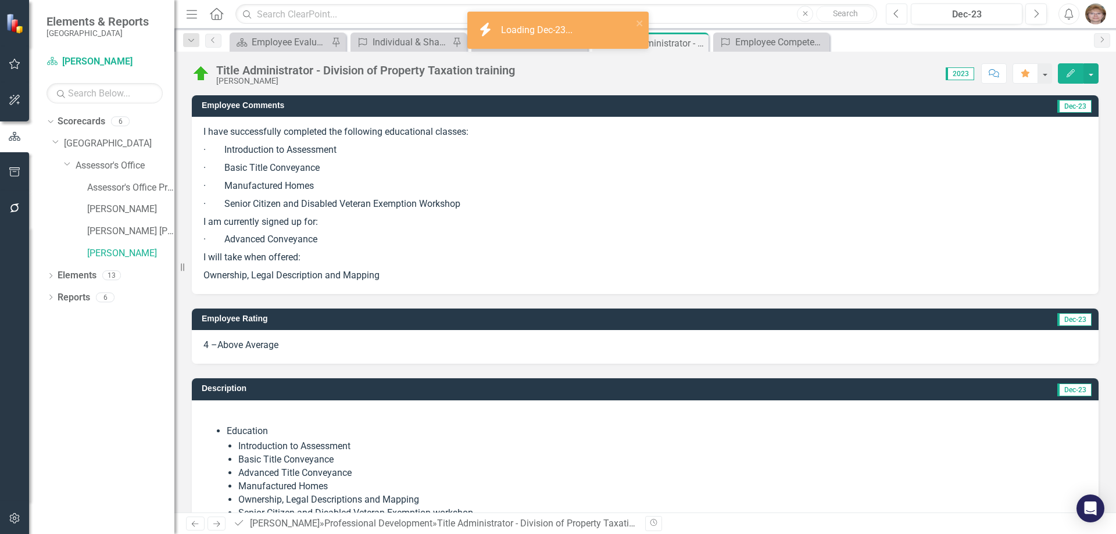
click at [896, 11] on icon "button" at bounding box center [896, 13] width 5 height 8
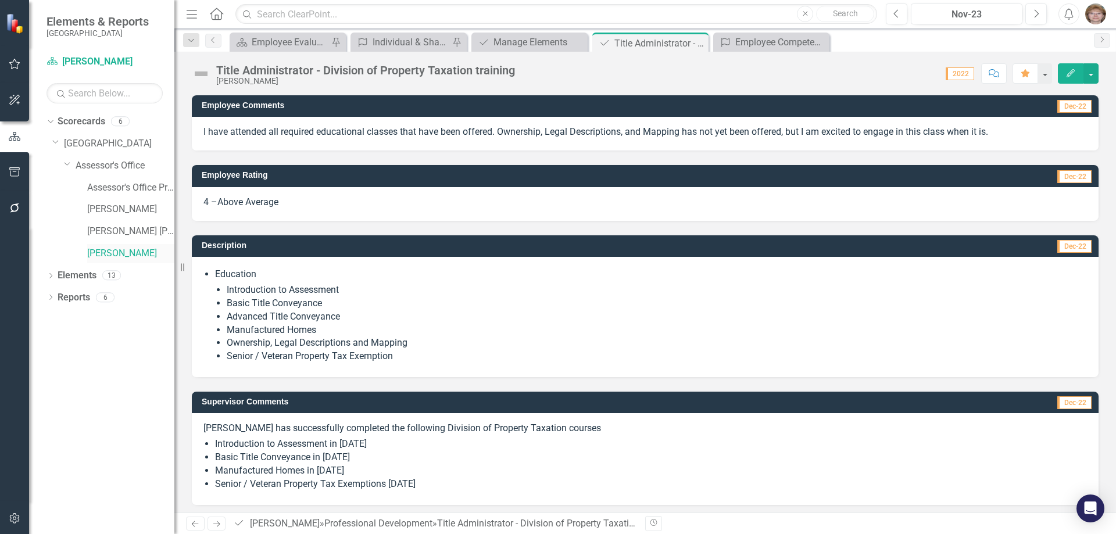
click at [119, 251] on link "[PERSON_NAME]" at bounding box center [130, 253] width 87 height 13
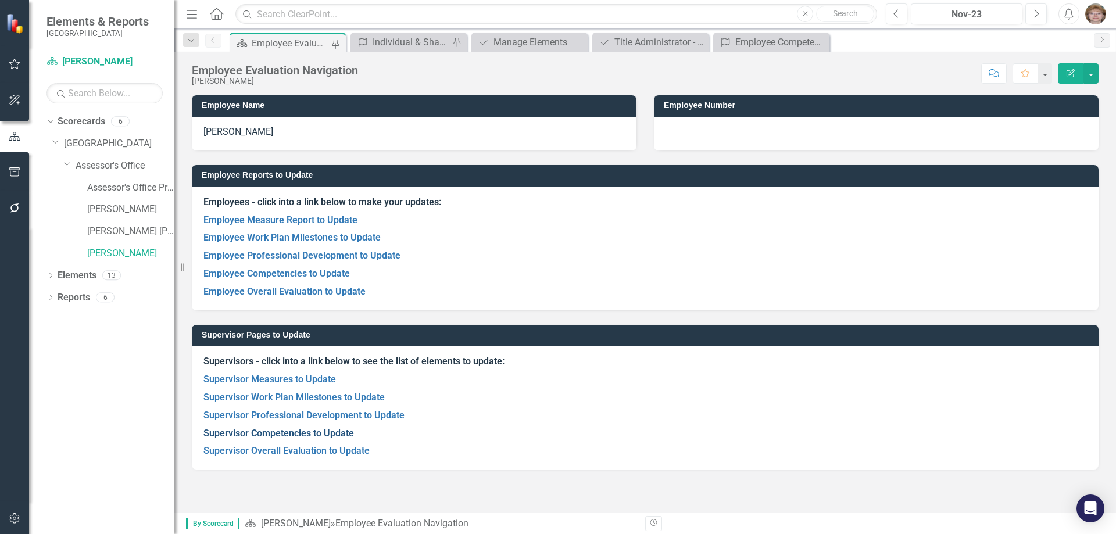
click at [278, 430] on link "Supervisor Competencies to Update" at bounding box center [278, 433] width 151 height 11
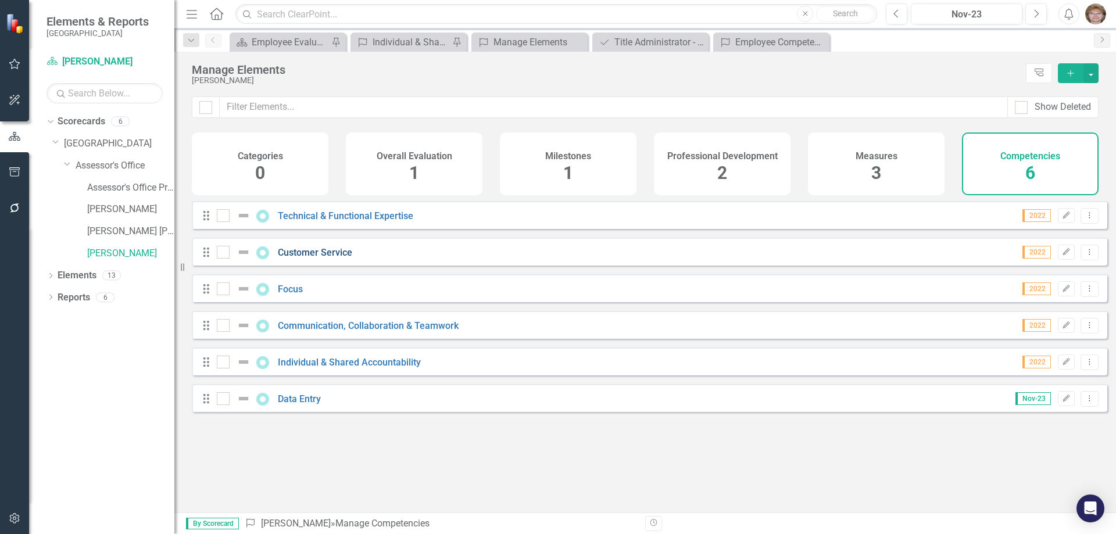
click at [292, 258] on link "Customer Service" at bounding box center [315, 252] width 74 height 11
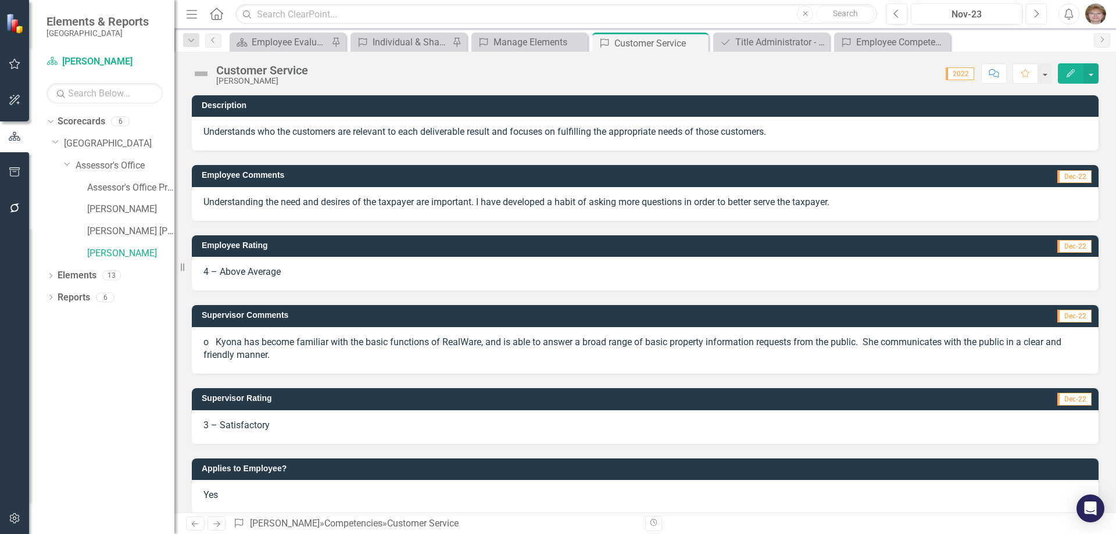
click at [1035, 12] on icon "Next" at bounding box center [1036, 14] width 6 height 10
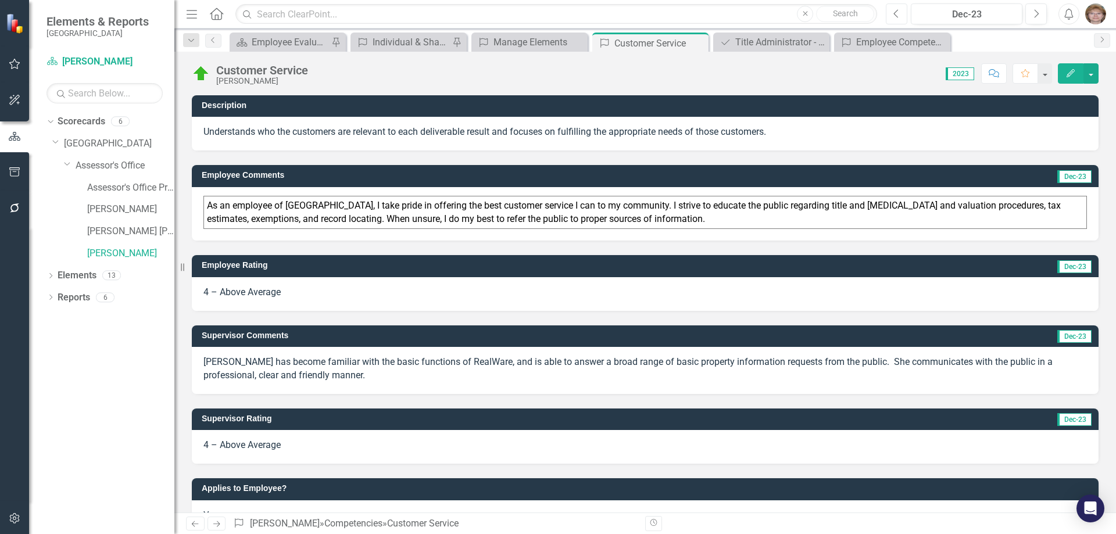
click at [894, 12] on icon "Previous" at bounding box center [896, 14] width 6 height 10
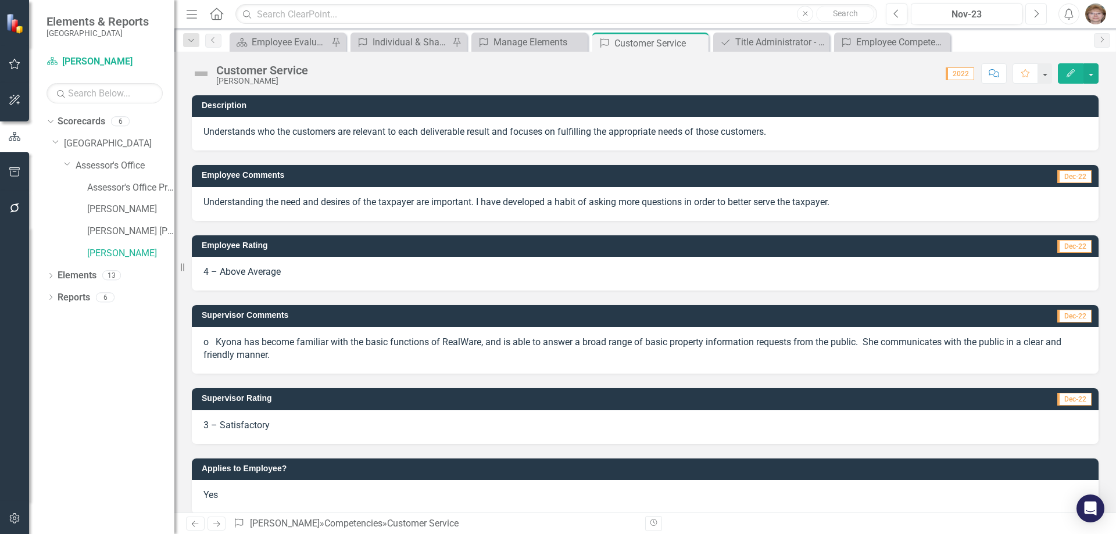
click at [1035, 12] on icon "Next" at bounding box center [1036, 14] width 6 height 10
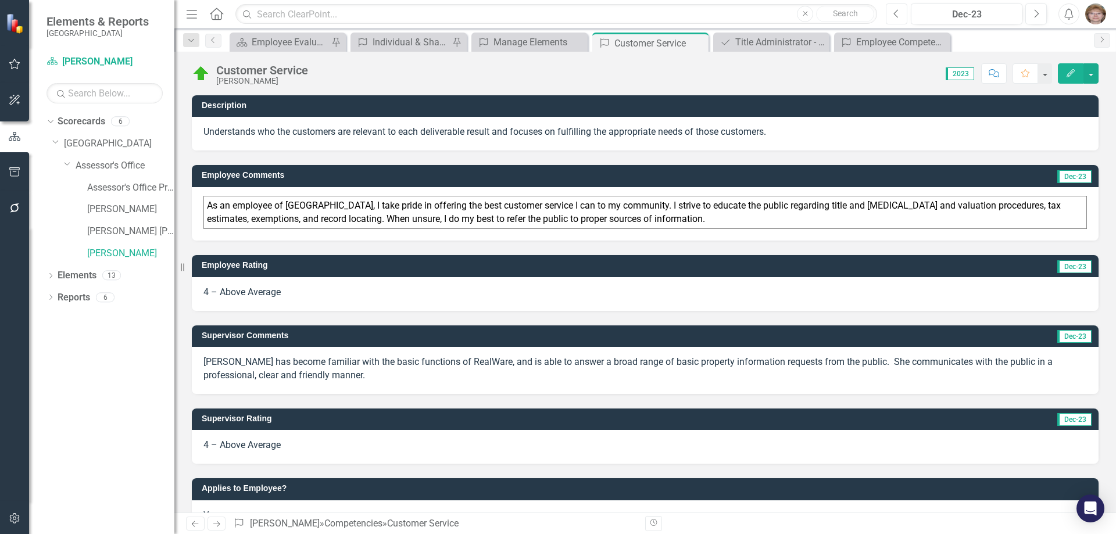
click at [893, 15] on button "Previous" at bounding box center [897, 13] width 22 height 21
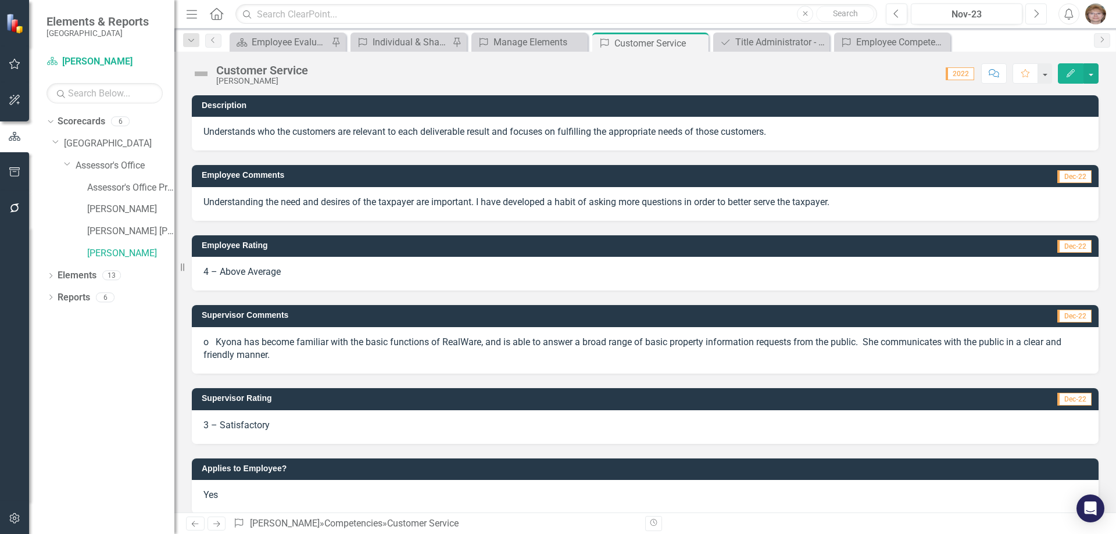
click at [1038, 18] on icon "Next" at bounding box center [1036, 14] width 6 height 10
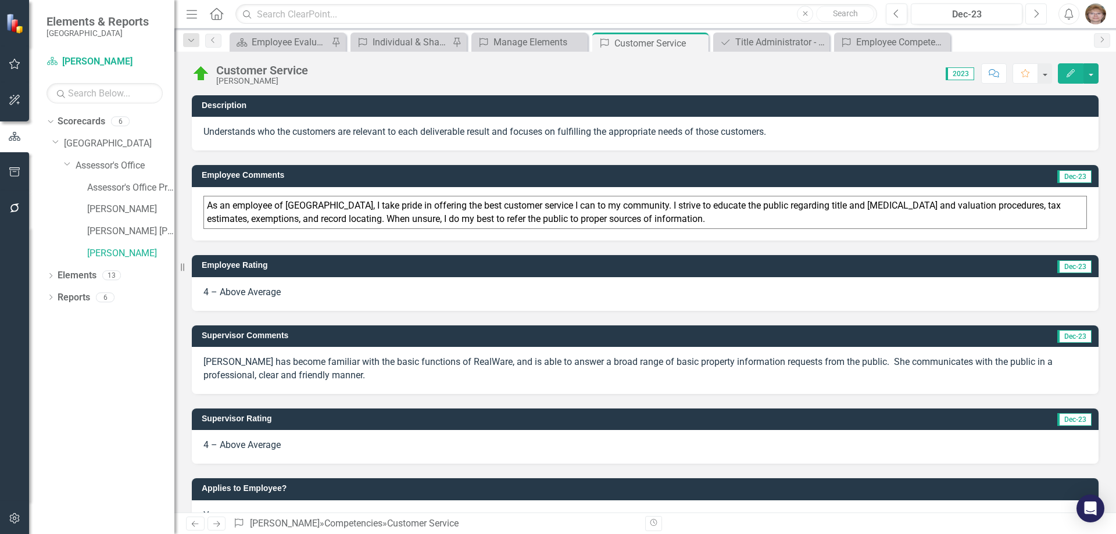
click at [1038, 18] on icon "Next" at bounding box center [1036, 14] width 6 height 10
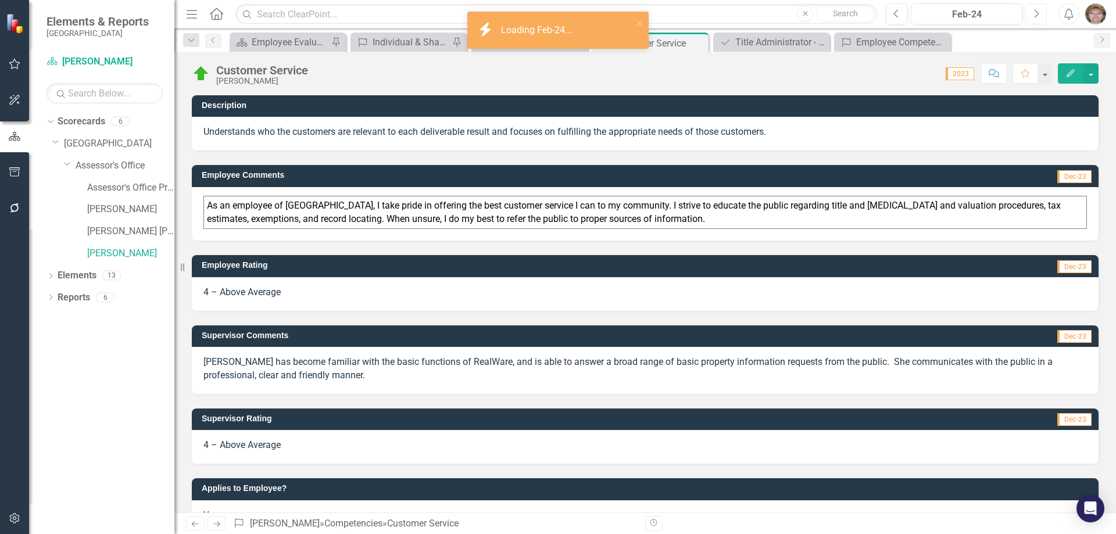
click at [1038, 18] on icon "Next" at bounding box center [1036, 14] width 6 height 10
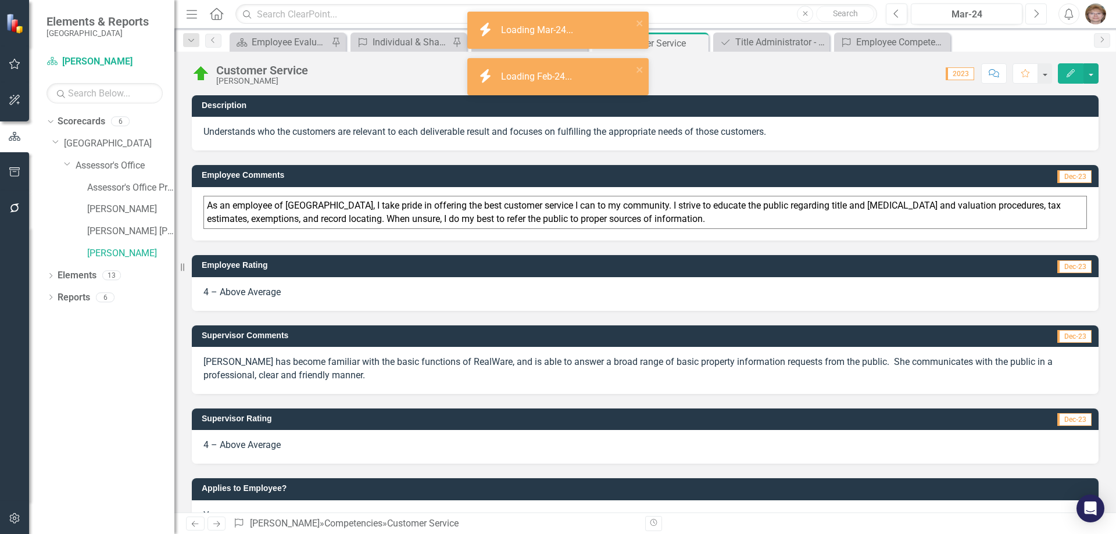
click at [1038, 18] on icon "Next" at bounding box center [1036, 14] width 6 height 10
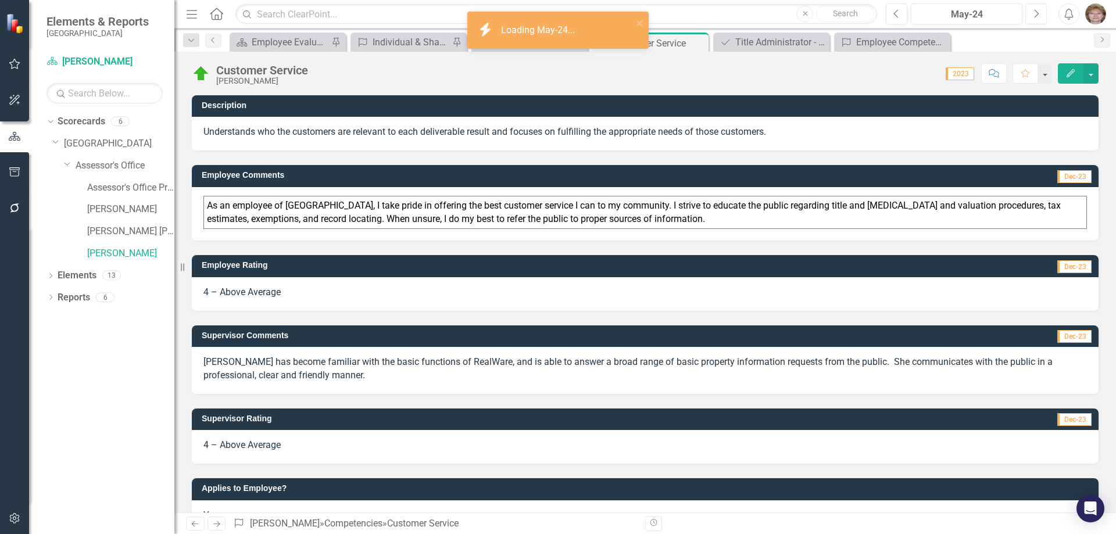
click at [1038, 18] on icon "Next" at bounding box center [1036, 14] width 6 height 10
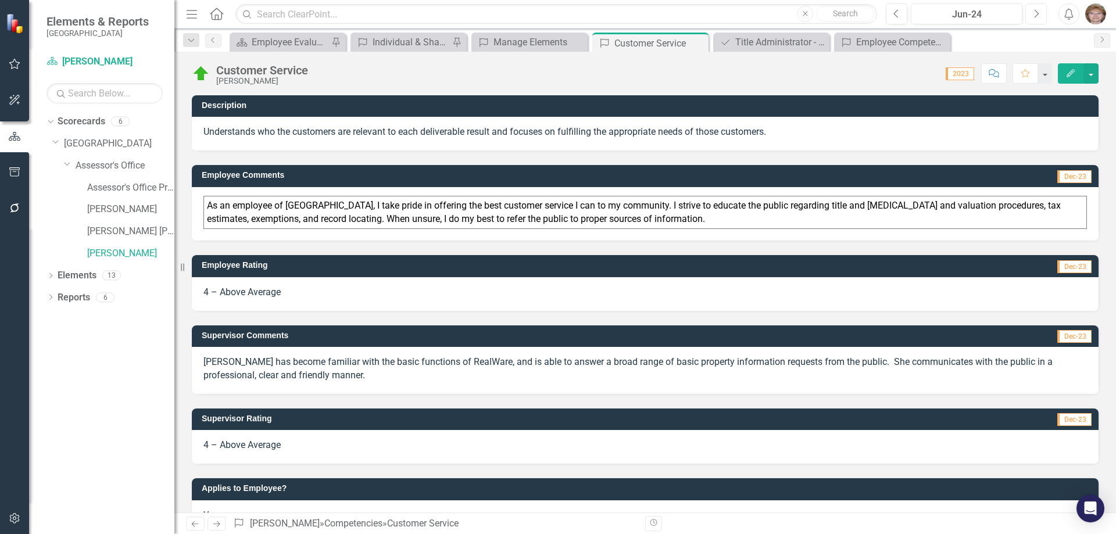
click at [1038, 19] on button "Next" at bounding box center [1036, 13] width 22 height 21
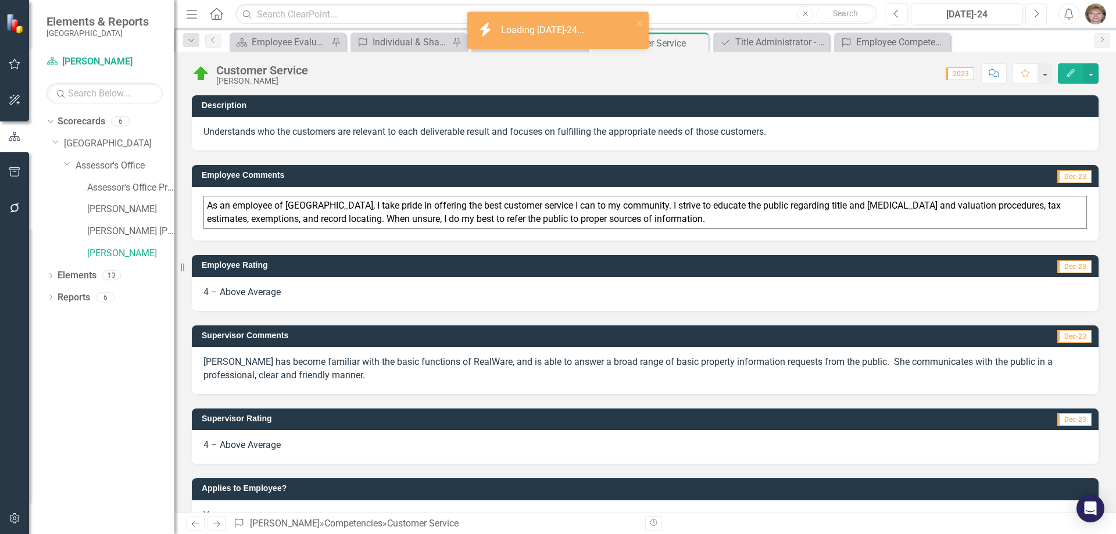
click at [1038, 19] on button "Next" at bounding box center [1036, 13] width 22 height 21
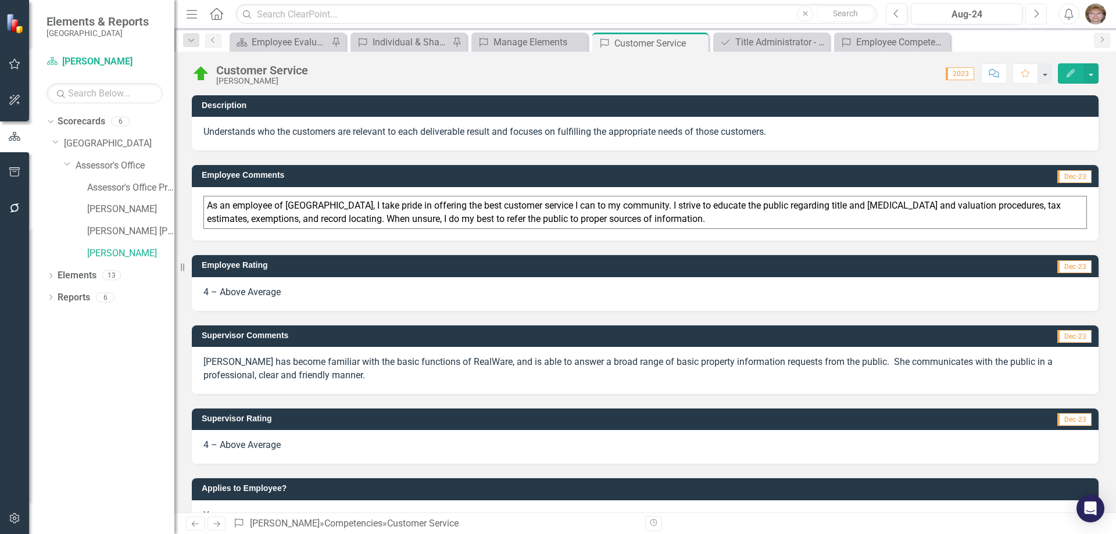
click at [1038, 19] on button "Next" at bounding box center [1036, 13] width 22 height 21
click at [1038, 11] on icon "Next" at bounding box center [1036, 14] width 6 height 10
click at [1035, 13] on icon "Next" at bounding box center [1036, 14] width 6 height 10
click at [1035, 12] on icon "Next" at bounding box center [1036, 14] width 6 height 10
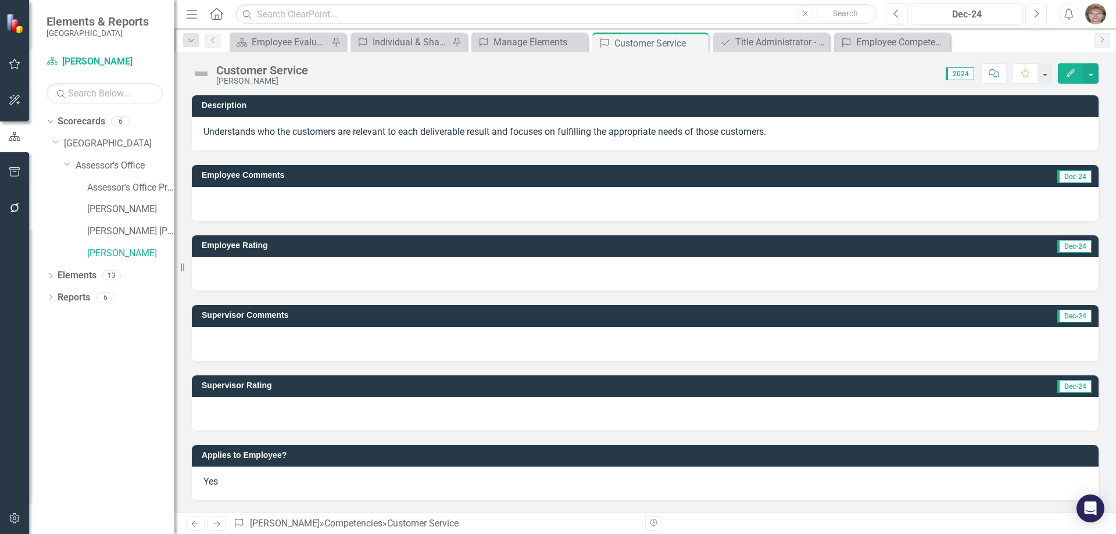
click at [1042, 13] on button "Next" at bounding box center [1036, 13] width 22 height 21
click at [1039, 13] on icon "button" at bounding box center [1037, 13] width 5 height 8
click at [128, 251] on link "[PERSON_NAME]" at bounding box center [130, 253] width 87 height 13
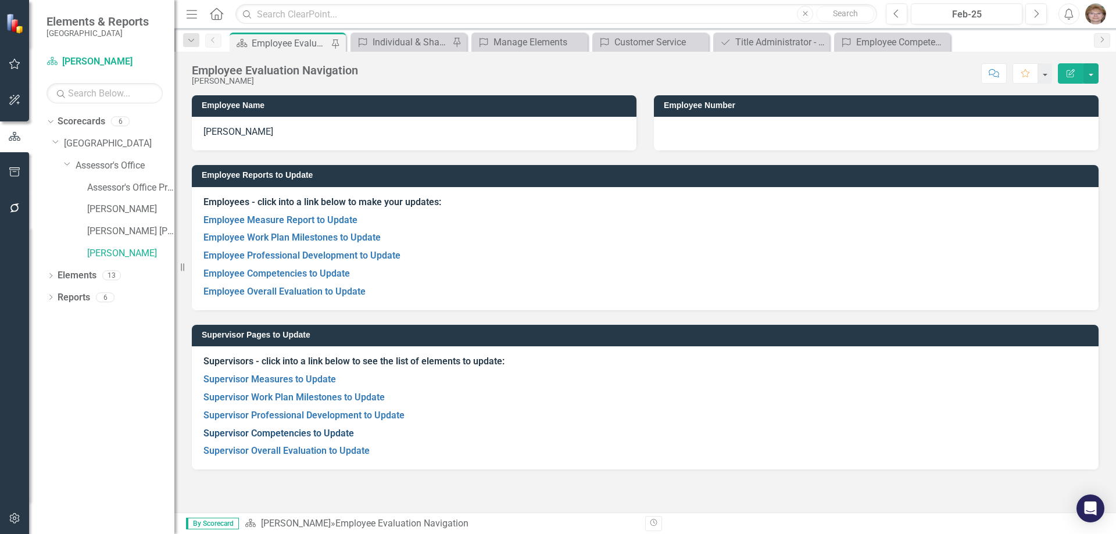
click at [274, 434] on link "Supervisor Competencies to Update" at bounding box center [278, 433] width 151 height 11
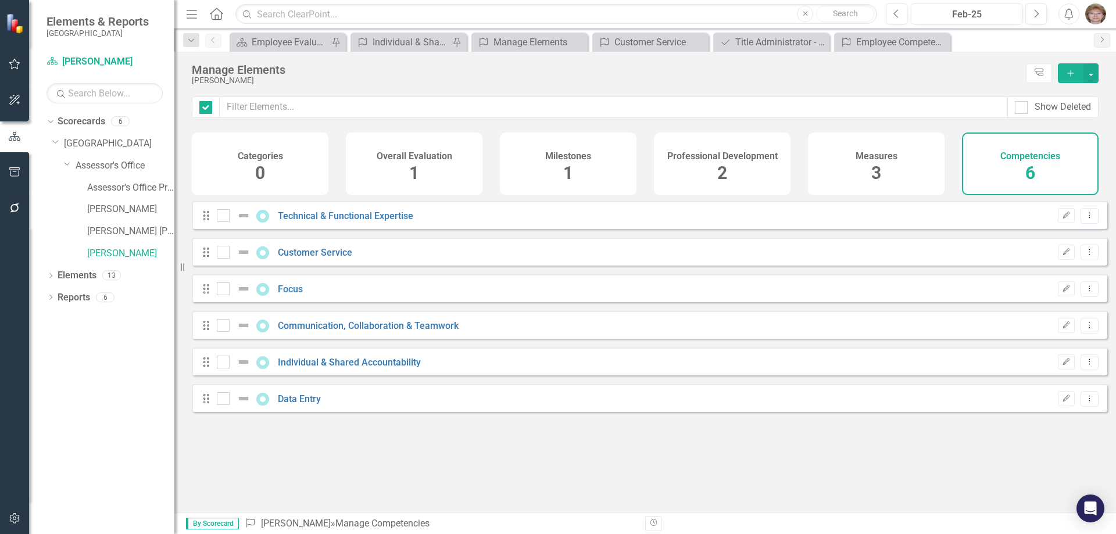
checkbox input "false"
click at [370, 221] on link "Technical & Functional Expertise" at bounding box center [345, 215] width 135 height 11
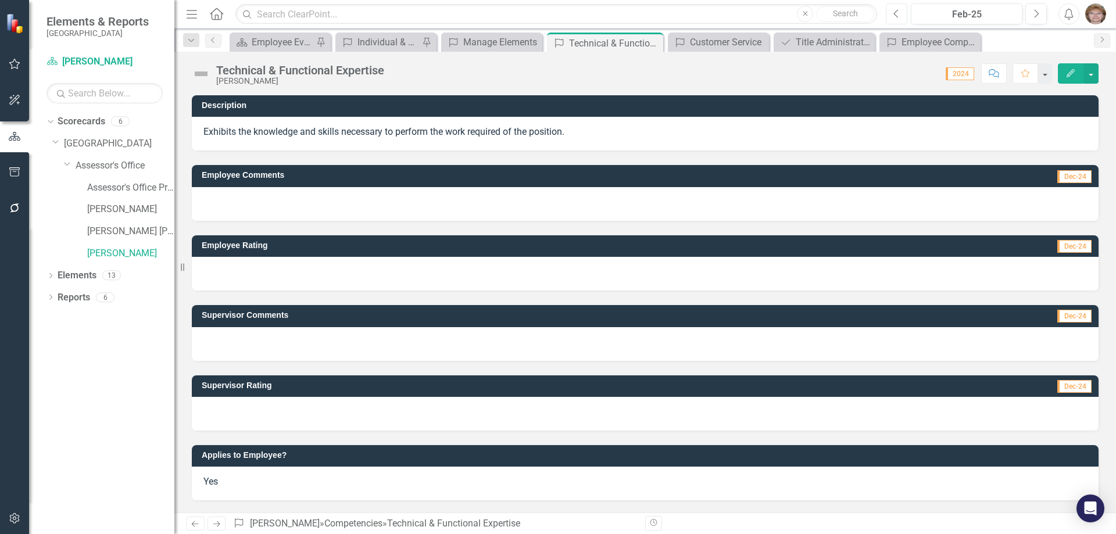
click at [897, 16] on icon "Previous" at bounding box center [896, 14] width 6 height 10
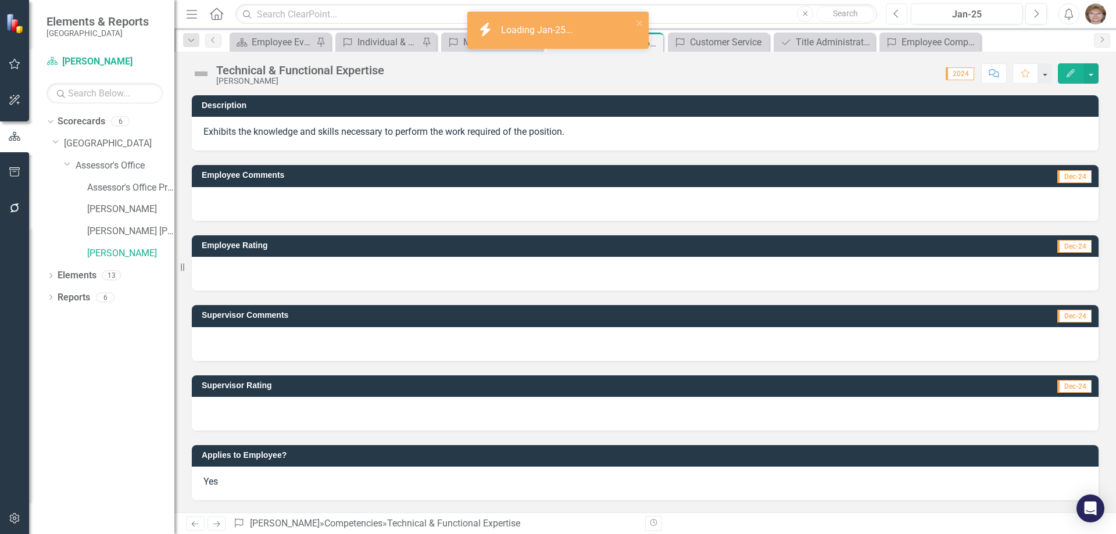
click at [896, 15] on icon "button" at bounding box center [896, 13] width 5 height 8
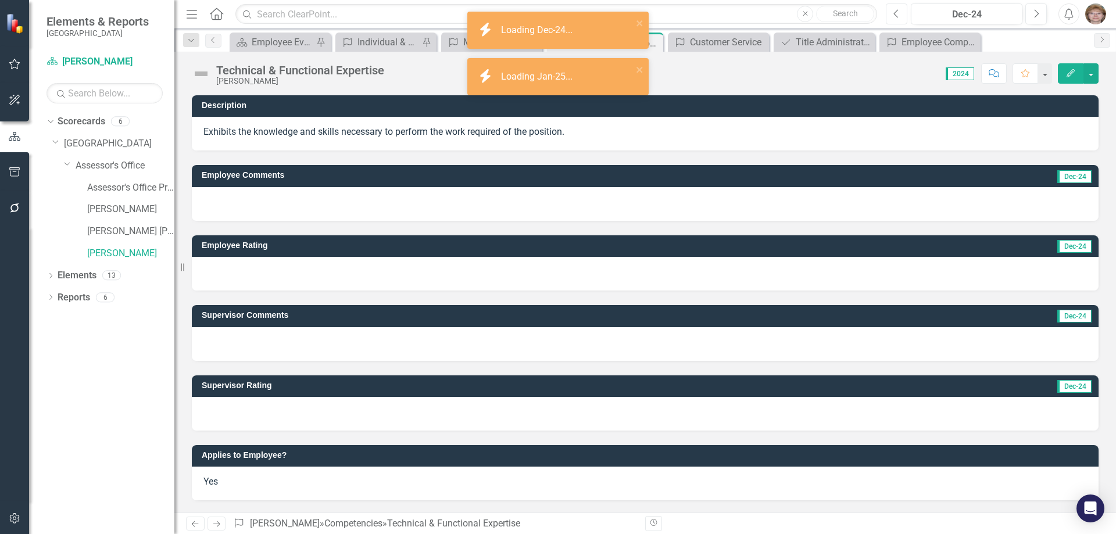
click at [896, 15] on icon "button" at bounding box center [896, 13] width 5 height 8
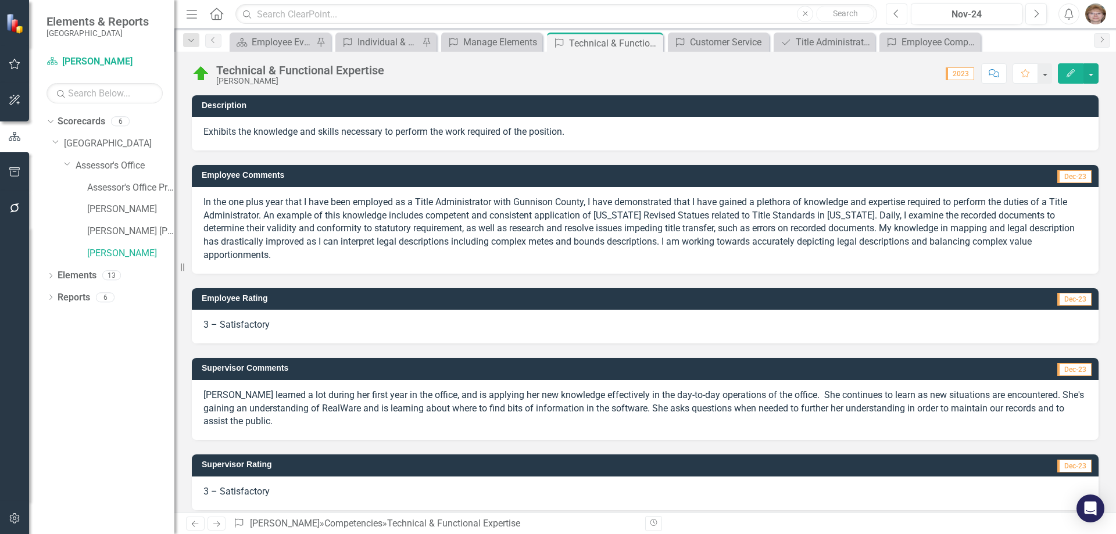
click at [899, 13] on icon "Previous" at bounding box center [896, 14] width 6 height 10
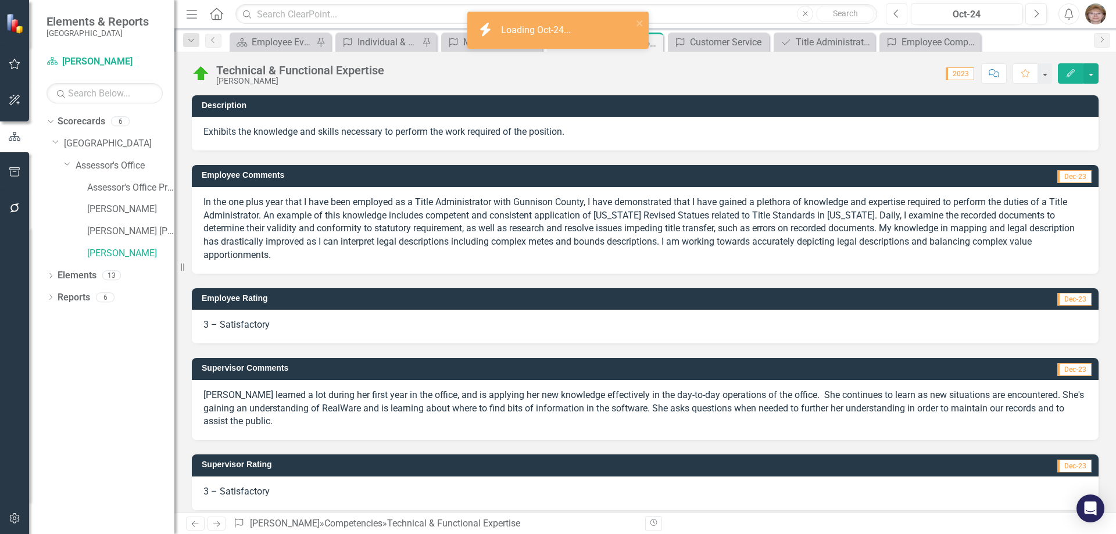
click at [898, 13] on icon "Previous" at bounding box center [896, 14] width 6 height 10
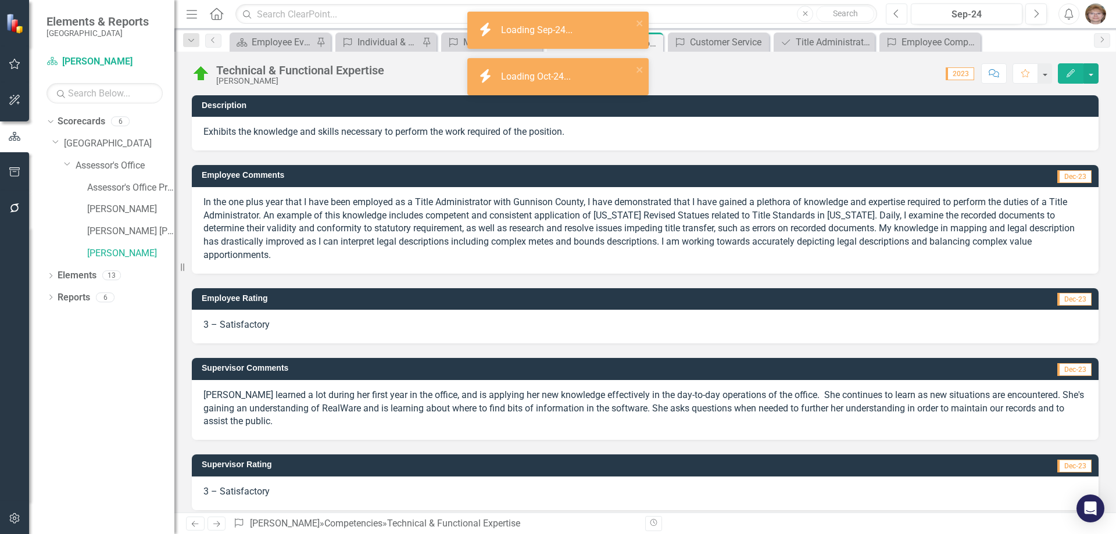
click at [898, 13] on icon "Previous" at bounding box center [896, 14] width 6 height 10
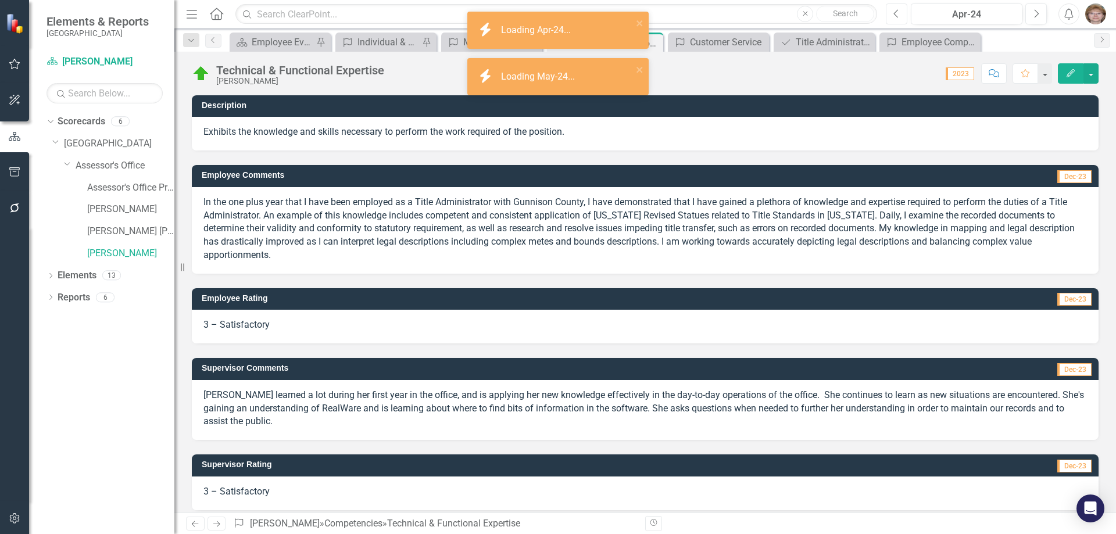
click at [898, 13] on icon "Previous" at bounding box center [896, 14] width 6 height 10
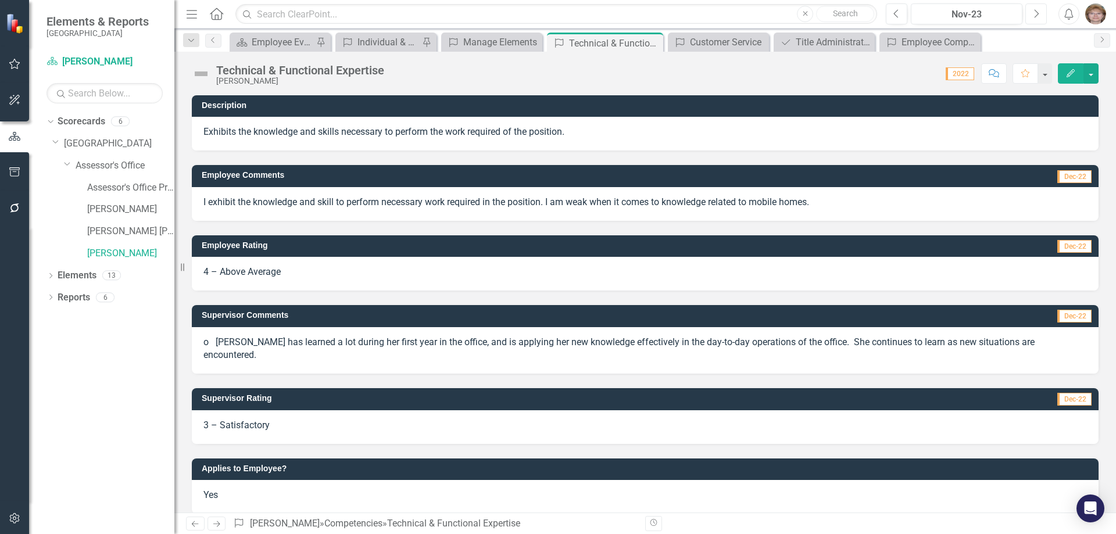
click at [1036, 15] on icon "Next" at bounding box center [1036, 14] width 6 height 10
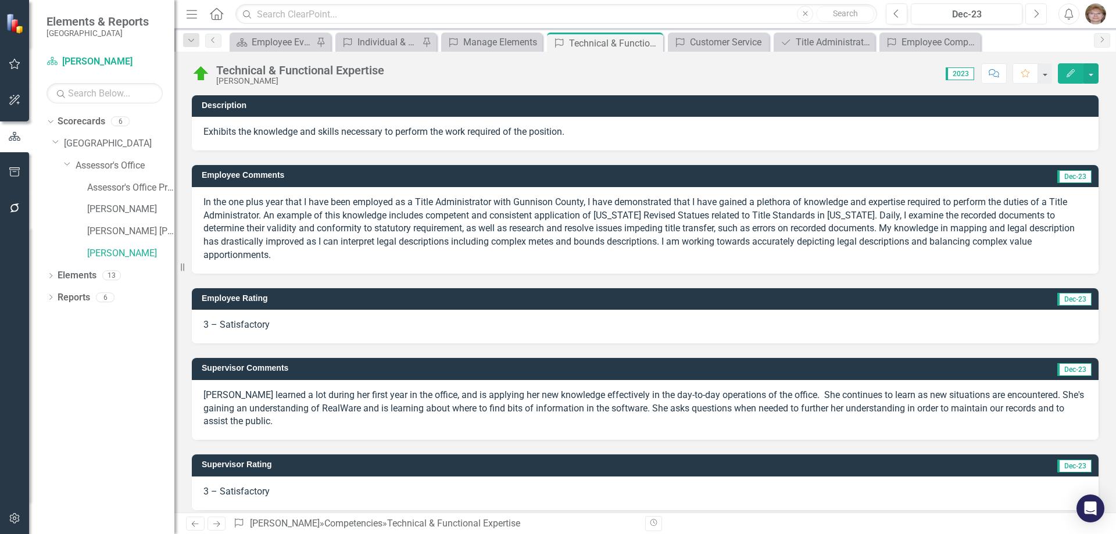
click at [1038, 11] on icon "Next" at bounding box center [1036, 14] width 6 height 10
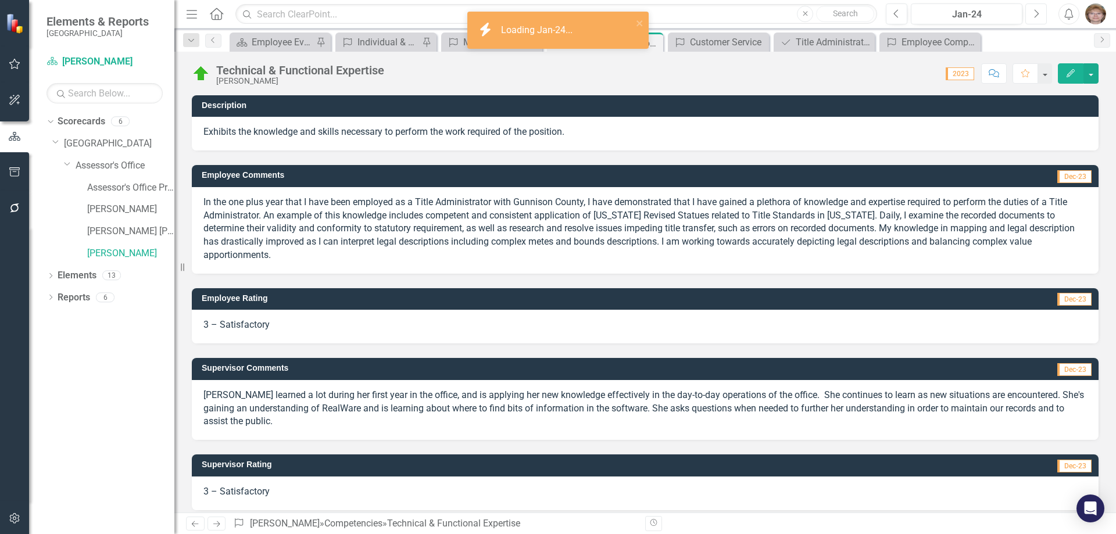
click at [1038, 11] on icon "Next" at bounding box center [1036, 14] width 6 height 10
click at [1038, 15] on icon "Next" at bounding box center [1036, 14] width 6 height 10
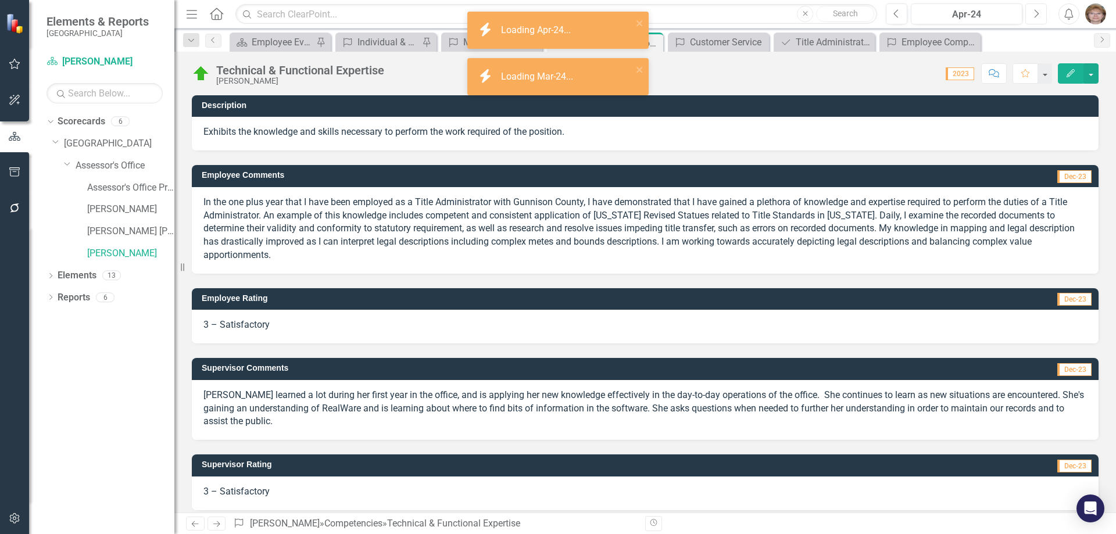
click at [1038, 15] on icon "Next" at bounding box center [1036, 14] width 6 height 10
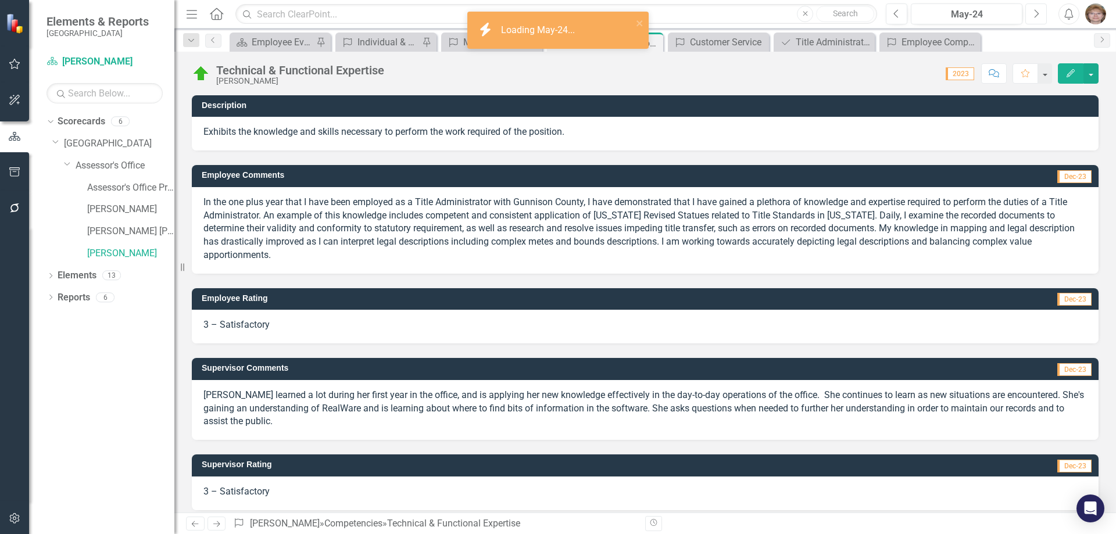
click at [1038, 15] on icon "button" at bounding box center [1037, 13] width 5 height 8
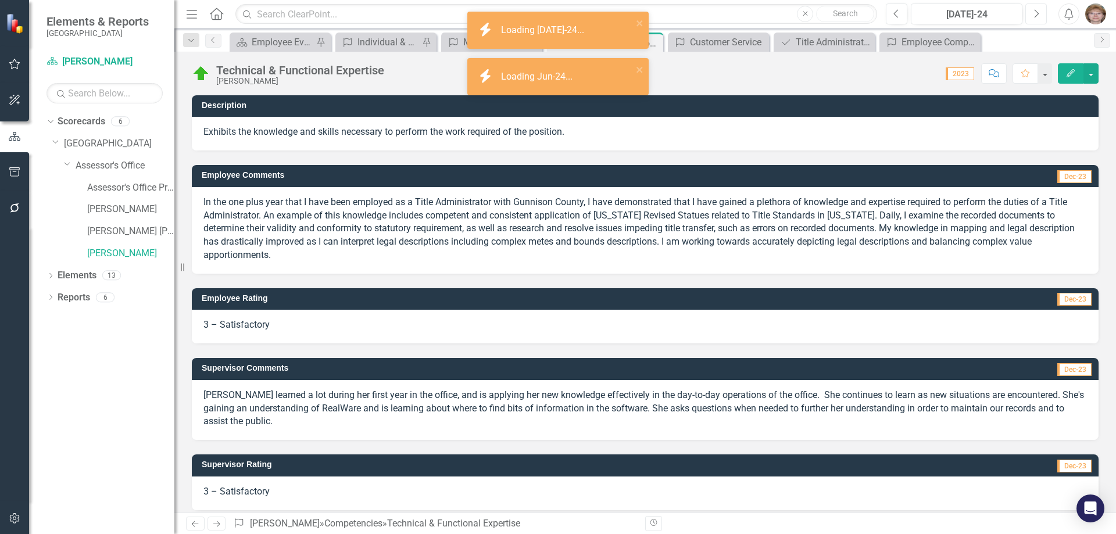
click at [1038, 15] on icon "button" at bounding box center [1037, 13] width 5 height 8
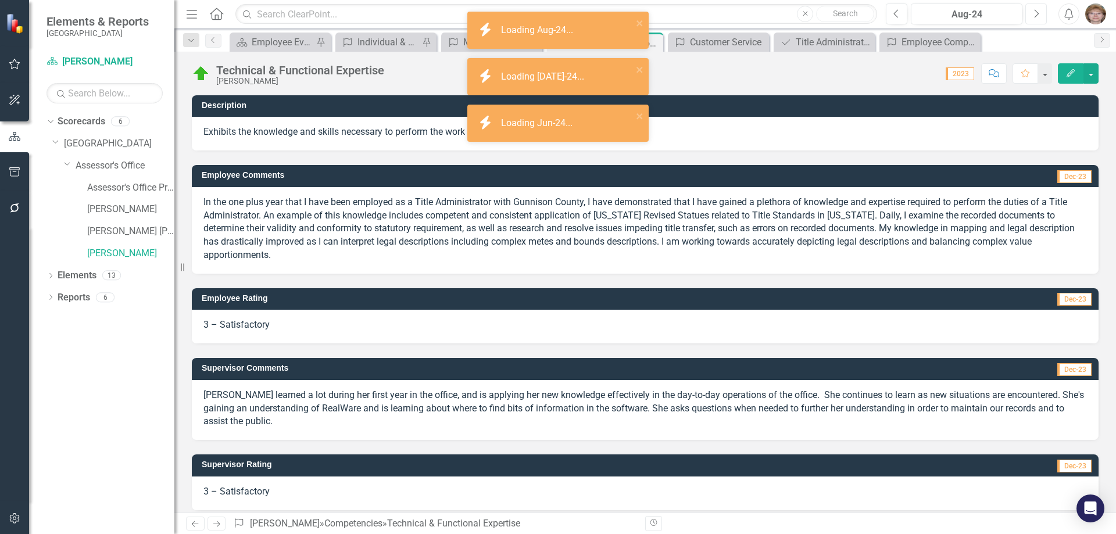
click at [1038, 15] on icon "button" at bounding box center [1037, 13] width 5 height 8
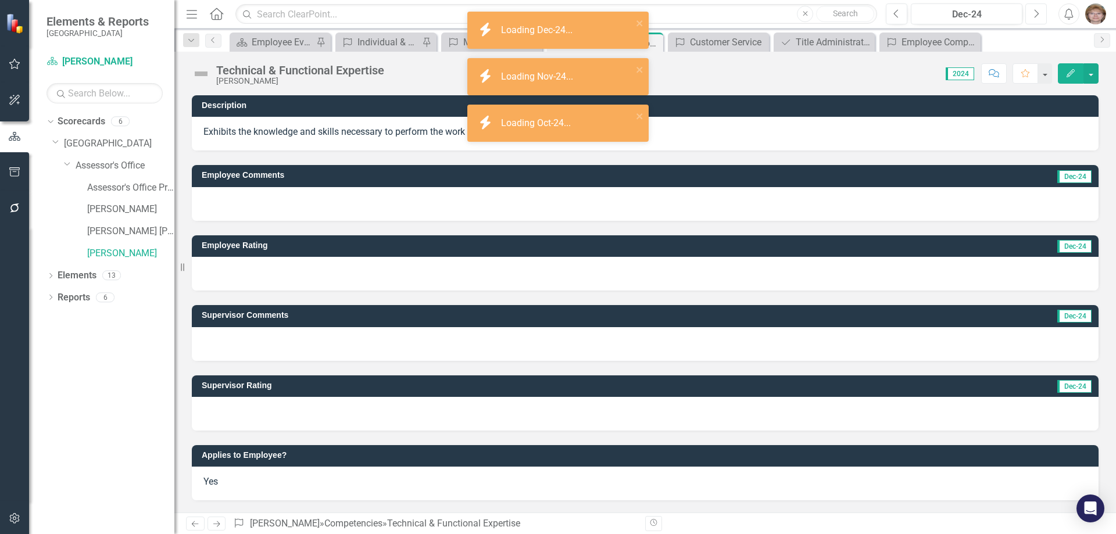
click at [1038, 15] on icon "button" at bounding box center [1037, 13] width 5 height 8
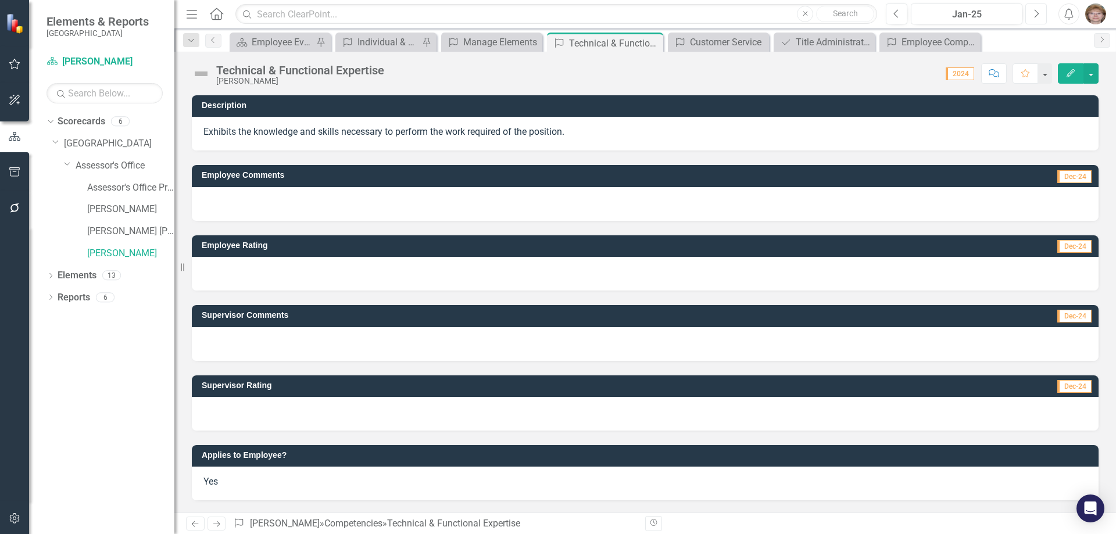
click at [1036, 12] on icon "Next" at bounding box center [1036, 14] width 6 height 10
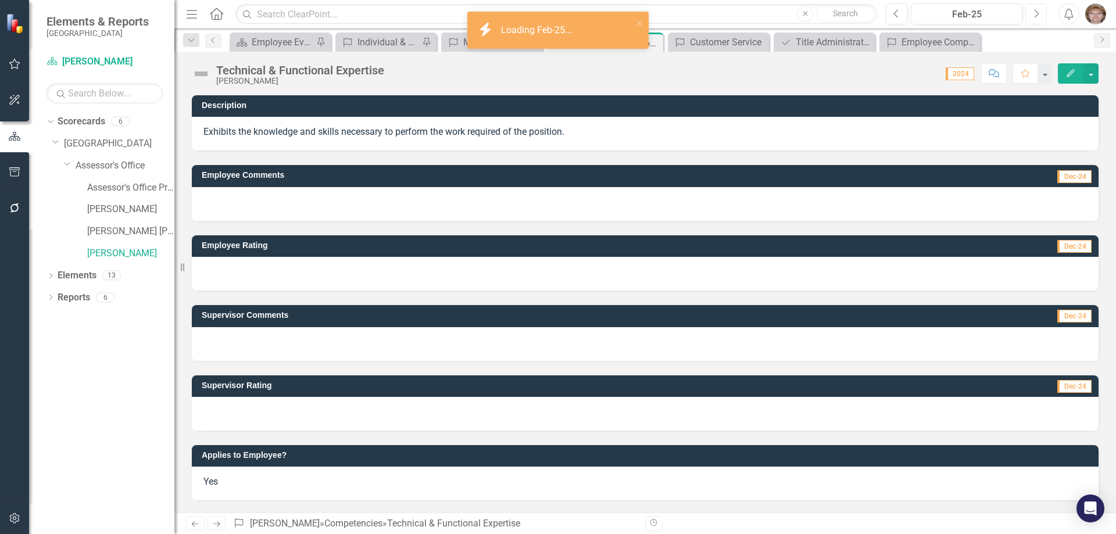
click at [1036, 12] on icon "Next" at bounding box center [1036, 14] width 6 height 10
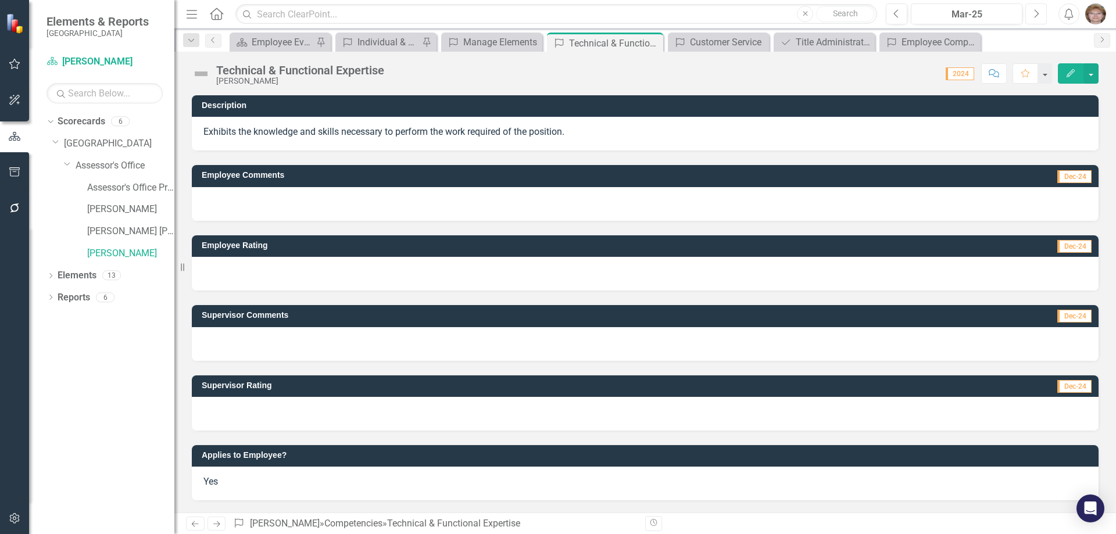
click at [1036, 12] on icon "Next" at bounding box center [1036, 14] width 6 height 10
click at [1038, 15] on icon "Next" at bounding box center [1036, 14] width 6 height 10
click at [0, 0] on icon "Close" at bounding box center [0, 0] width 0 height 0
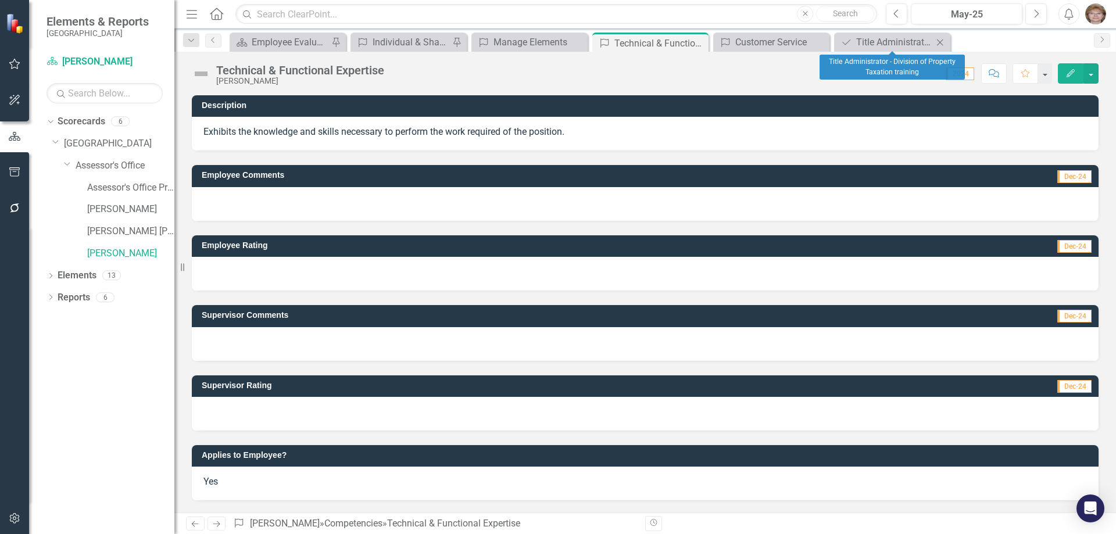
click at [938, 40] on icon at bounding box center [940, 42] width 6 height 6
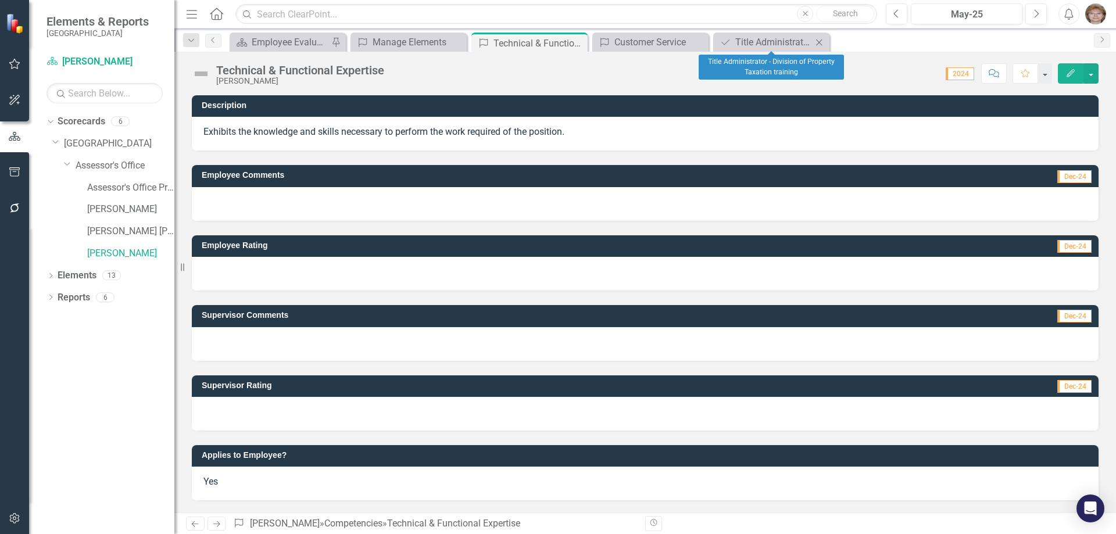
click at [819, 41] on icon "Close" at bounding box center [819, 42] width 12 height 9
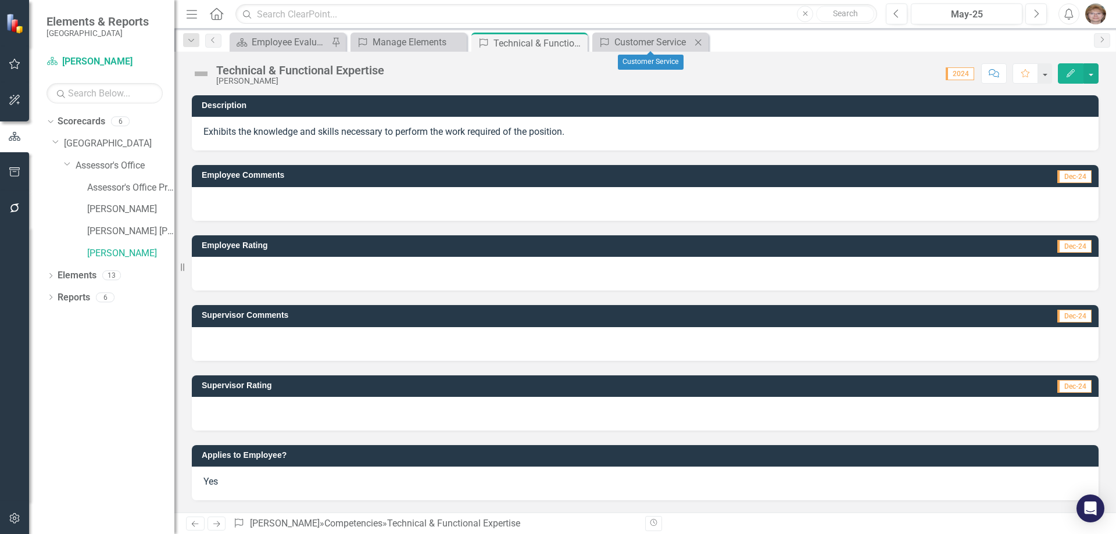
click at [698, 42] on icon "Close" at bounding box center [698, 42] width 12 height 9
click at [0, 0] on icon "Close" at bounding box center [0, 0] width 0 height 0
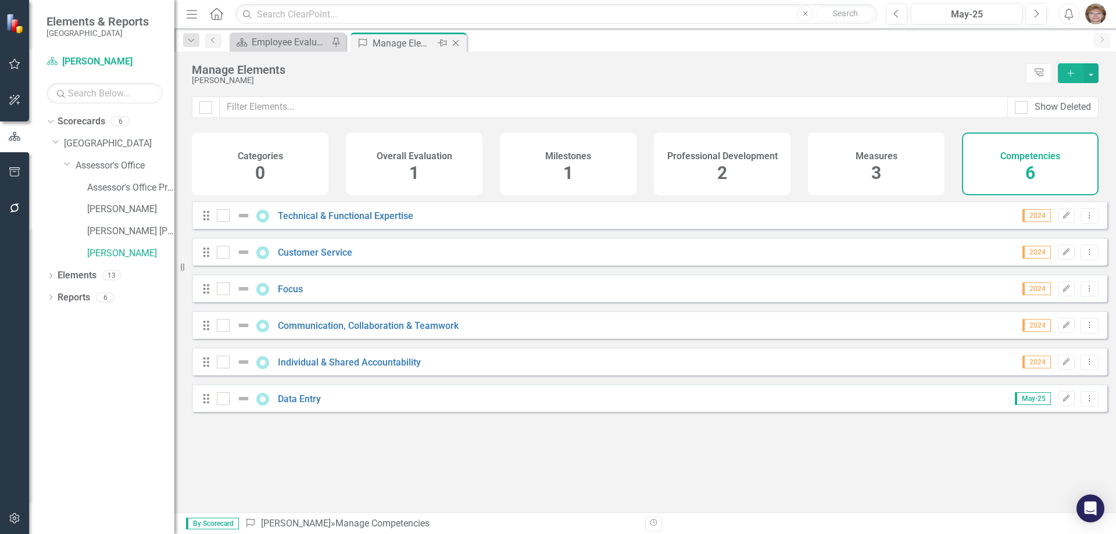
click at [452, 41] on icon "Close" at bounding box center [456, 42] width 12 height 9
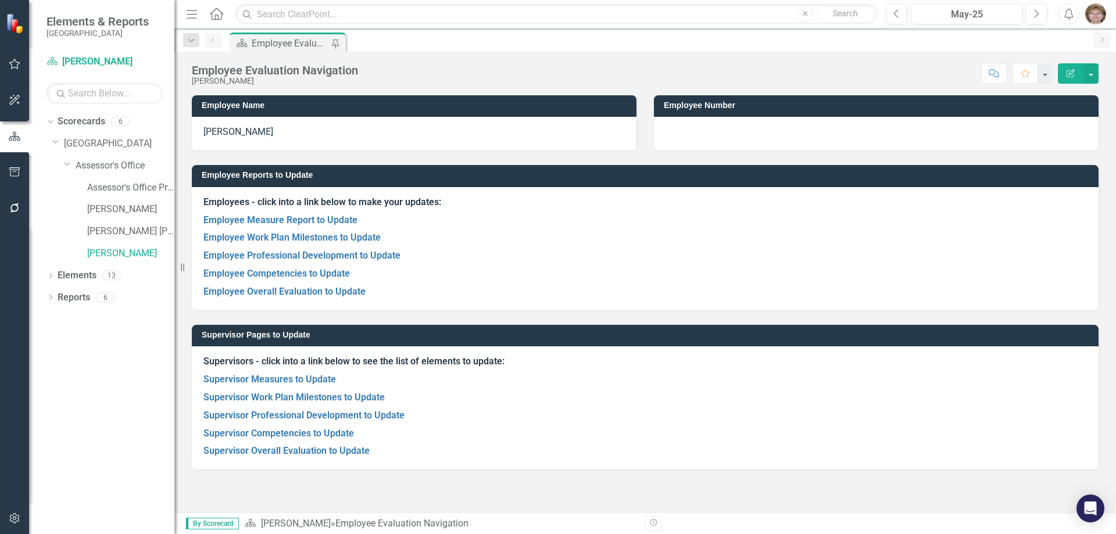
click at [1092, 17] on img "button" at bounding box center [1095, 13] width 21 height 21
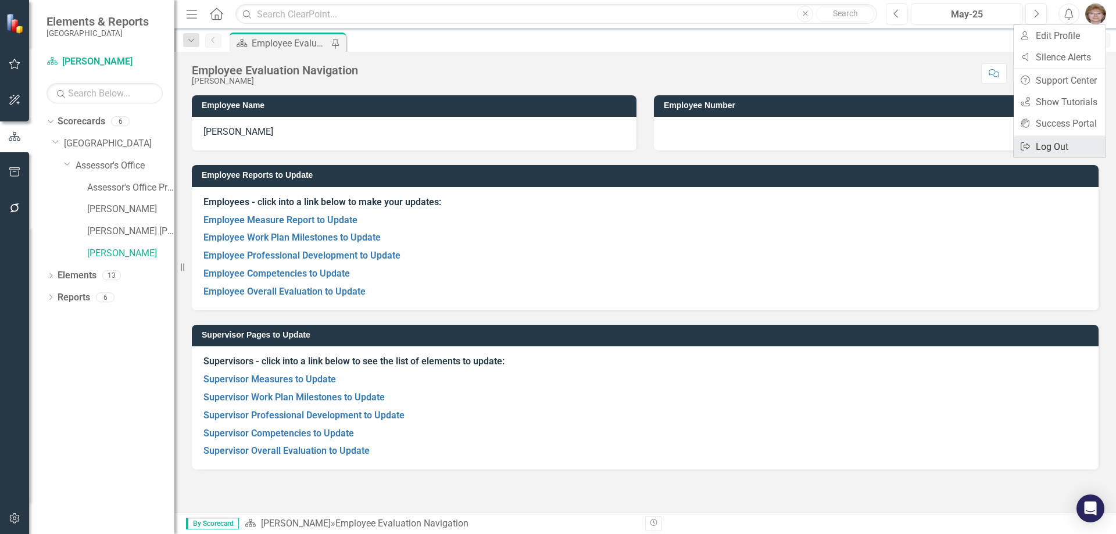
click at [1047, 147] on link "Logout Log Out" at bounding box center [1060, 147] width 92 height 22
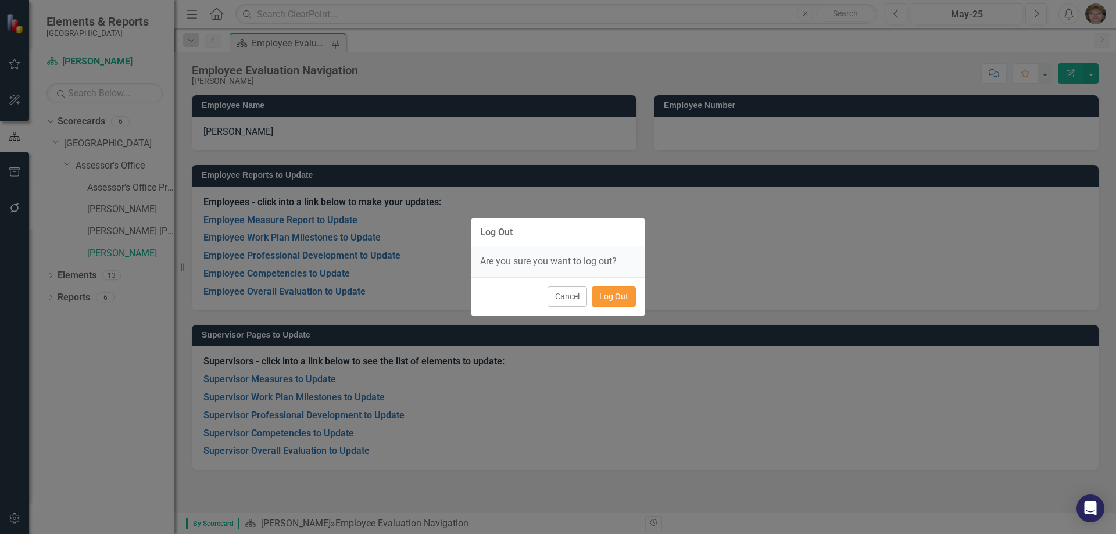
click at [620, 297] on button "Log Out" at bounding box center [614, 297] width 44 height 20
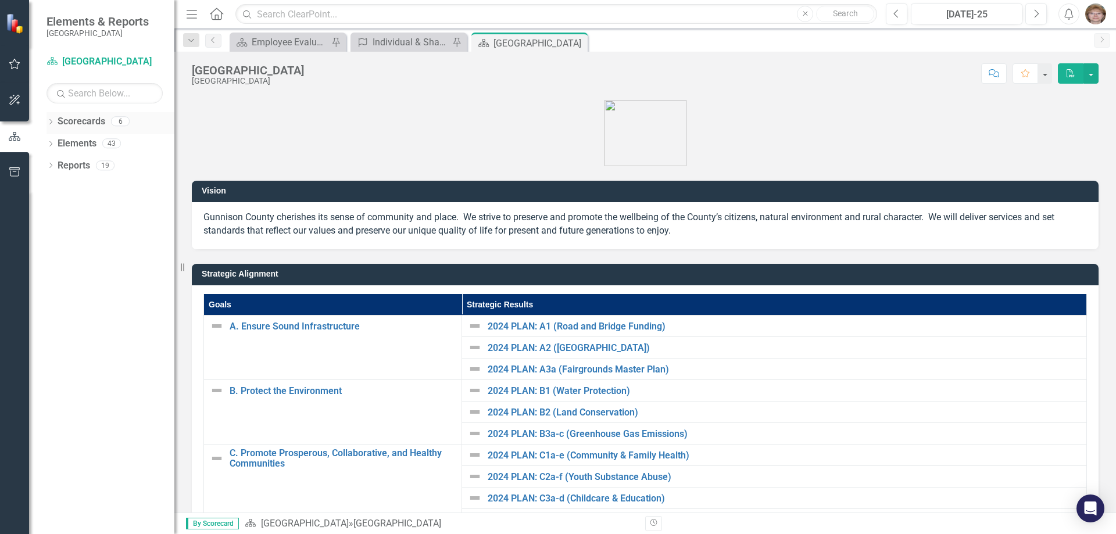
click at [52, 120] on icon "Dropdown" at bounding box center [51, 123] width 8 height 6
click at [55, 142] on icon "Dropdown" at bounding box center [56, 143] width 9 height 7
click at [67, 165] on icon "Dropdown" at bounding box center [68, 165] width 9 height 7
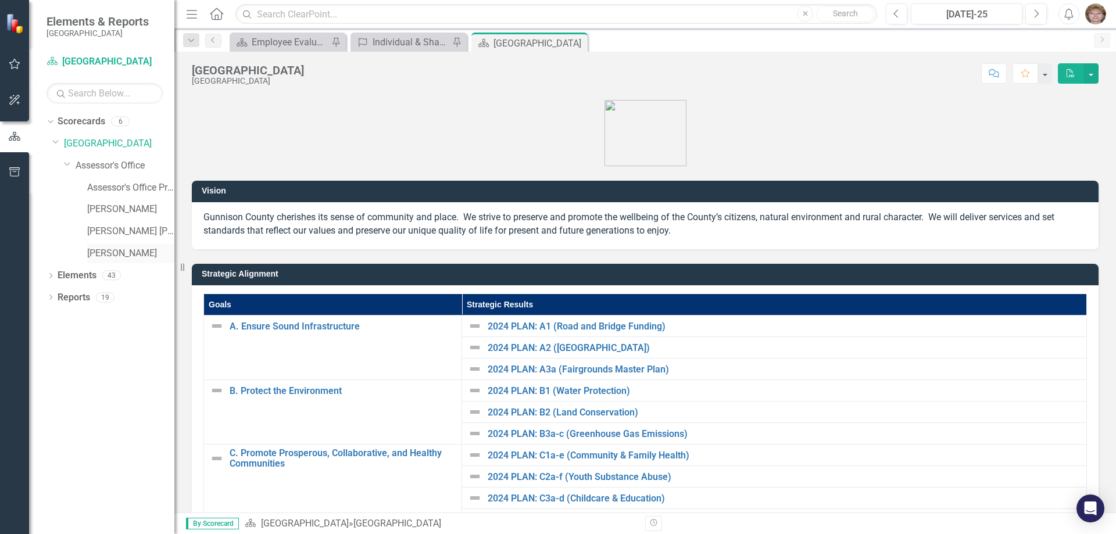
click at [91, 254] on link "[PERSON_NAME]" at bounding box center [130, 253] width 87 height 13
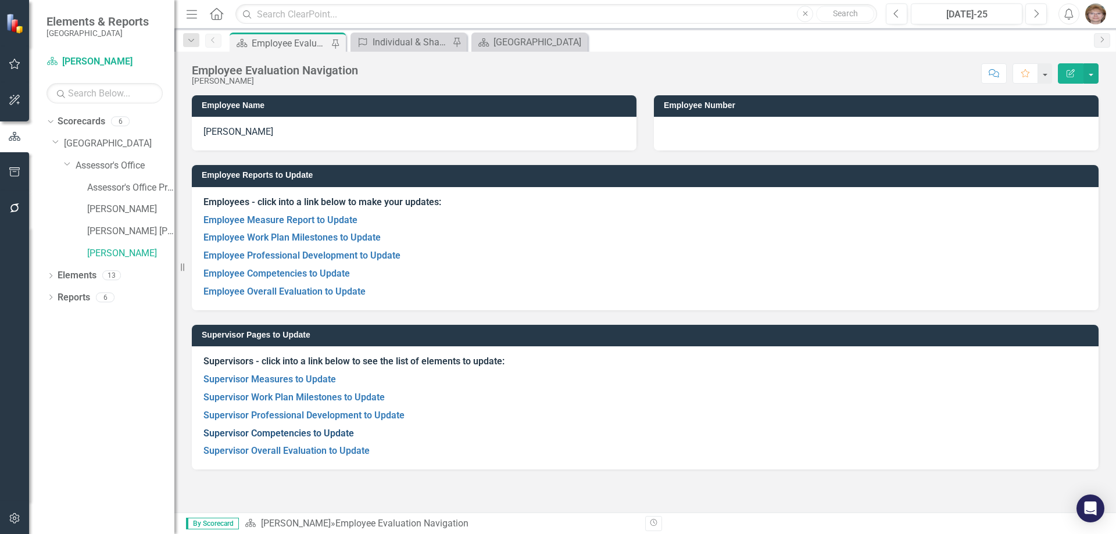
click at [269, 433] on link "Supervisor Competencies to Update" at bounding box center [278, 433] width 151 height 11
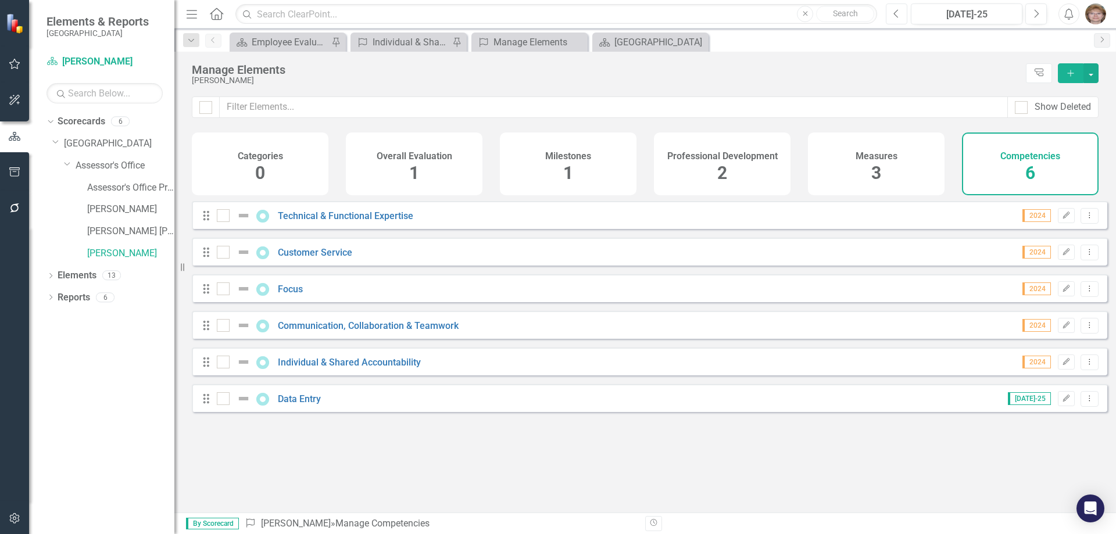
click at [894, 10] on icon "Previous" at bounding box center [896, 14] width 6 height 10
click at [895, 13] on icon "button" at bounding box center [896, 13] width 5 height 8
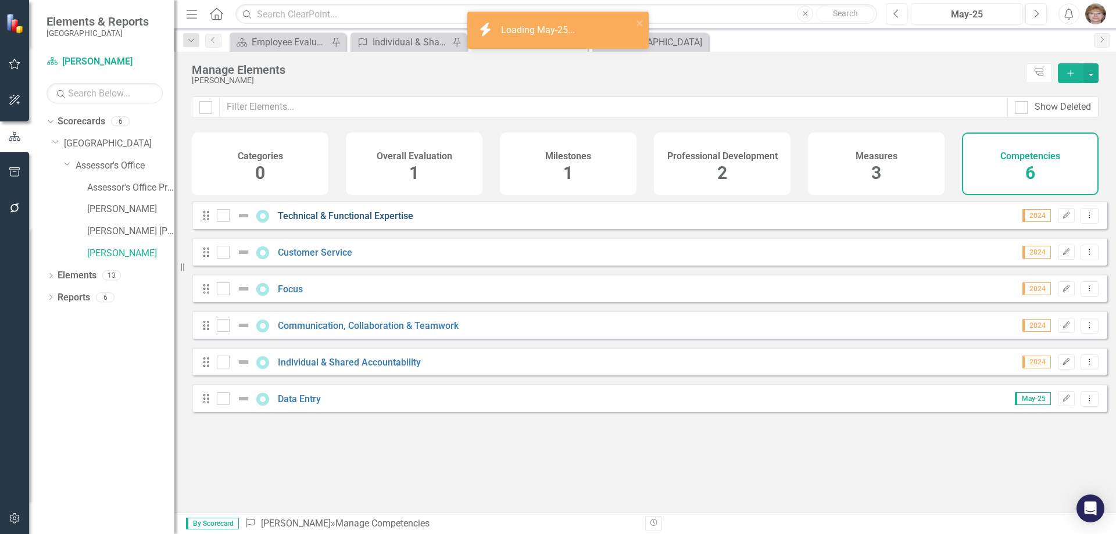
click at [299, 221] on link "Technical & Functional Expertise" at bounding box center [345, 215] width 135 height 11
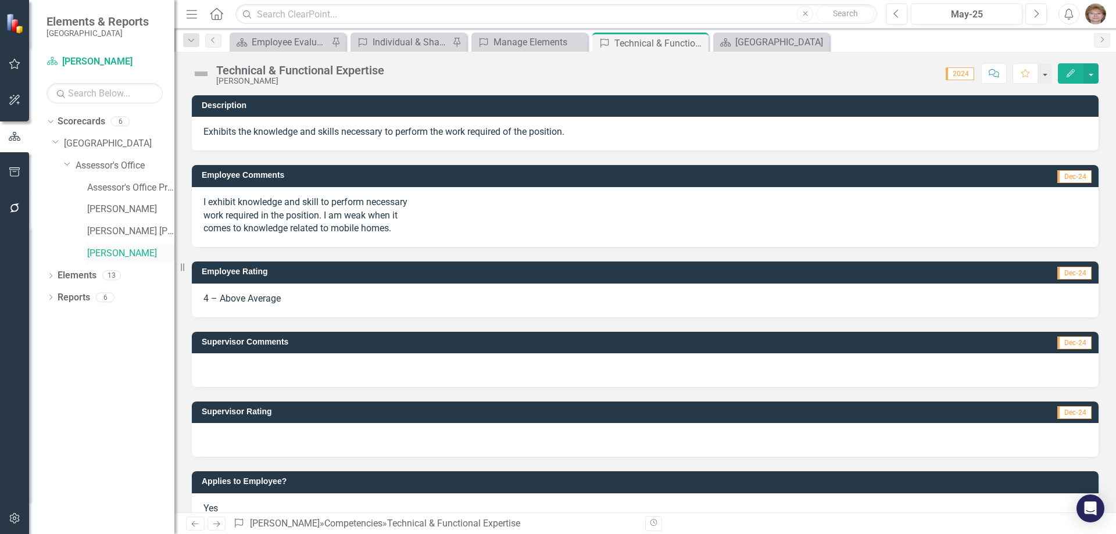
click at [112, 253] on link "[PERSON_NAME]" at bounding box center [130, 253] width 87 height 13
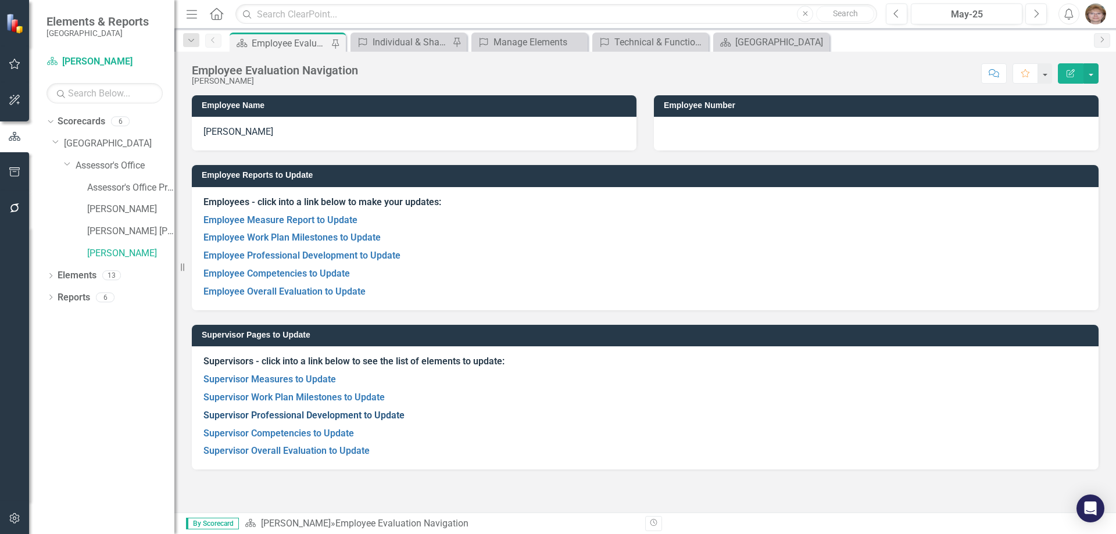
click at [256, 411] on link "Supervisor Professional Development to Update" at bounding box center [303, 415] width 201 height 11
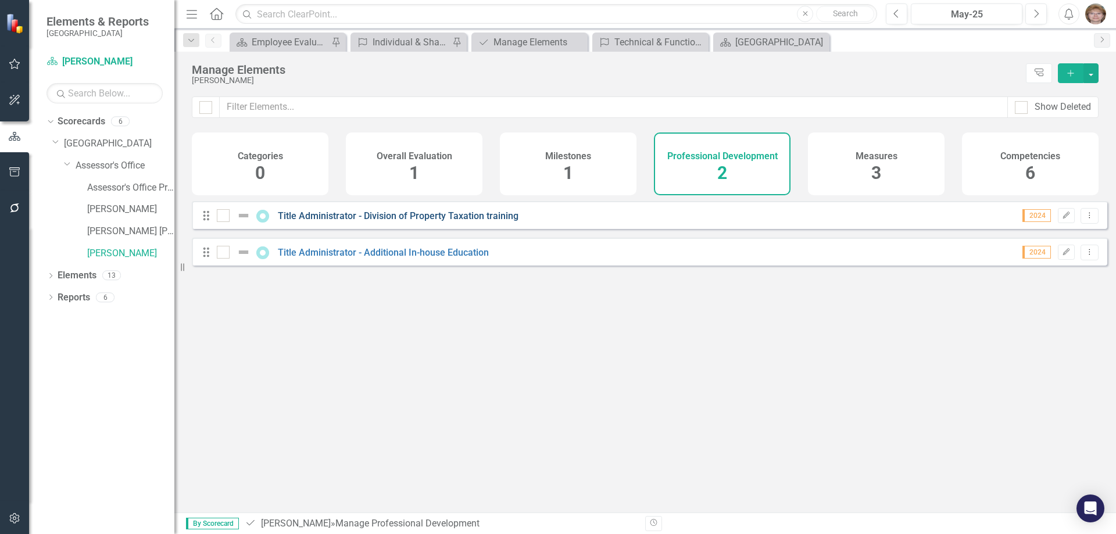
click at [364, 221] on link "Title Administrator - Division of Property Taxation training" at bounding box center [398, 215] width 241 height 11
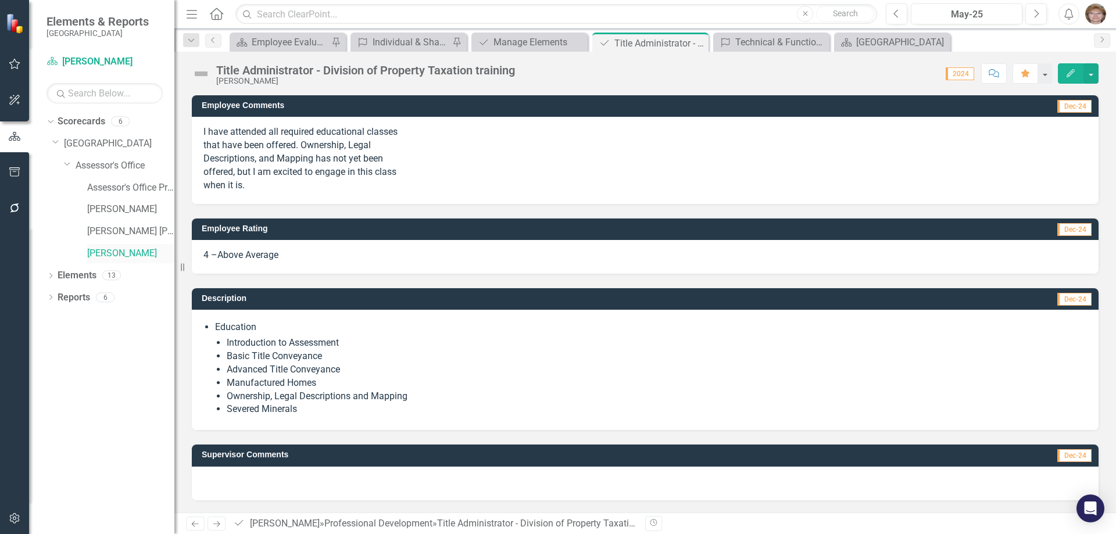
click at [108, 249] on link "[PERSON_NAME]" at bounding box center [130, 253] width 87 height 13
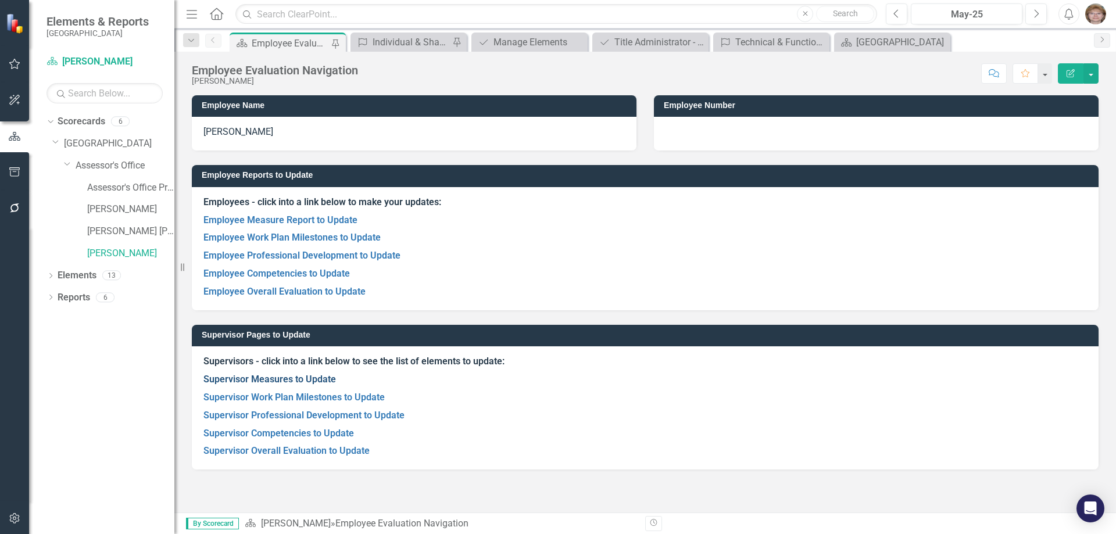
click at [259, 378] on link "Supervisor Measures to Update" at bounding box center [269, 379] width 133 height 11
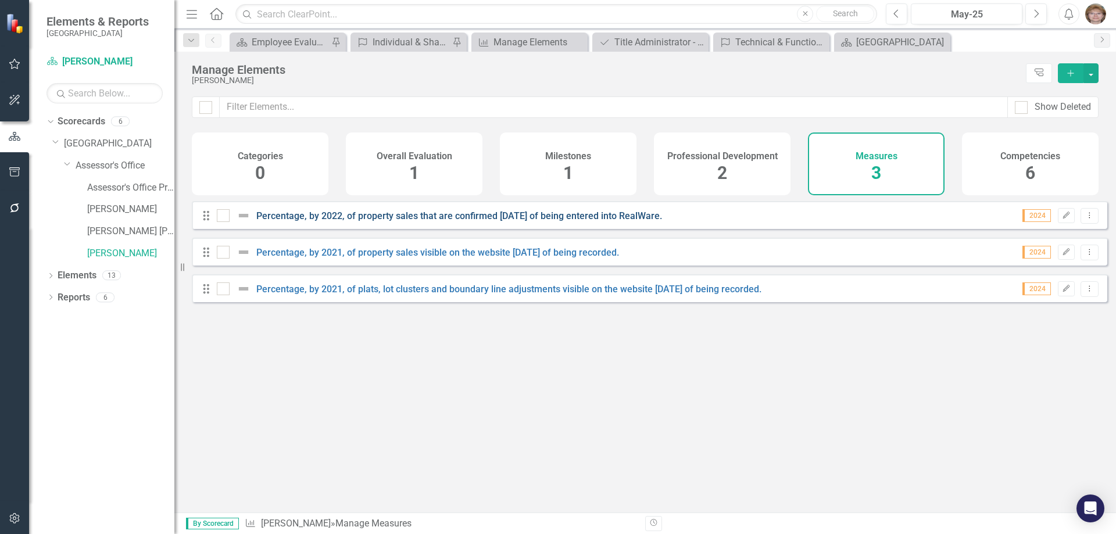
click at [431, 221] on link "Percentage, by 2022, of property sales that are confirmed [DATE] of being enter…" at bounding box center [459, 215] width 406 height 11
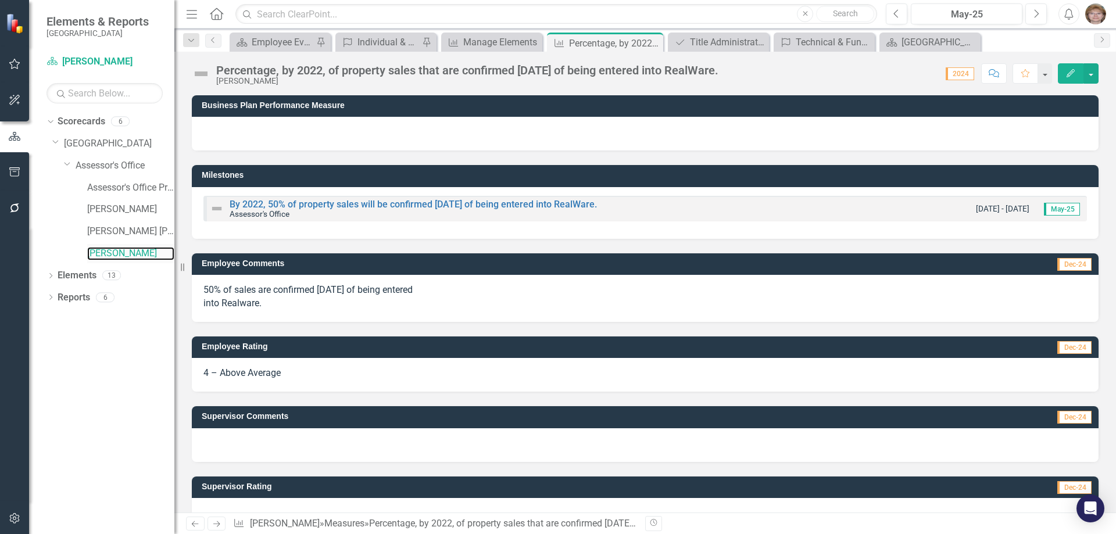
click at [105, 254] on link "[PERSON_NAME]" at bounding box center [130, 253] width 87 height 13
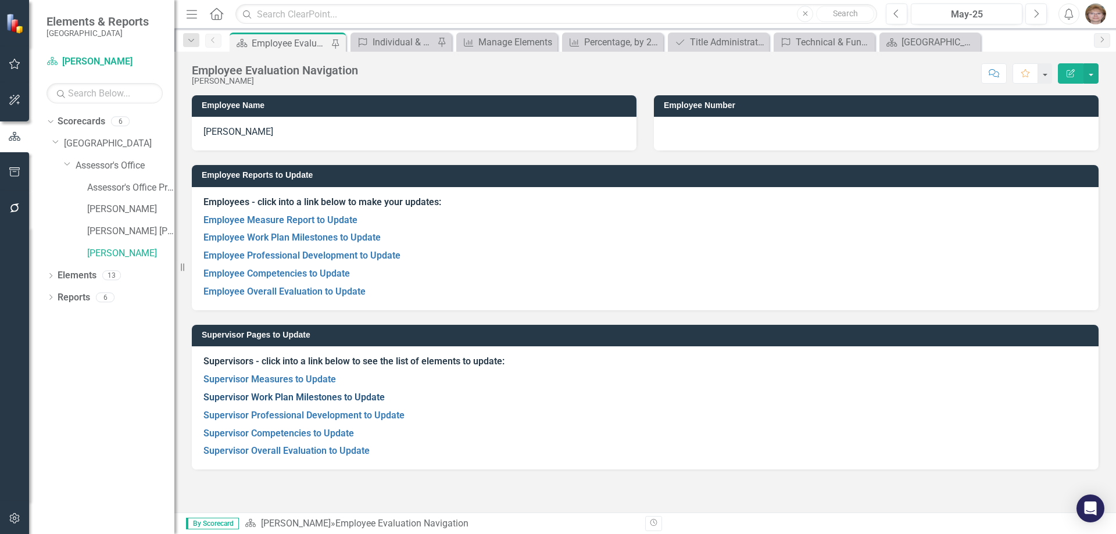
click at [301, 394] on link "Supervisor Work Plan Milestones to Update" at bounding box center [293, 397] width 181 height 11
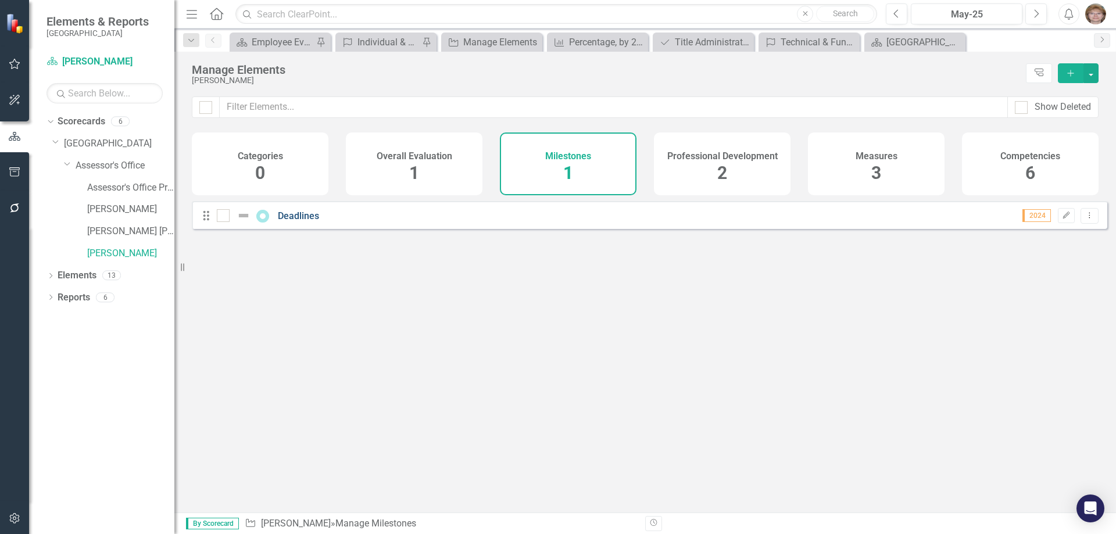
click at [302, 221] on link "Deadlines" at bounding box center [298, 215] width 41 height 11
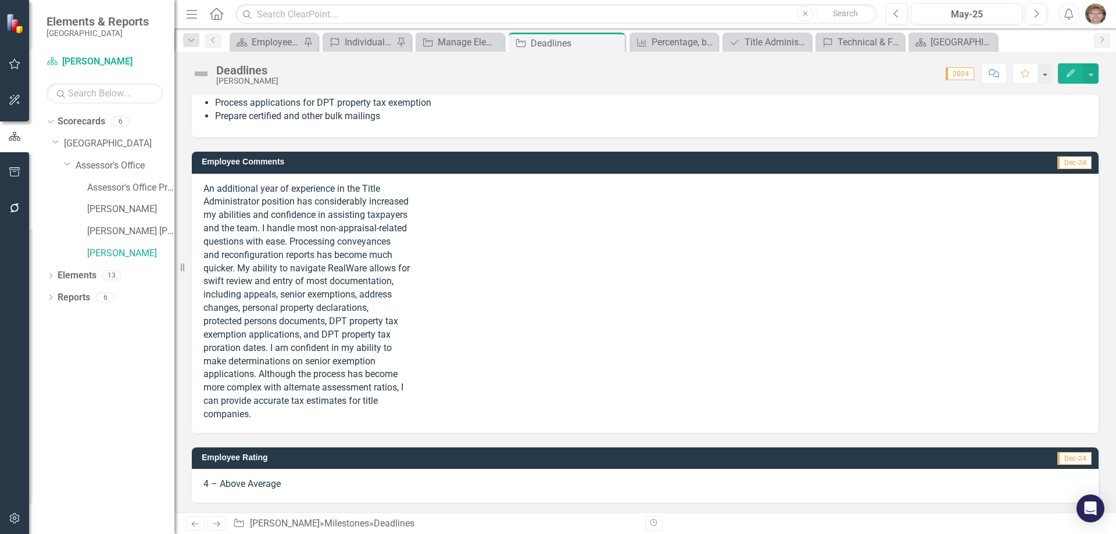
scroll to position [398, 0]
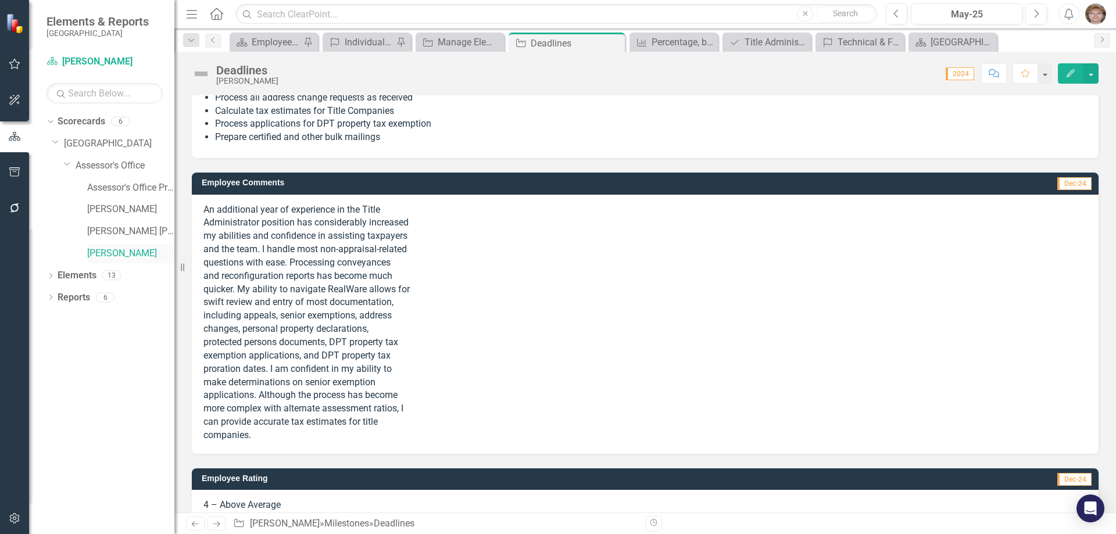
click at [96, 256] on link "[PERSON_NAME]" at bounding box center [130, 253] width 87 height 13
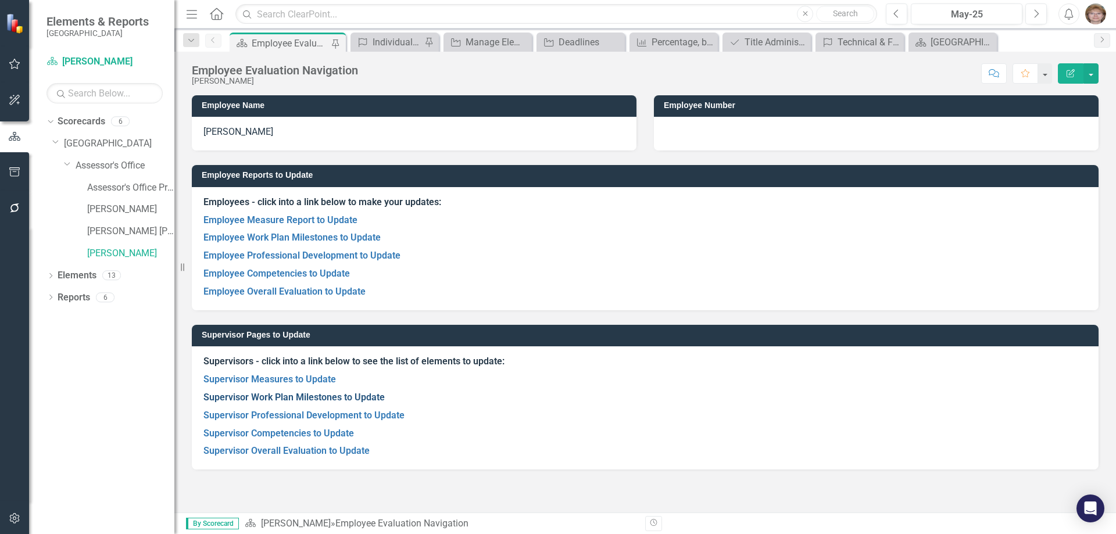
click at [262, 395] on link "Supervisor Work Plan Milestones to Update" at bounding box center [293, 397] width 181 height 11
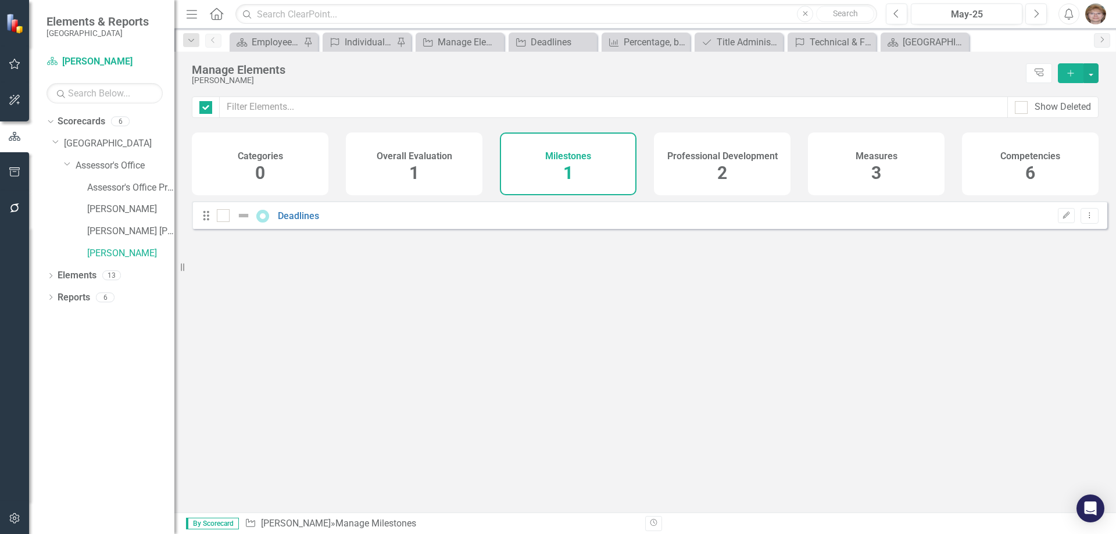
checkbox input "false"
click at [304, 221] on link "Deadlines" at bounding box center [298, 215] width 41 height 11
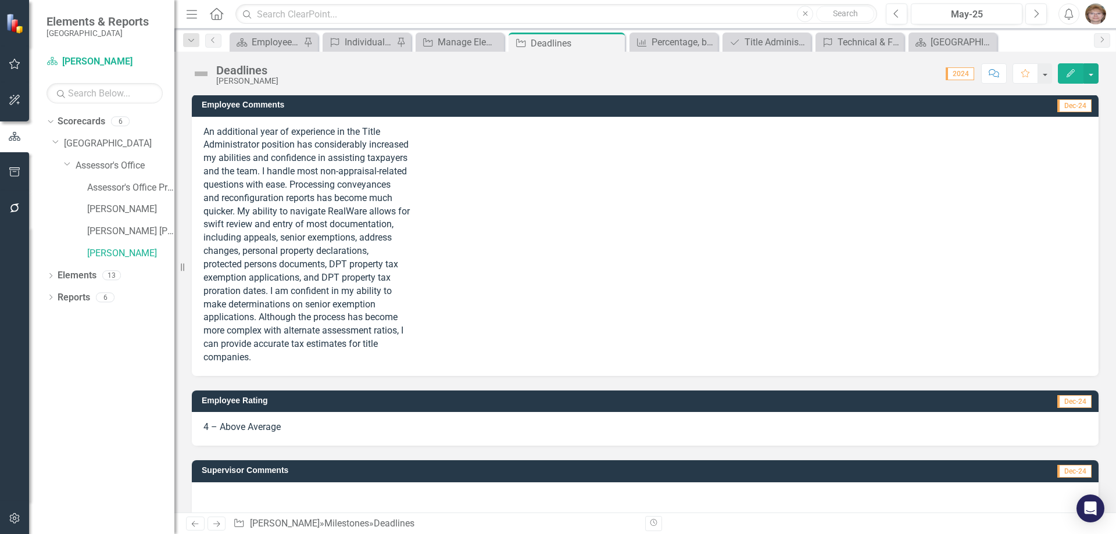
scroll to position [166, 0]
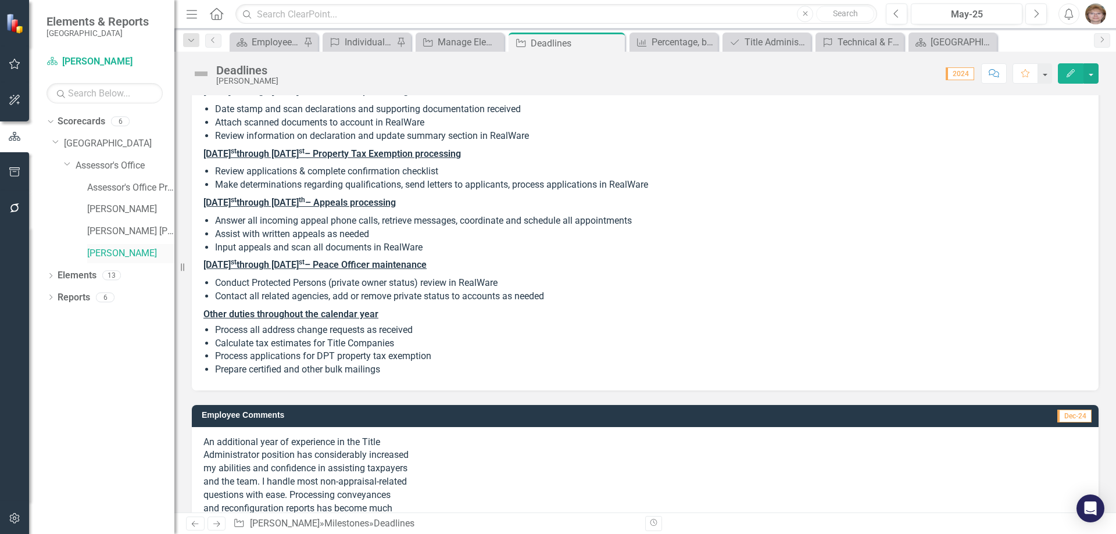
click at [110, 250] on link "[PERSON_NAME]" at bounding box center [130, 253] width 87 height 13
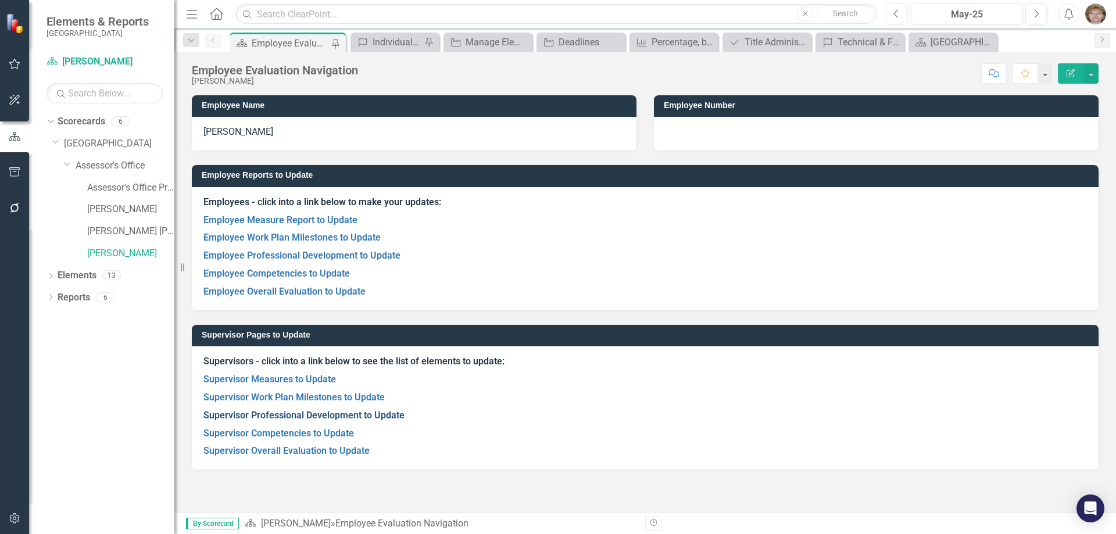
click at [255, 414] on link "Supervisor Professional Development to Update" at bounding box center [303, 415] width 201 height 11
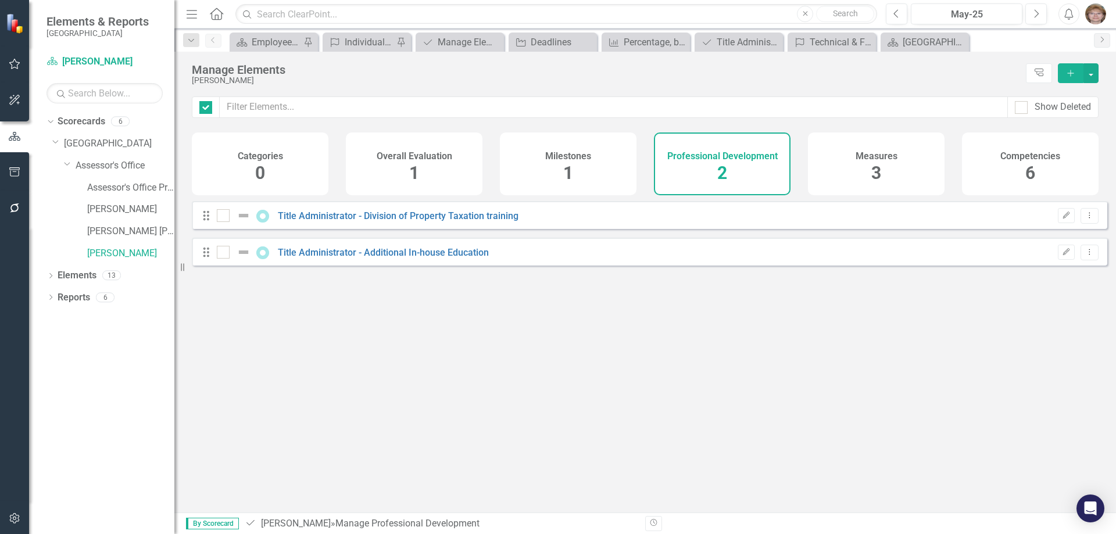
checkbox input "false"
click at [363, 258] on link "Title Administrator - Additional In-house Education" at bounding box center [383, 252] width 211 height 11
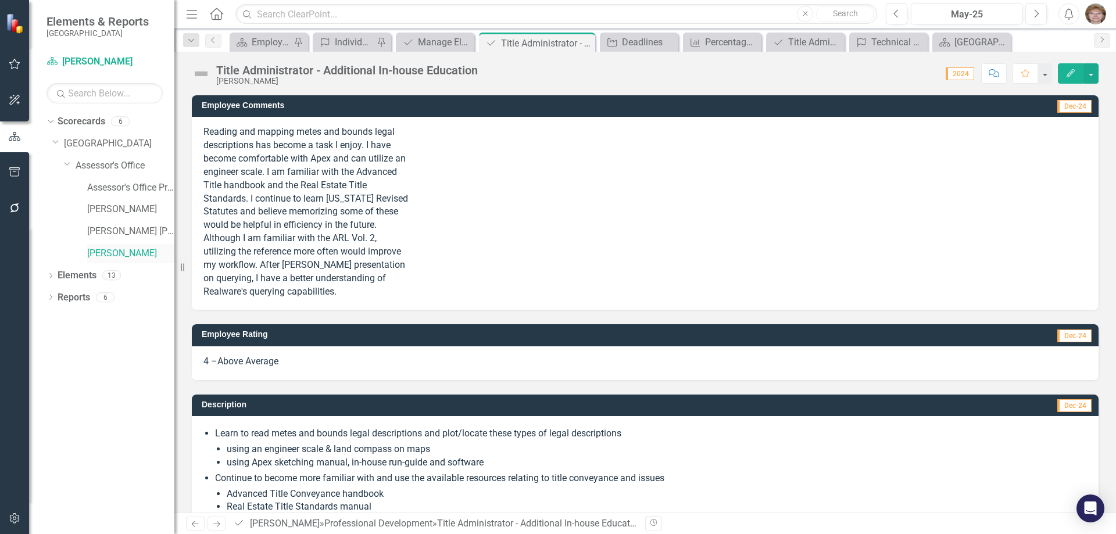
click at [120, 251] on link "[PERSON_NAME]" at bounding box center [130, 253] width 87 height 13
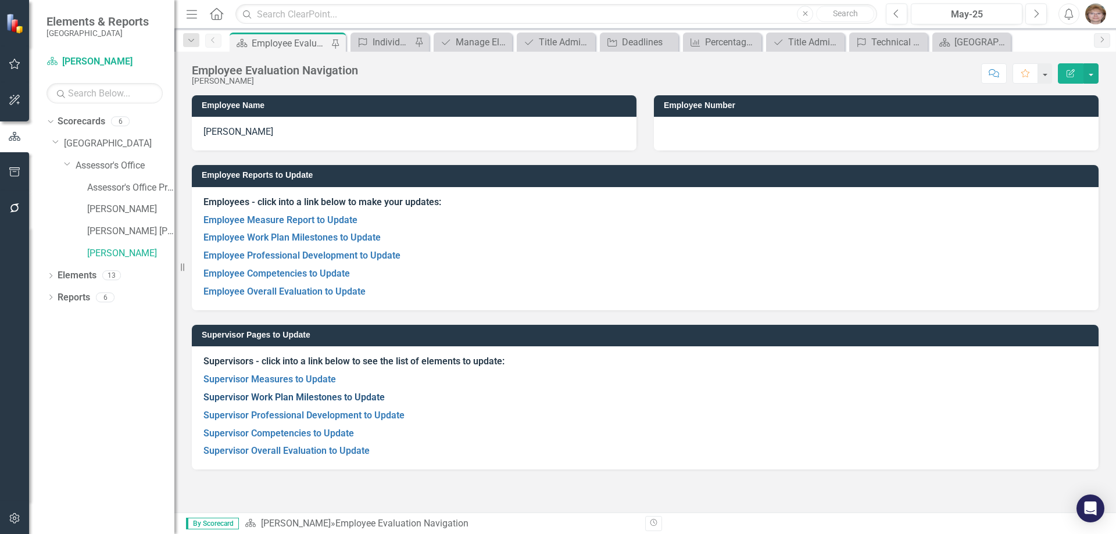
click at [259, 398] on link "Supervisor Work Plan Milestones to Update" at bounding box center [293, 397] width 181 height 11
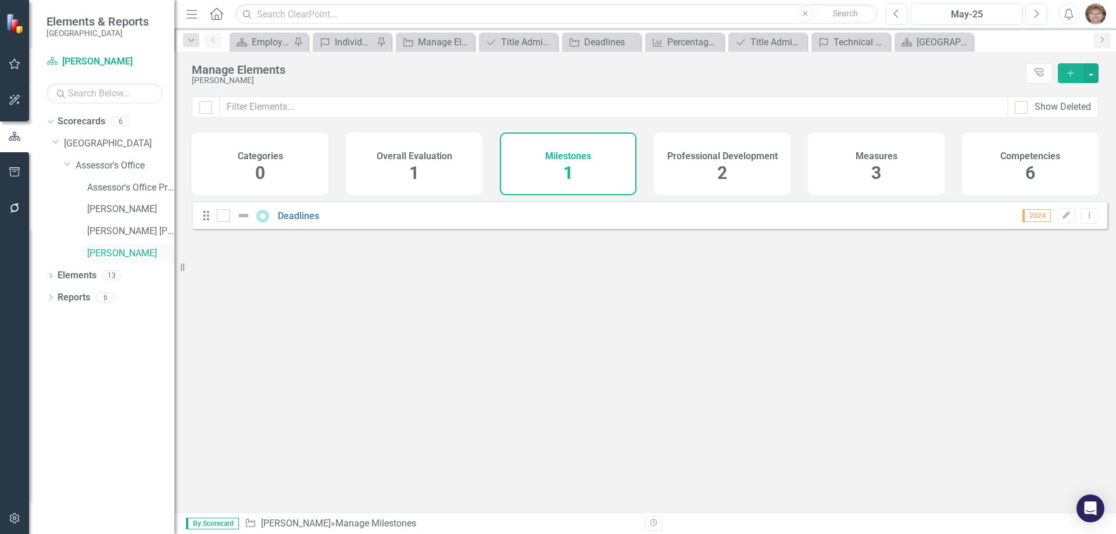
click at [117, 252] on link "[PERSON_NAME]" at bounding box center [130, 253] width 87 height 13
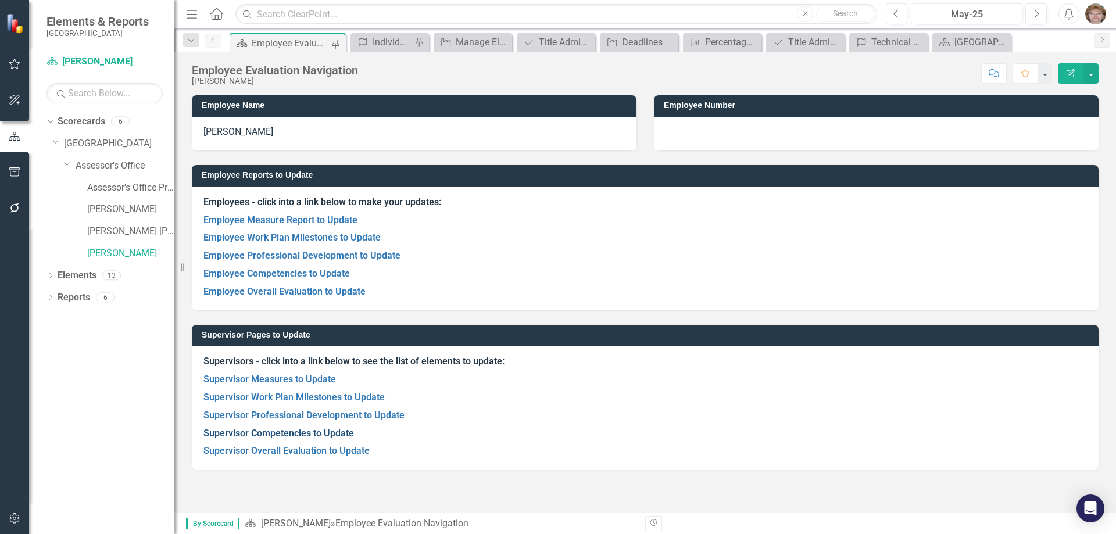
click at [278, 434] on link "Supervisor Competencies to Update" at bounding box center [278, 433] width 151 height 11
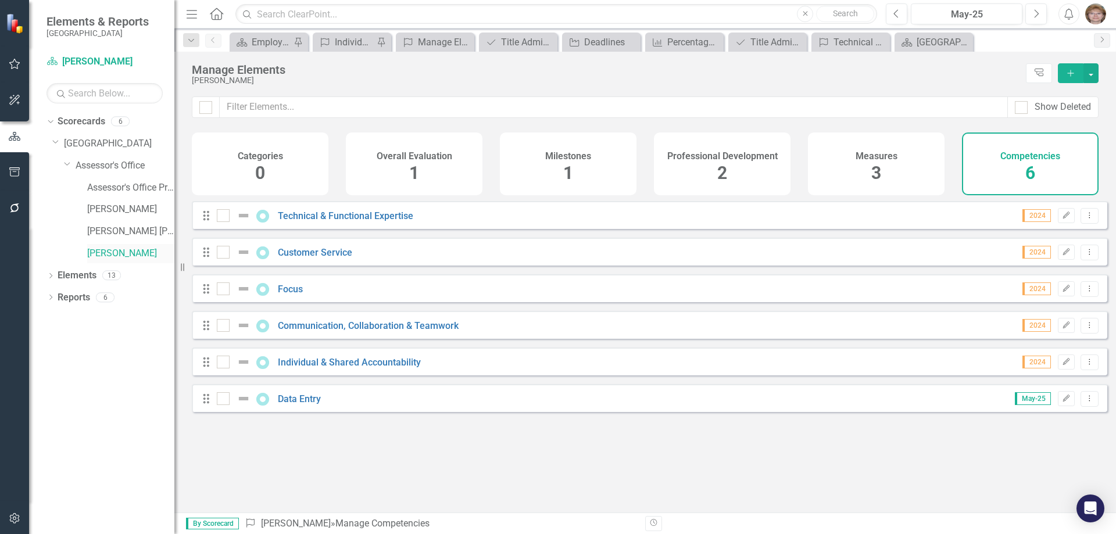
click at [117, 253] on link "[PERSON_NAME]" at bounding box center [130, 253] width 87 height 13
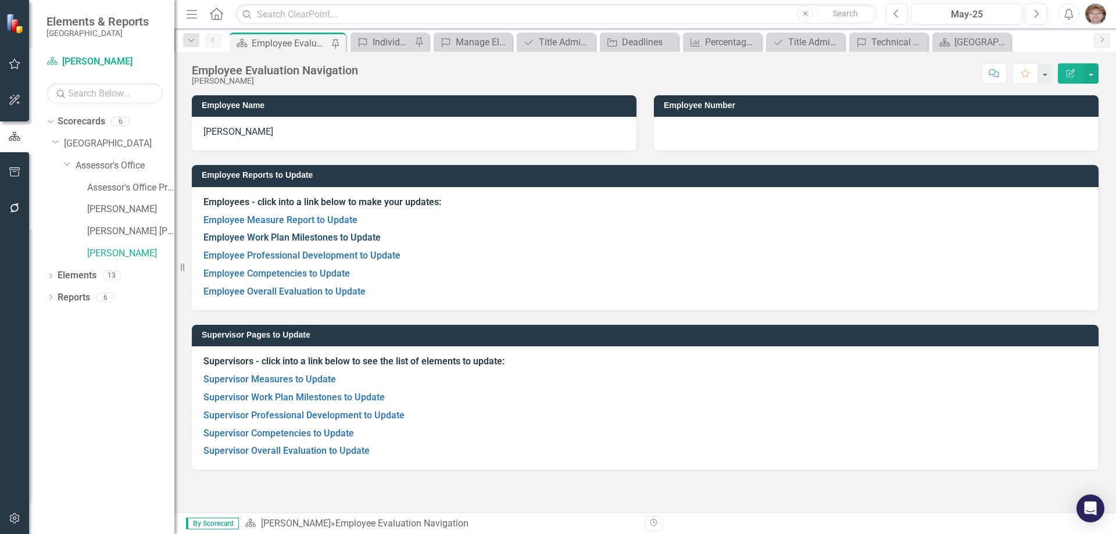
click at [263, 234] on link "Employee Work Plan Milestones to Update" at bounding box center [291, 237] width 177 height 11
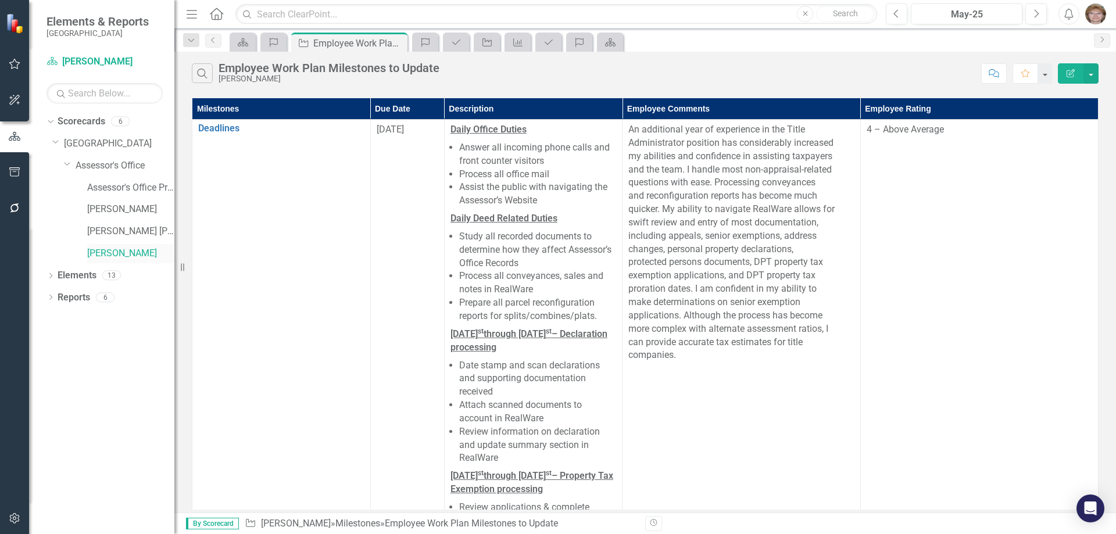
click at [116, 252] on link "[PERSON_NAME]" at bounding box center [130, 253] width 87 height 13
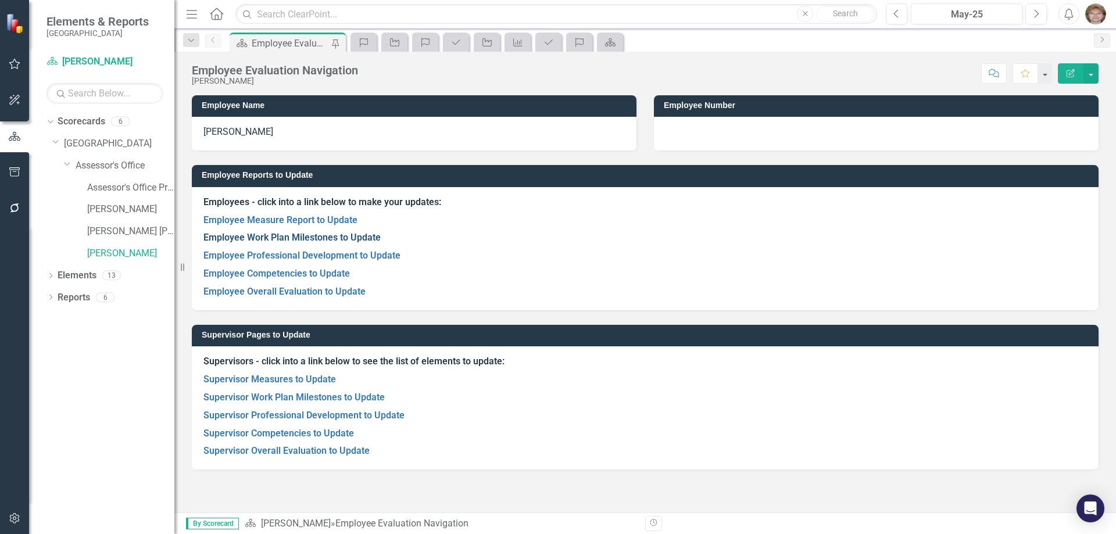
click at [285, 237] on link "Employee Work Plan Milestones to Update" at bounding box center [291, 237] width 177 height 11
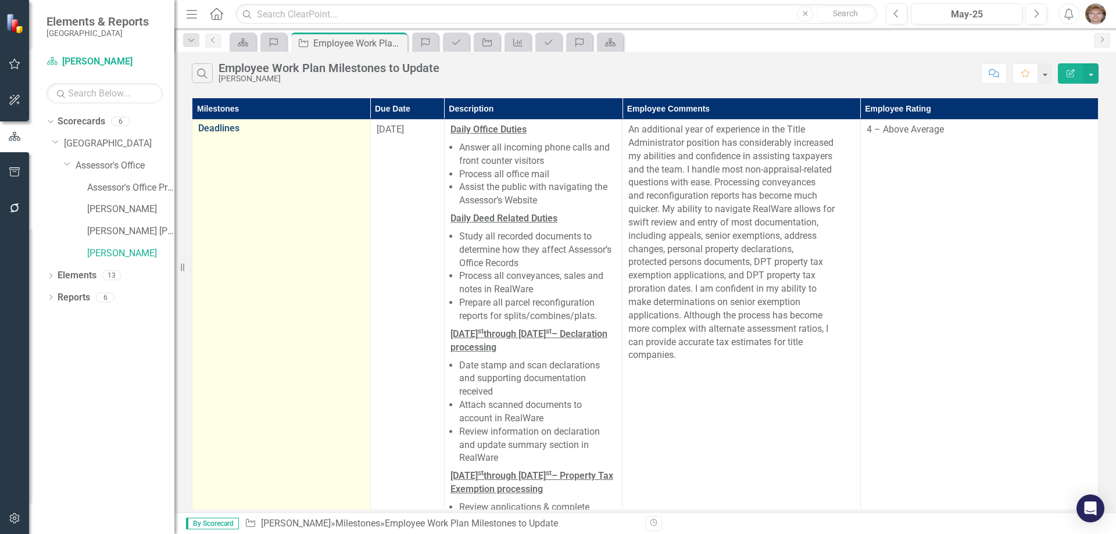
click at [213, 128] on link "Deadlines" at bounding box center [281, 128] width 166 height 10
